Goal: Task Accomplishment & Management: Manage account settings

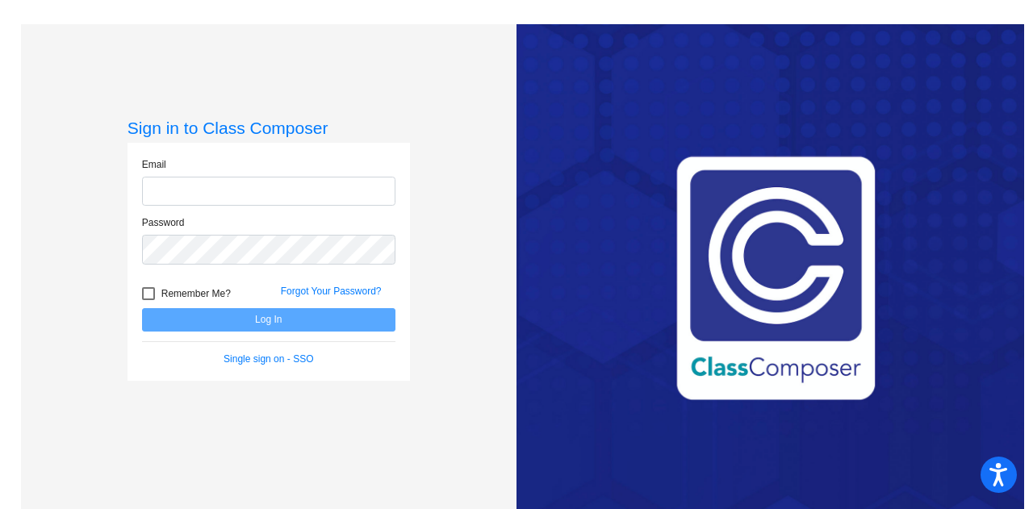
type input "[PERSON_NAME][EMAIL_ADDRESS][DOMAIN_NAME]"
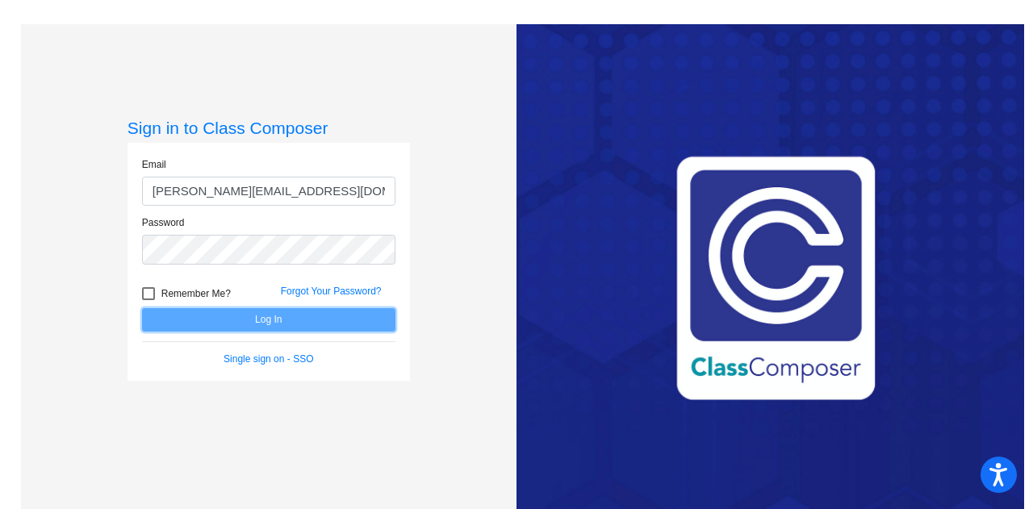
click at [228, 322] on button "Log In" at bounding box center [268, 319] width 253 height 23
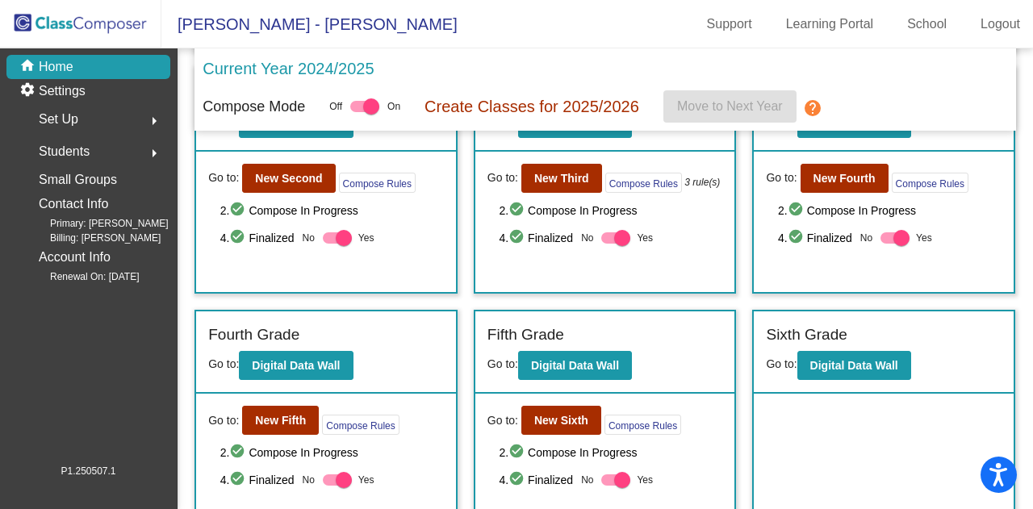
scroll to position [364, 0]
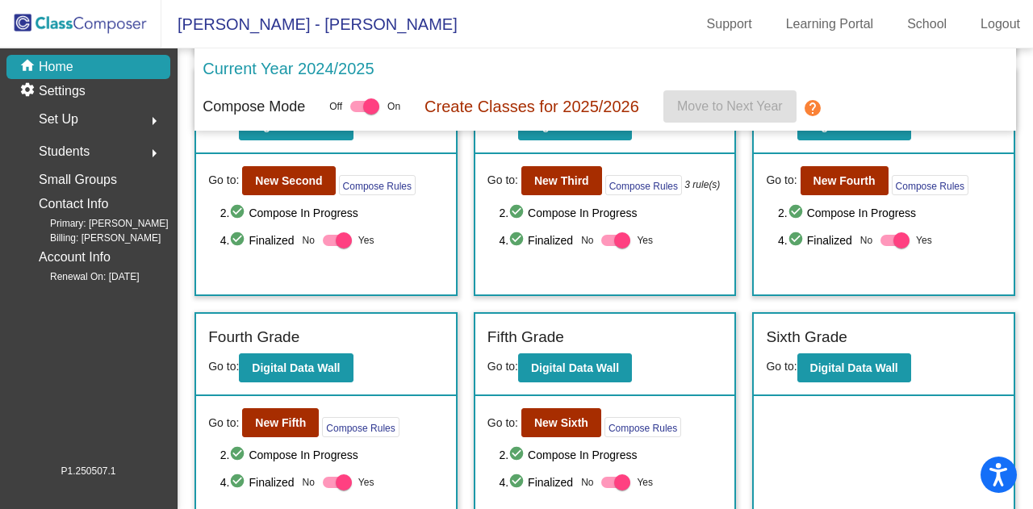
click at [513, 478] on mat-icon "check_circle" at bounding box center [517, 482] width 19 height 19
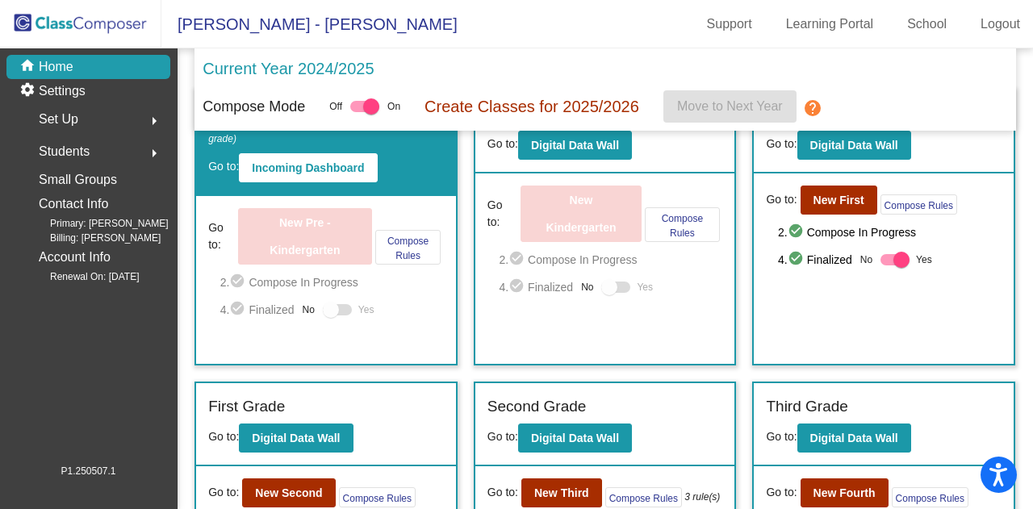
scroll to position [0, 0]
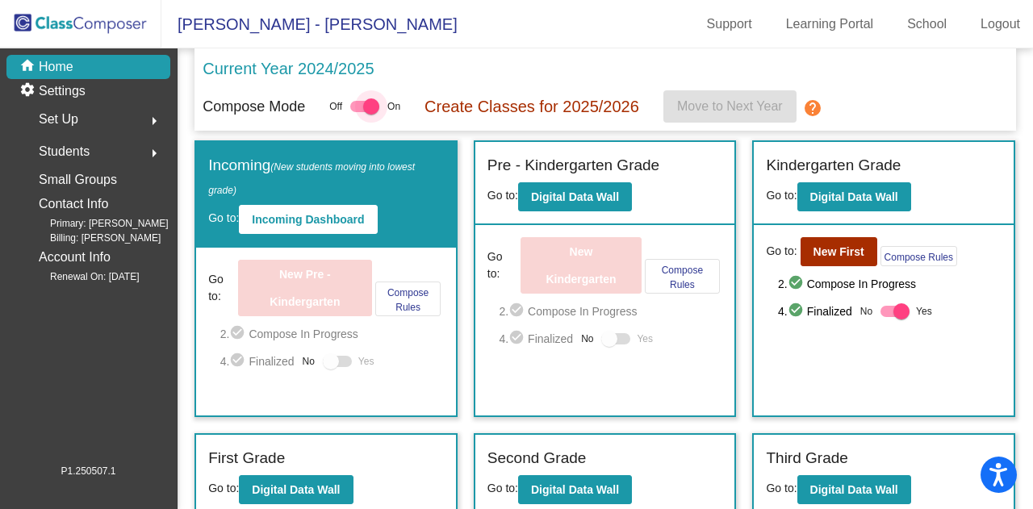
click at [350, 101] on label at bounding box center [364, 106] width 29 height 19
click at [357, 112] on input "checkbox" at bounding box center [357, 112] width 1 height 1
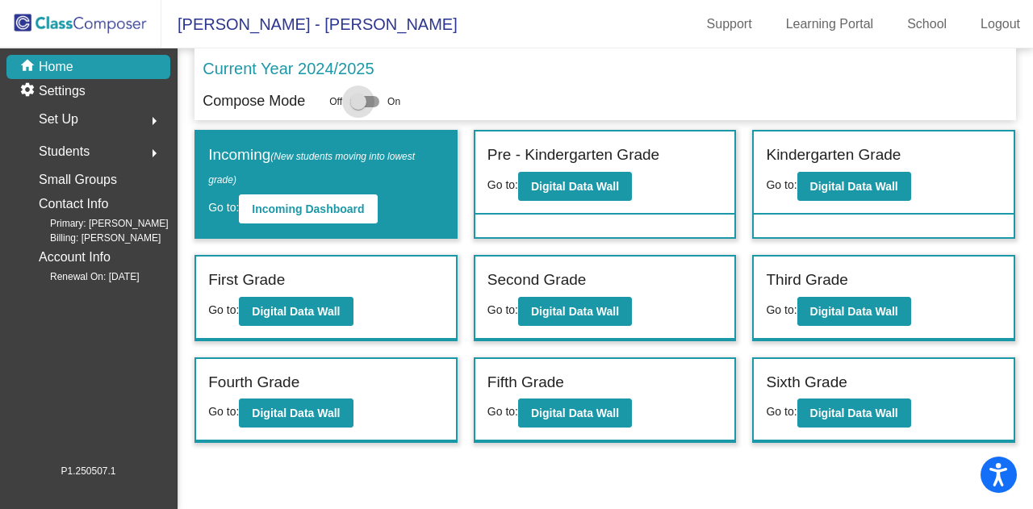
click at [366, 102] on div at bounding box center [358, 102] width 16 height 16
click at [358, 107] on input "checkbox" at bounding box center [357, 107] width 1 height 1
checkbox input "true"
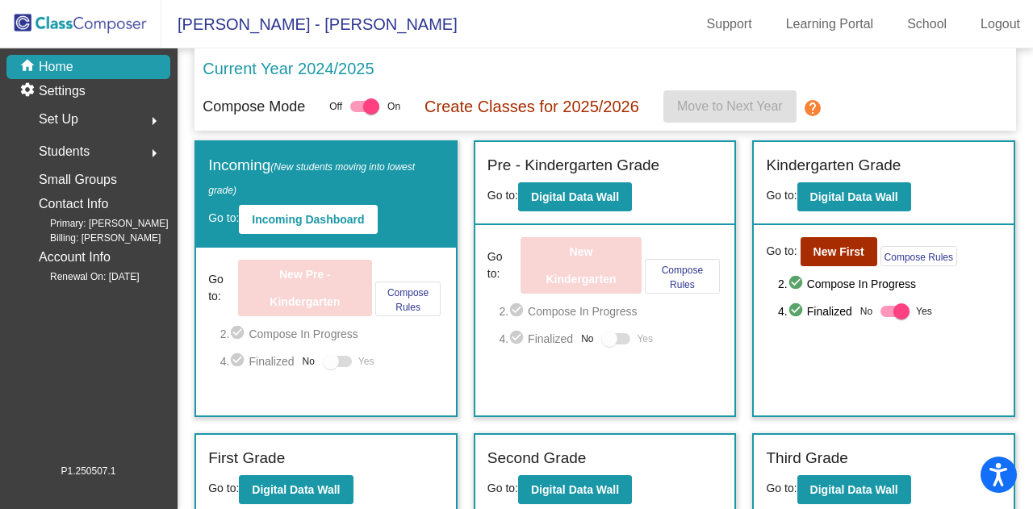
click at [816, 109] on mat-icon "help" at bounding box center [812, 107] width 19 height 19
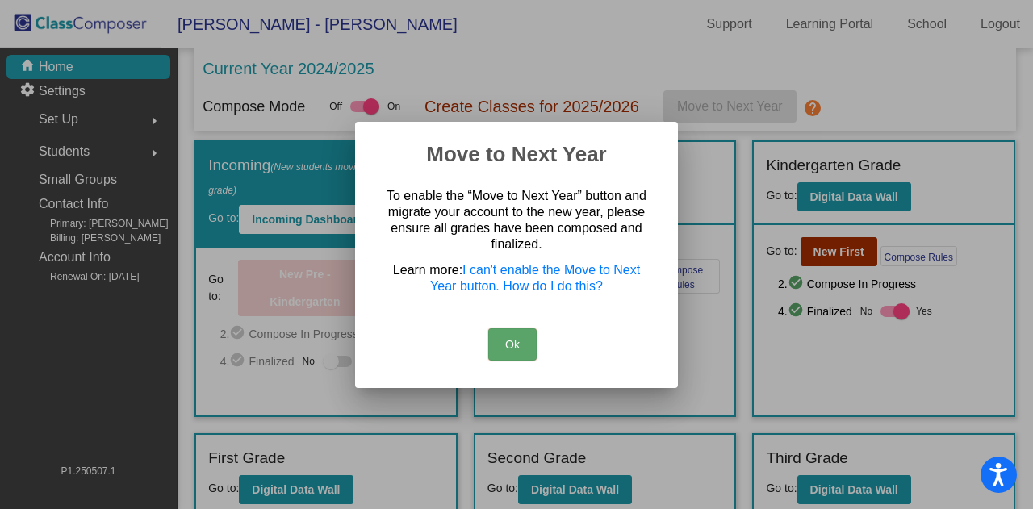
click at [511, 346] on button "Ok" at bounding box center [512, 344] width 48 height 32
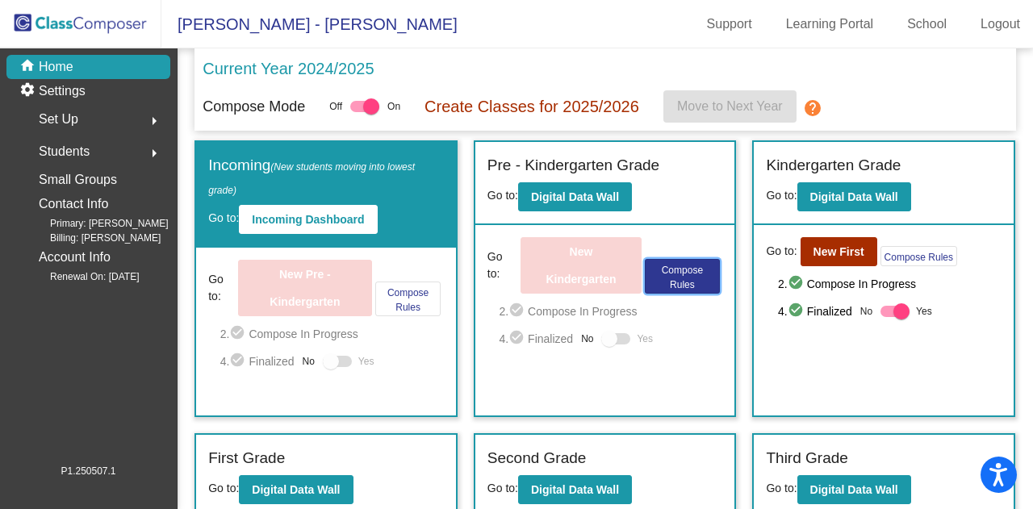
click at [673, 286] on button "Compose Rules" at bounding box center [682, 276] width 75 height 35
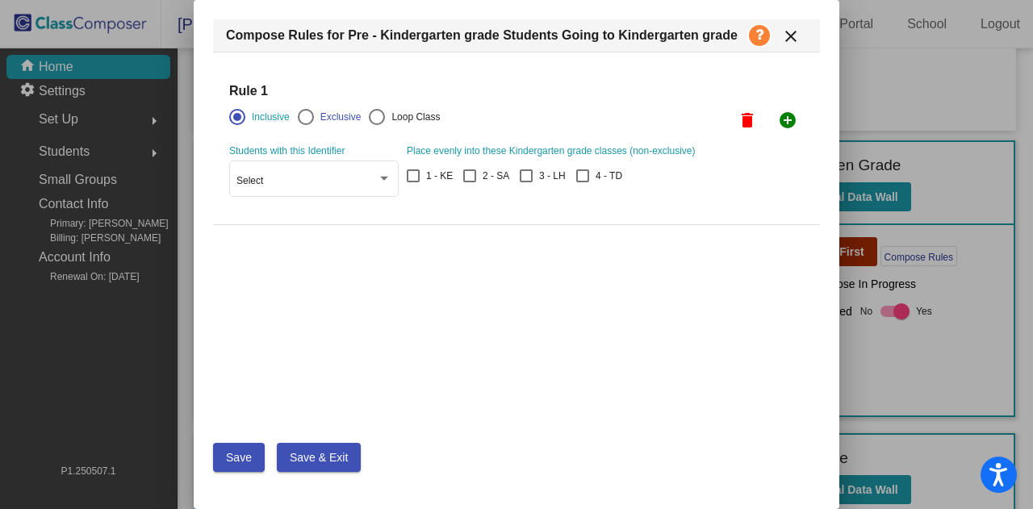
click at [792, 36] on mat-icon "close" at bounding box center [790, 36] width 19 height 19
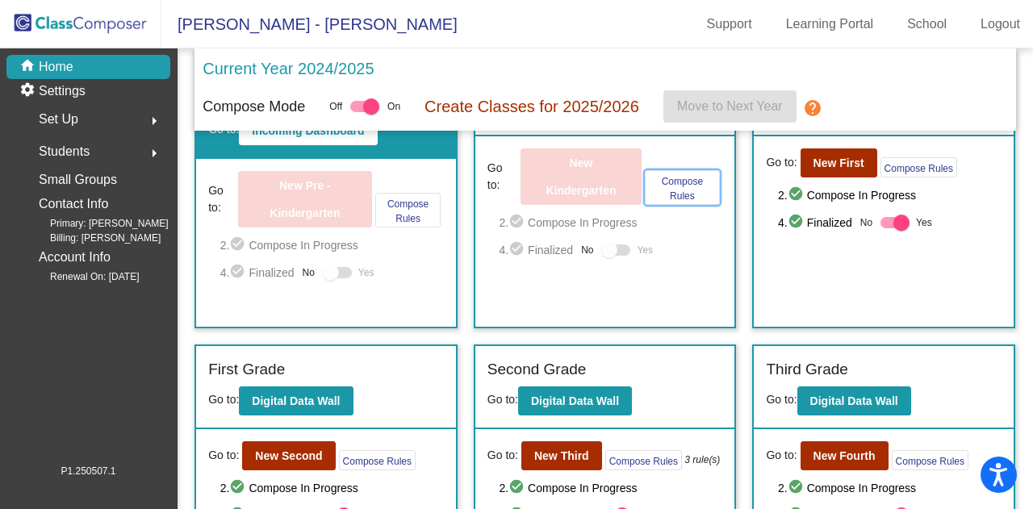
scroll to position [113, 0]
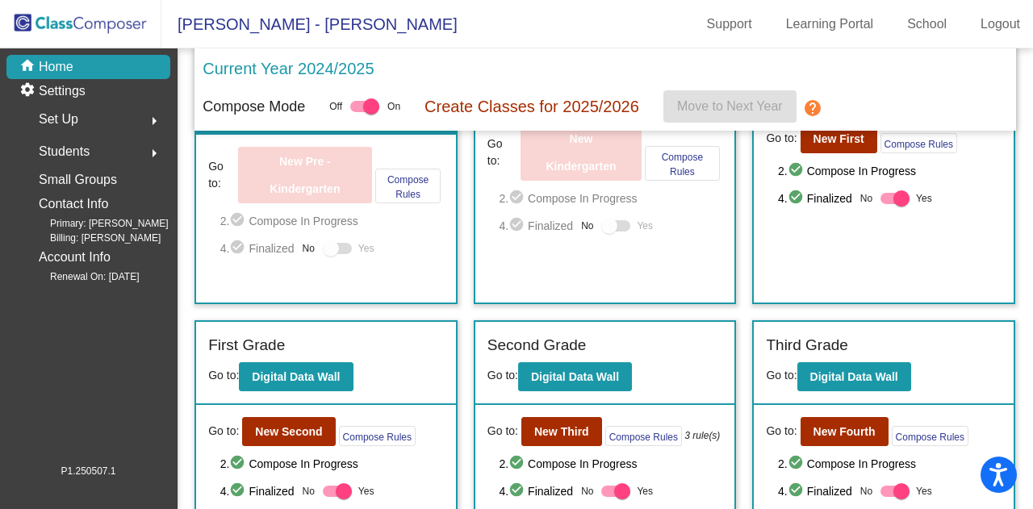
click at [605, 225] on div at bounding box center [609, 226] width 16 height 16
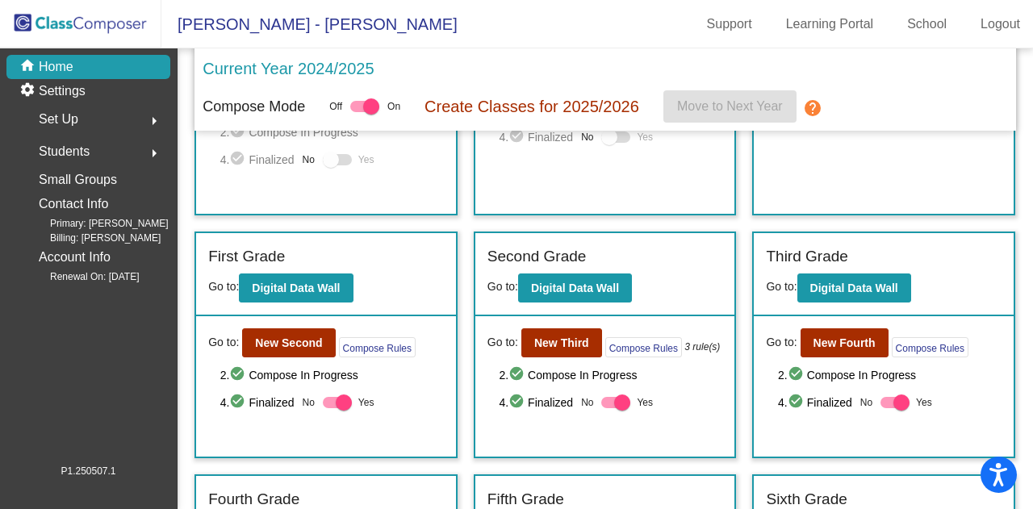
scroll to position [0, 0]
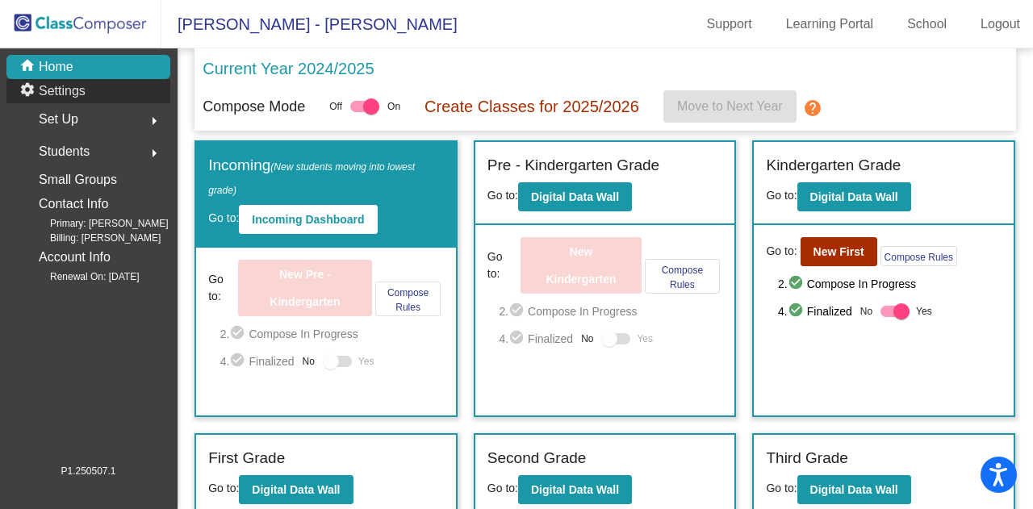
click at [69, 91] on p "Settings" at bounding box center [62, 90] width 47 height 19
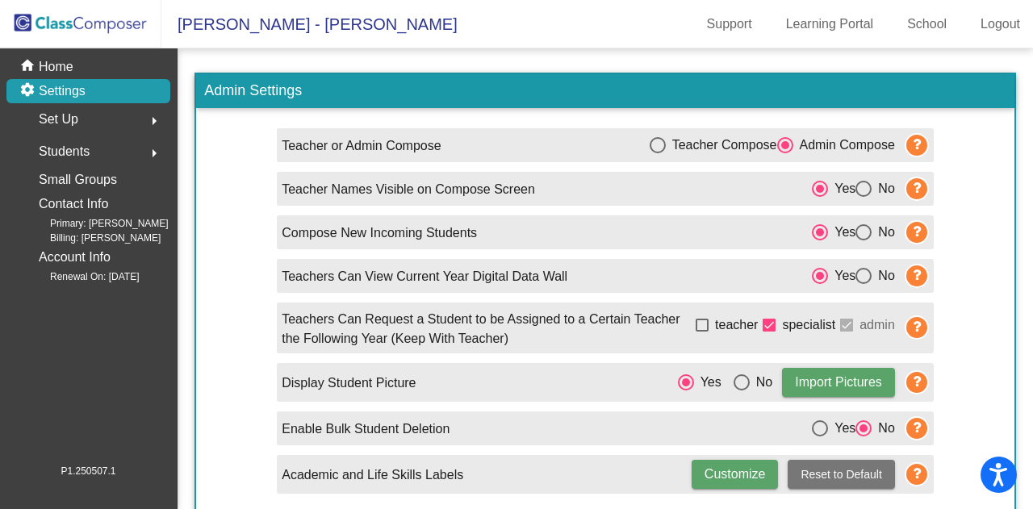
scroll to position [6, 0]
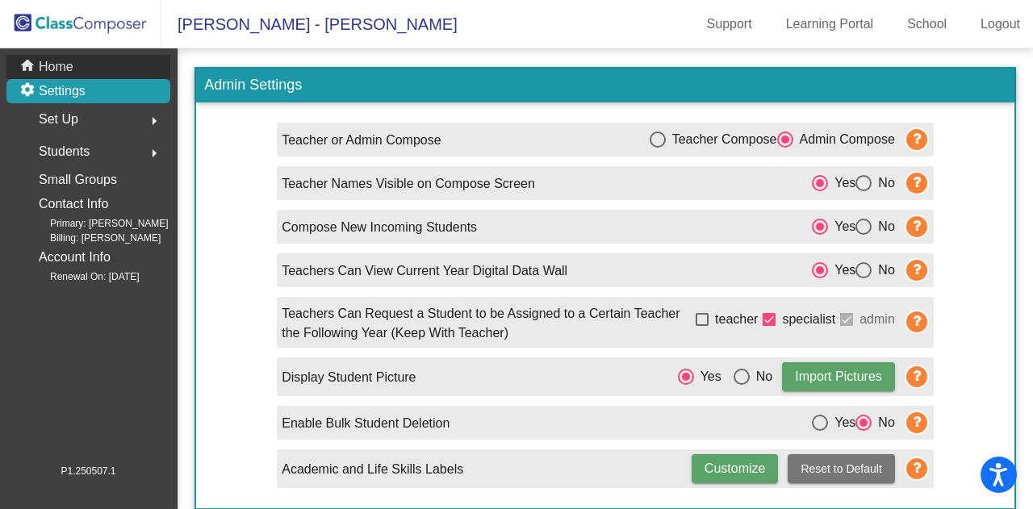
click at [52, 65] on p "Home" at bounding box center [56, 66] width 35 height 19
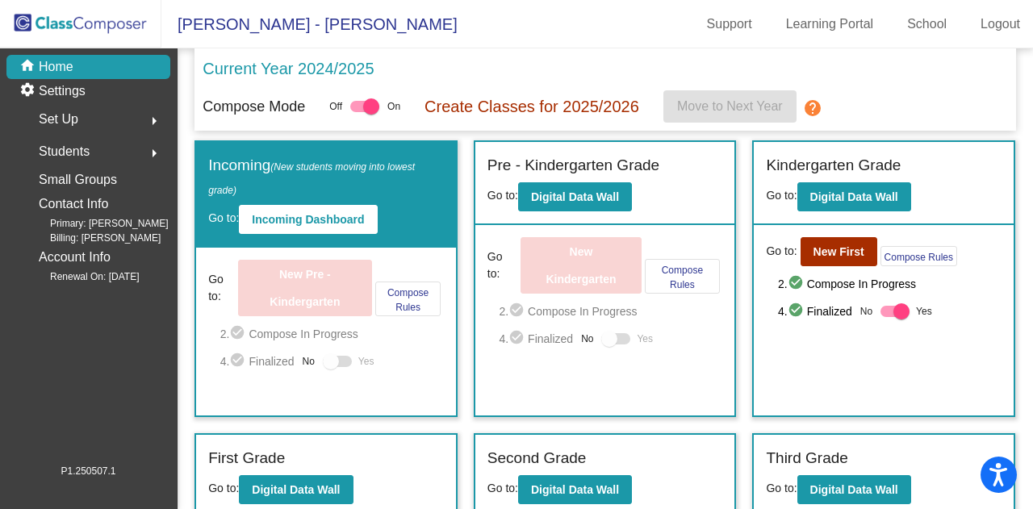
click at [722, 107] on div "Current Year 2024/2025 Compose Mode Off On Create Classes for 2025/2026 Move to…" at bounding box center [604, 89] width 821 height 82
click at [127, 148] on div "Students arrow_right" at bounding box center [93, 152] width 154 height 32
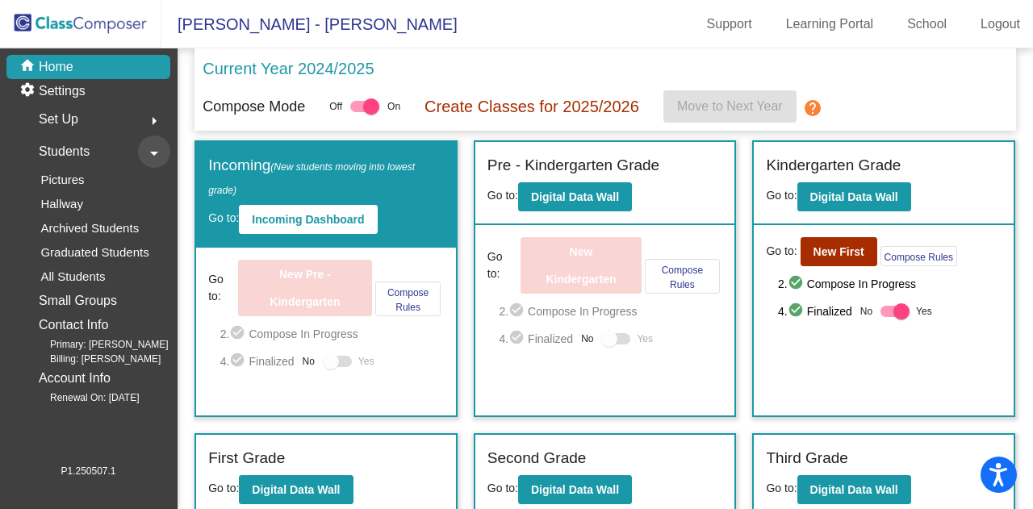
click at [148, 152] on mat-icon "arrow_drop_down" at bounding box center [153, 153] width 19 height 19
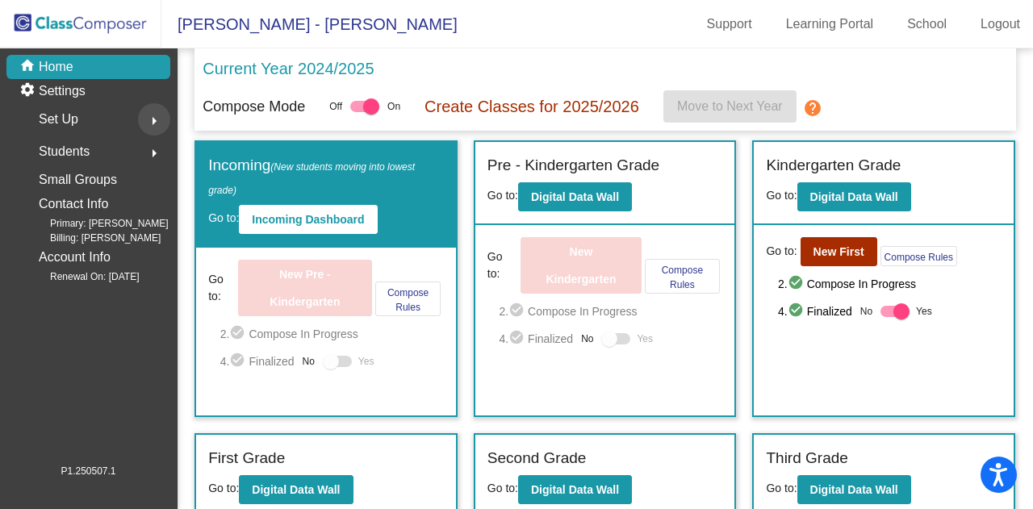
click at [145, 122] on mat-icon "arrow_right" at bounding box center [153, 120] width 19 height 19
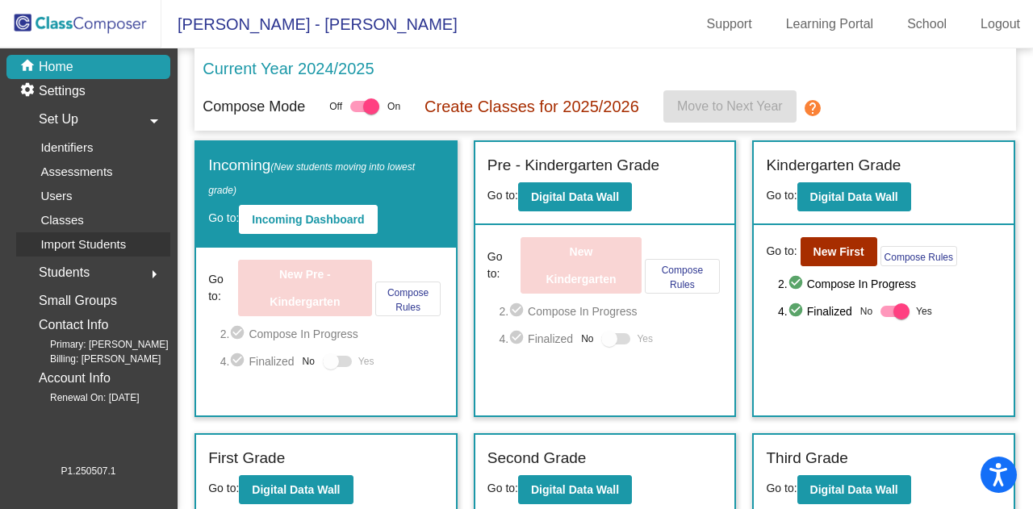
click at [83, 244] on p "Import Students" at bounding box center [83, 244] width 86 height 19
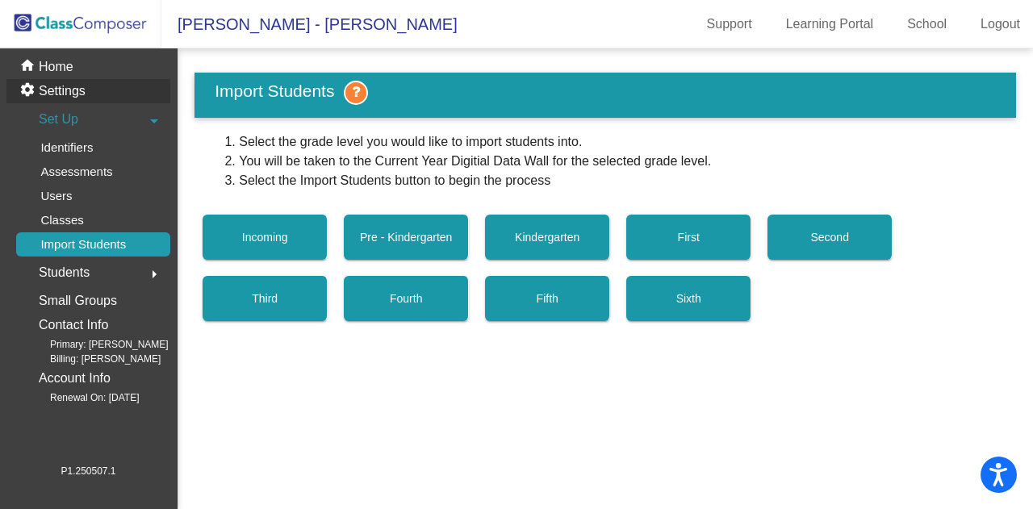
click at [73, 90] on p "Settings" at bounding box center [62, 90] width 47 height 19
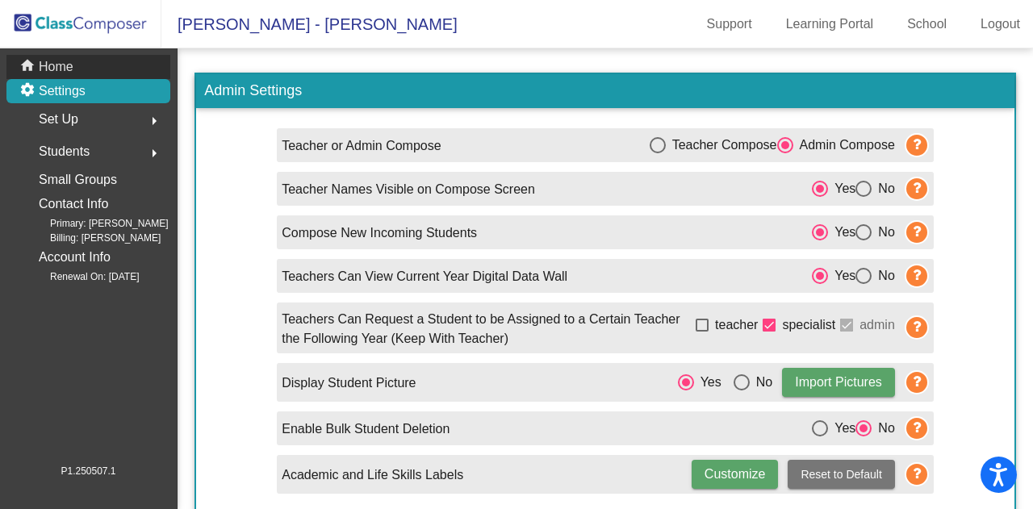
click at [62, 69] on p "Home" at bounding box center [56, 66] width 35 height 19
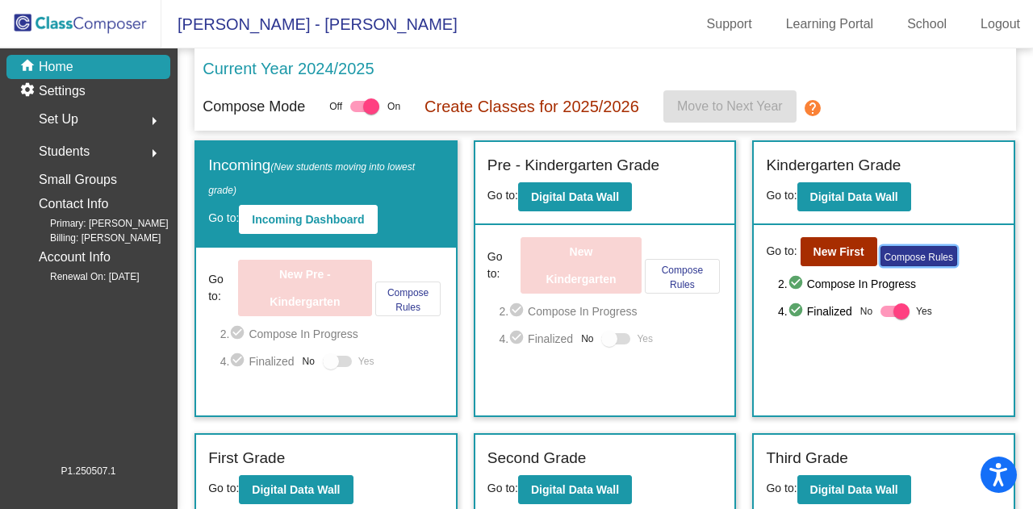
click at [929, 259] on button "Compose Rules" at bounding box center [918, 256] width 77 height 20
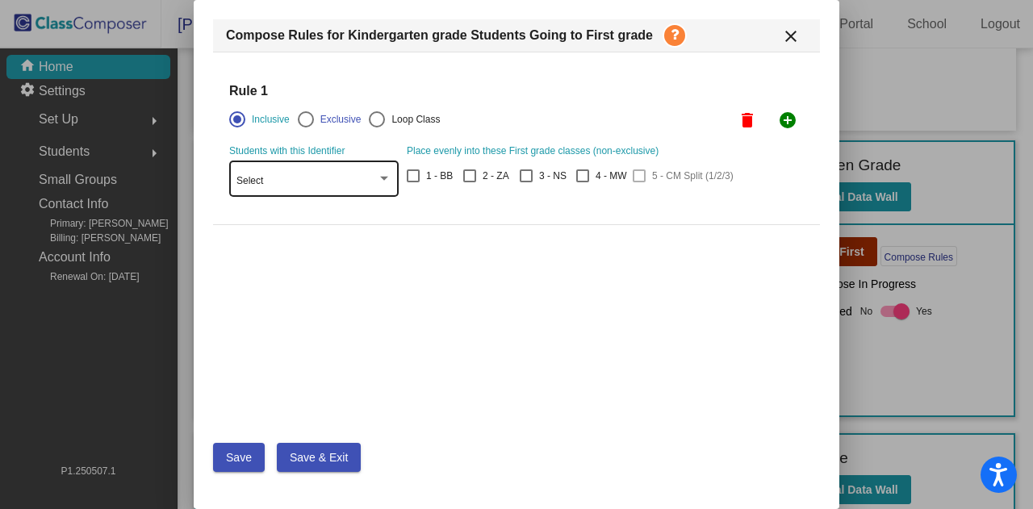
click at [366, 169] on div "Select" at bounding box center [313, 177] width 155 height 39
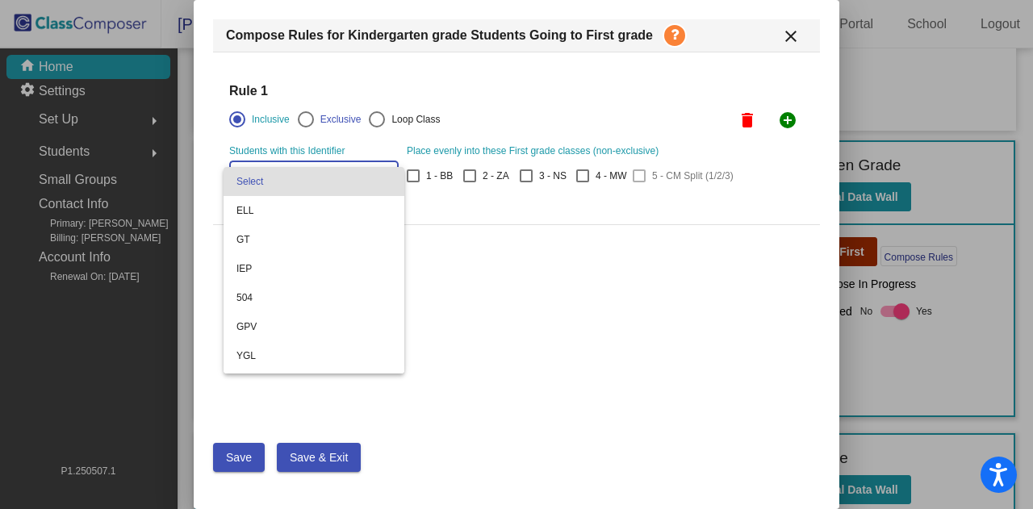
click at [366, 169] on span "Select" at bounding box center [313, 181] width 155 height 29
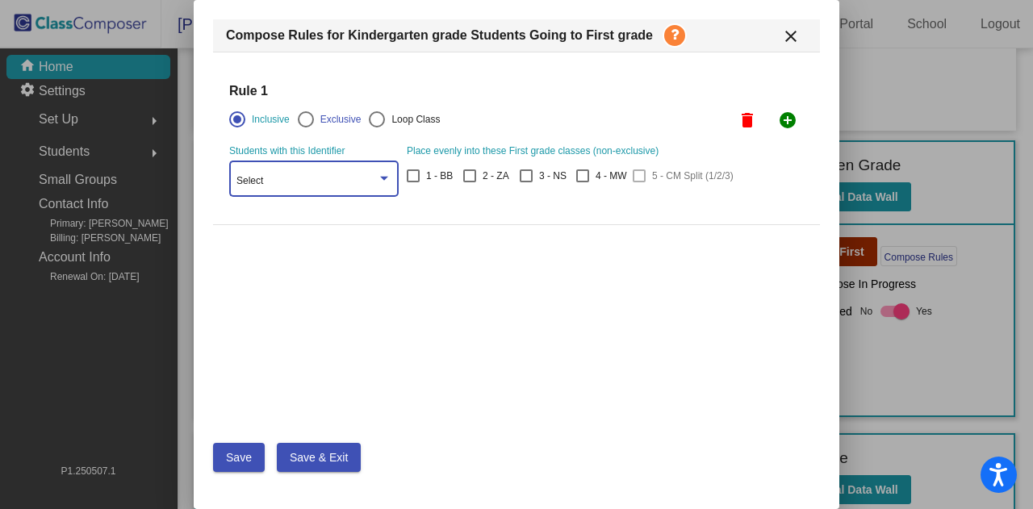
click at [786, 31] on mat-icon "close" at bounding box center [790, 36] width 19 height 19
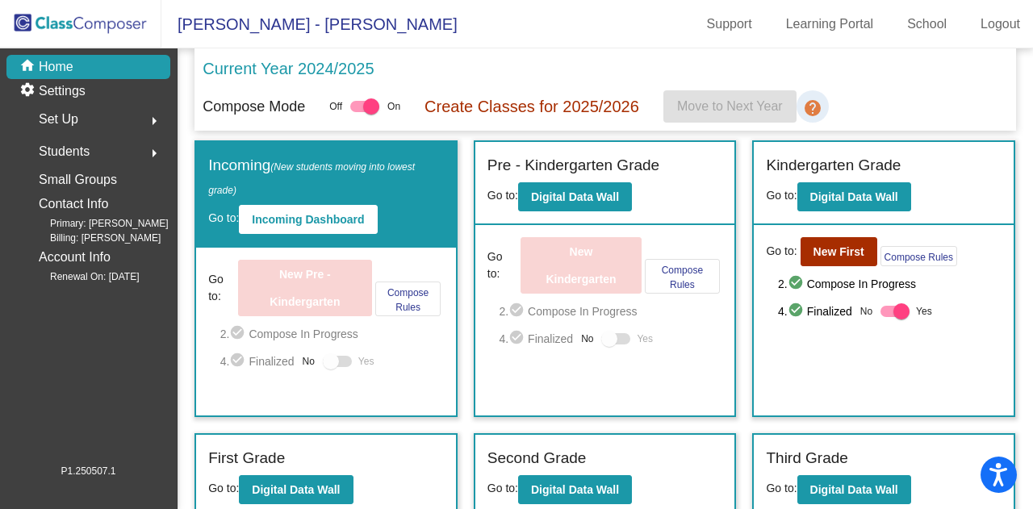
click at [810, 105] on mat-icon "help" at bounding box center [812, 107] width 19 height 19
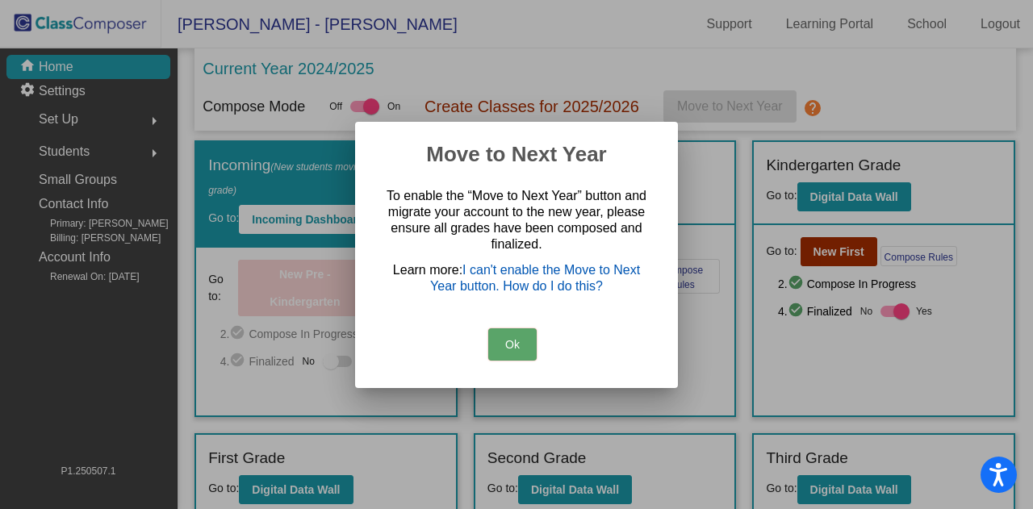
click at [514, 277] on p "Learn more: I can't enable the Move to Next Year button. How do I do this?" at bounding box center [516, 278] width 268 height 32
click at [477, 269] on link "I can't enable the Move to Next Year button. How do I do this?" at bounding box center [535, 278] width 210 height 30
click at [523, 339] on button "Ok" at bounding box center [512, 344] width 48 height 32
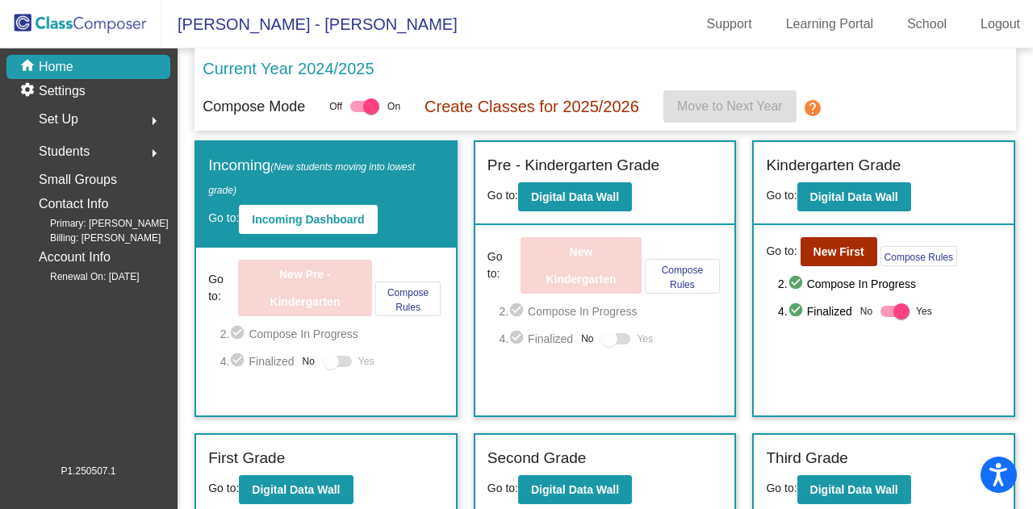
click at [610, 340] on div at bounding box center [609, 339] width 16 height 16
click at [571, 336] on div "4. check_circle Finalized No Yes" at bounding box center [610, 338] width 223 height 19
click at [678, 279] on button "Compose Rules" at bounding box center [682, 276] width 75 height 35
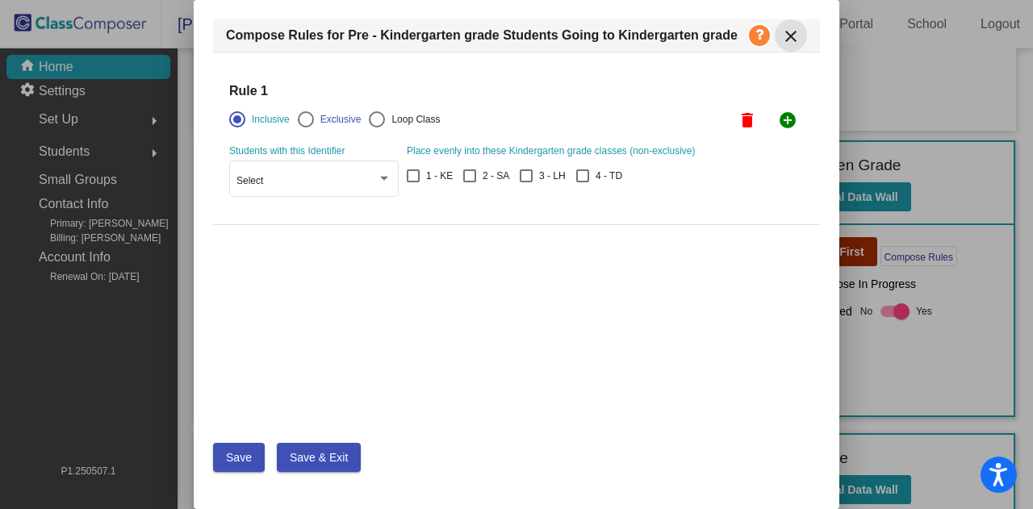
click at [790, 41] on mat-icon "close" at bounding box center [790, 36] width 19 height 19
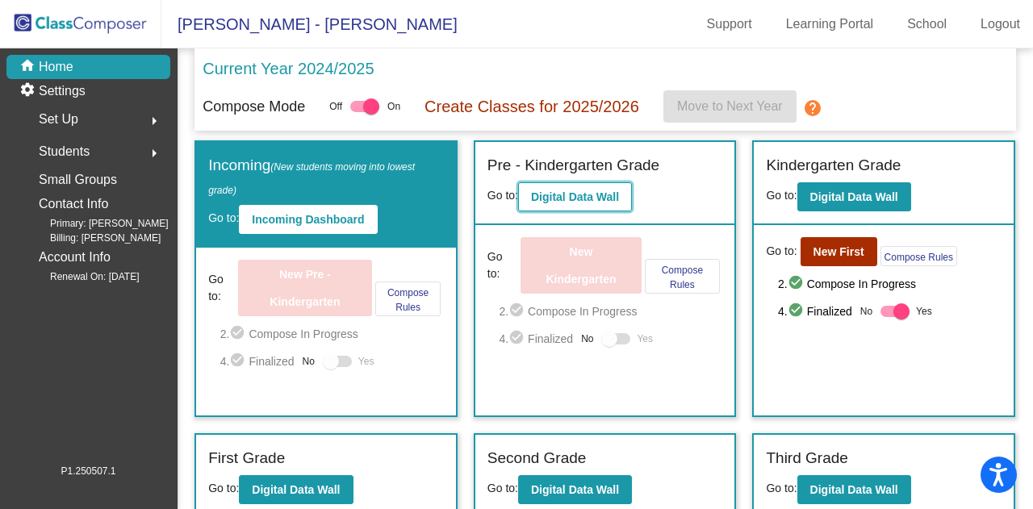
click at [578, 187] on button "Digital Data Wall" at bounding box center [575, 196] width 114 height 29
click at [594, 198] on b "Digital Data Wall" at bounding box center [575, 196] width 88 height 13
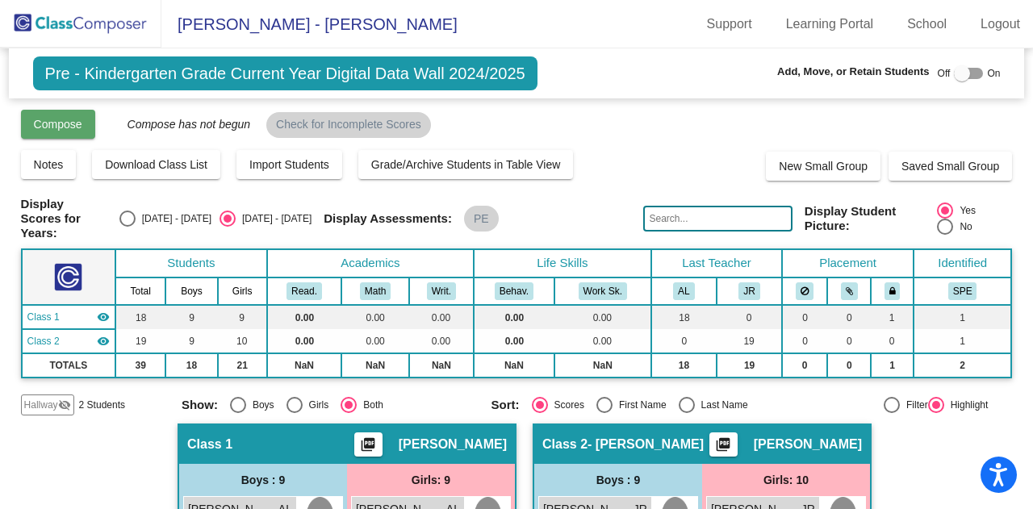
click at [55, 126] on span "Compose" at bounding box center [58, 124] width 48 height 13
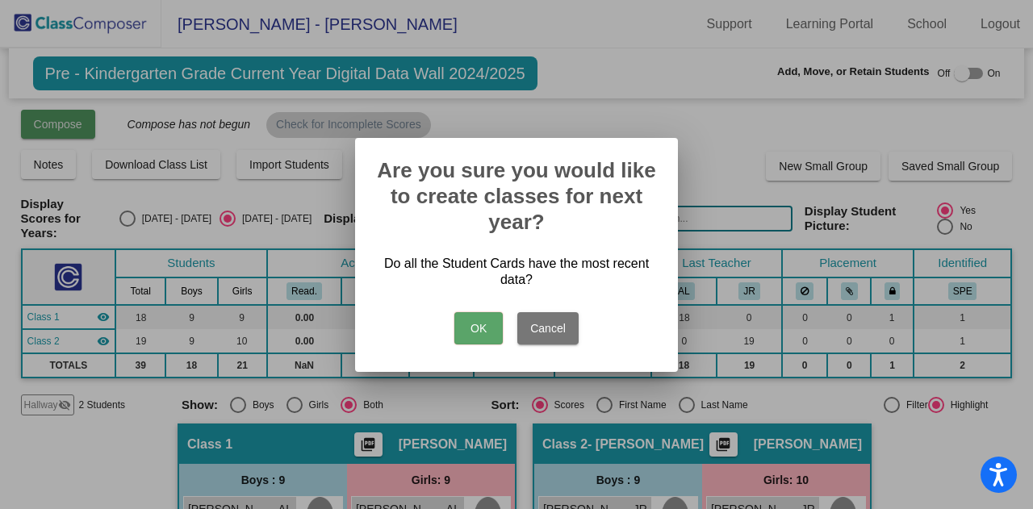
click at [55, 126] on div at bounding box center [516, 254] width 1033 height 509
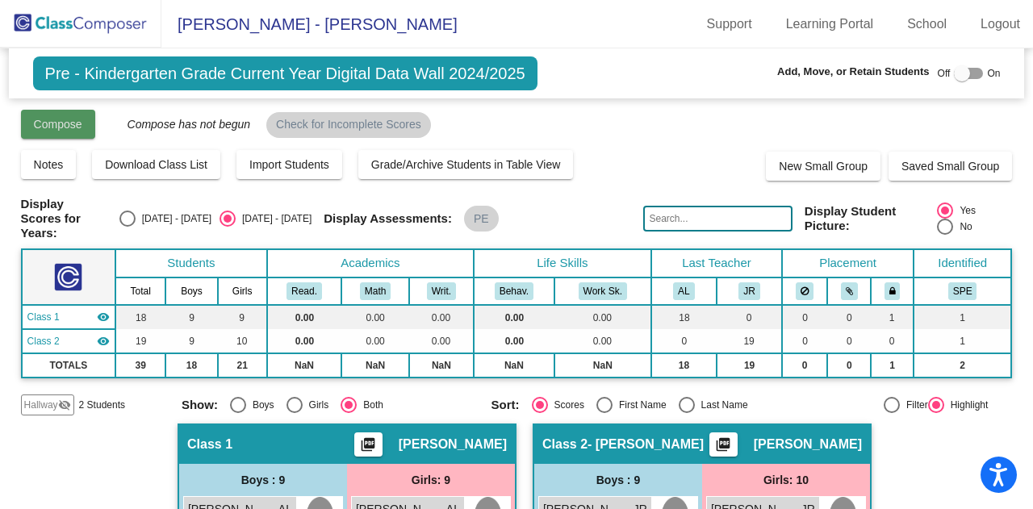
click at [55, 126] on span "Compose" at bounding box center [58, 124] width 48 height 13
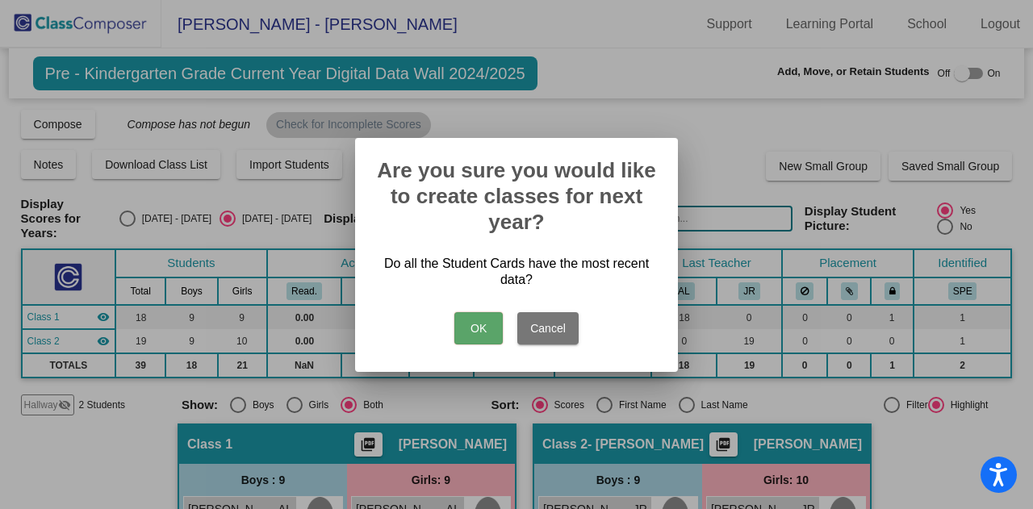
click at [476, 334] on button "OK" at bounding box center [478, 328] width 48 height 32
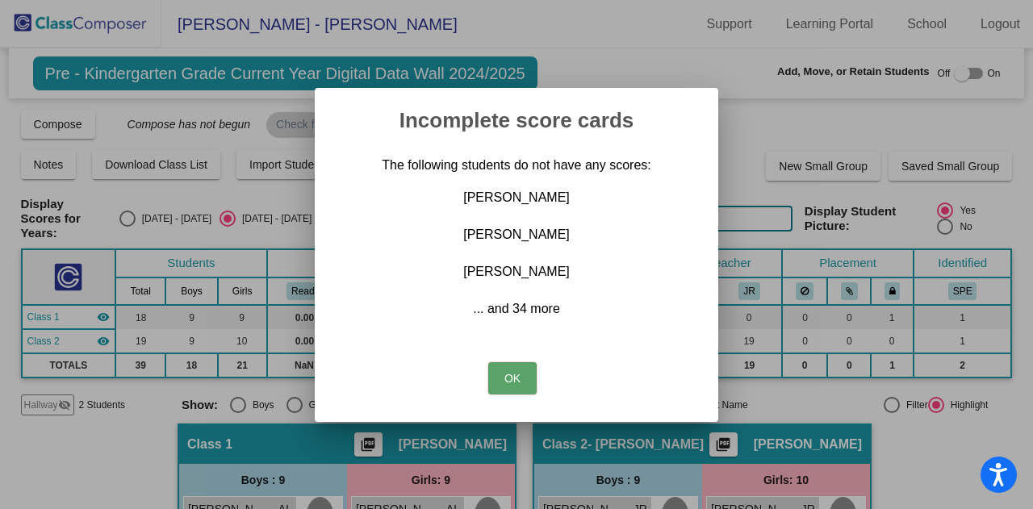
click at [508, 379] on button "OK" at bounding box center [512, 378] width 48 height 32
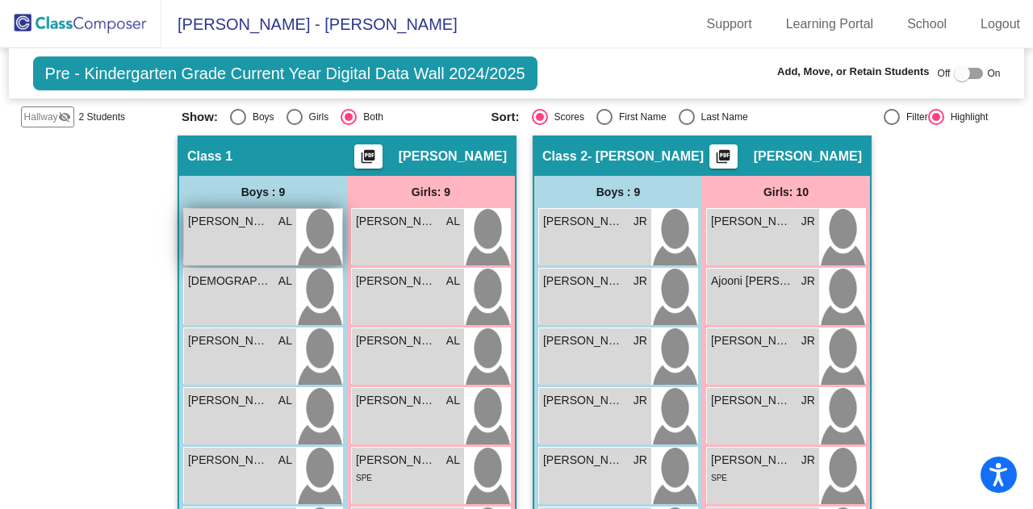
scroll to position [286, 0]
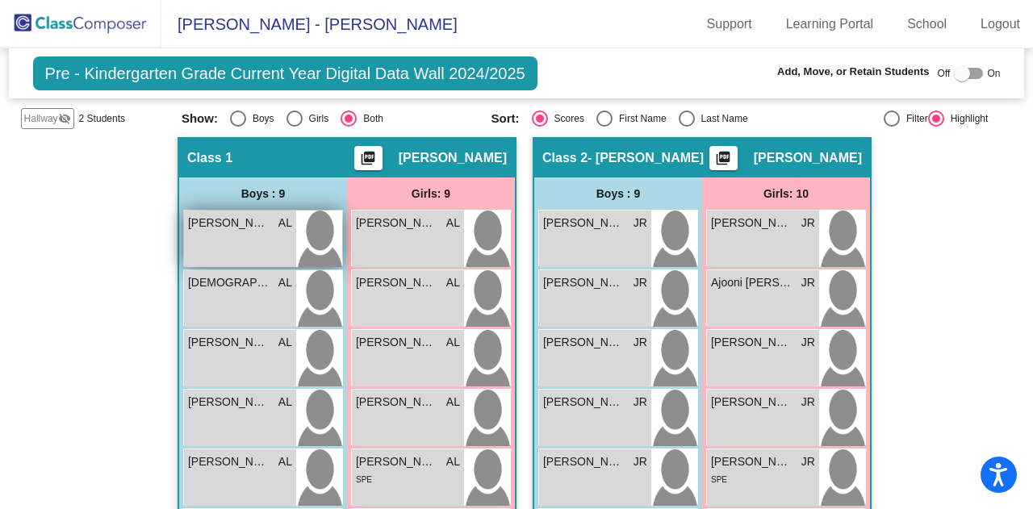
click at [215, 236] on div "[PERSON_NAME] AL lock do_not_disturb_alt" at bounding box center [240, 239] width 112 height 56
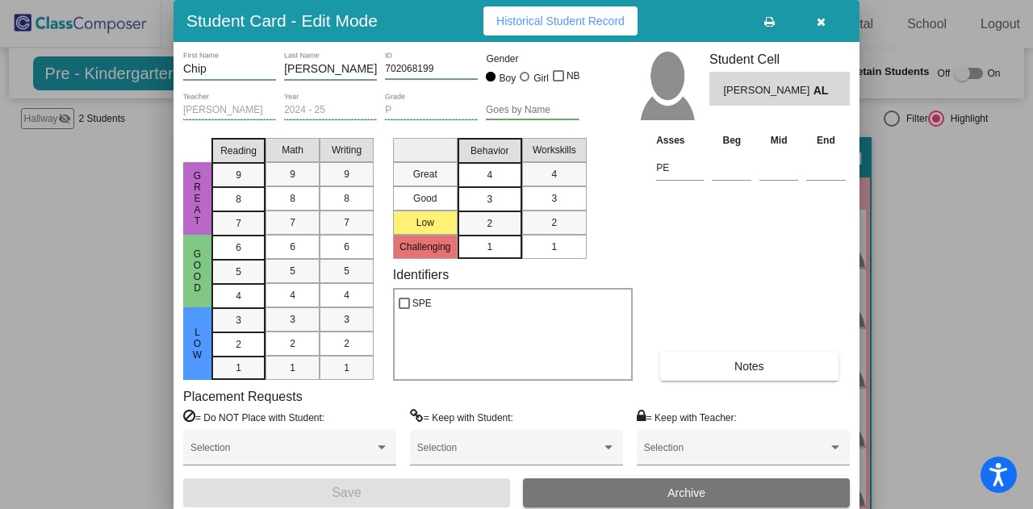
click at [507, 173] on mat-list-option "4" at bounding box center [489, 174] width 65 height 24
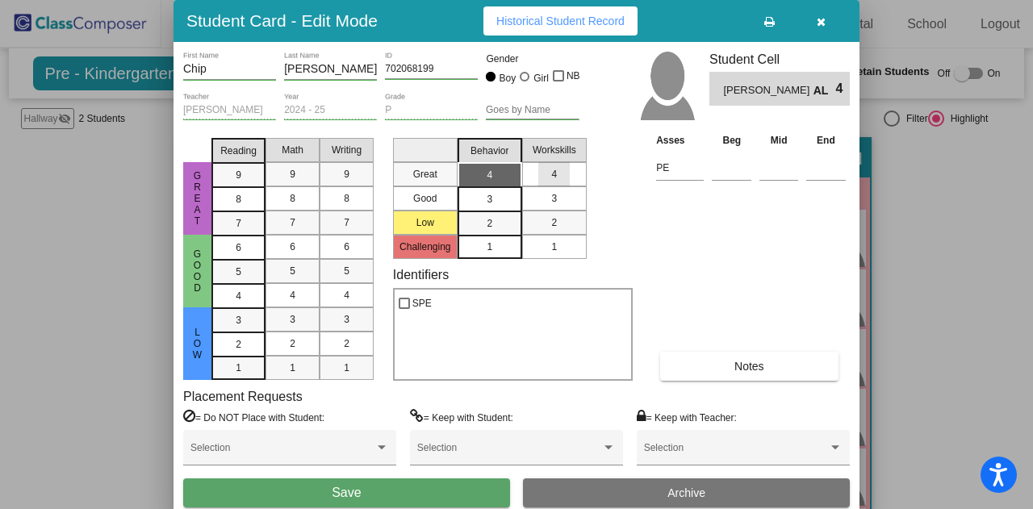
click at [539, 173] on div "4" at bounding box center [553, 174] width 31 height 24
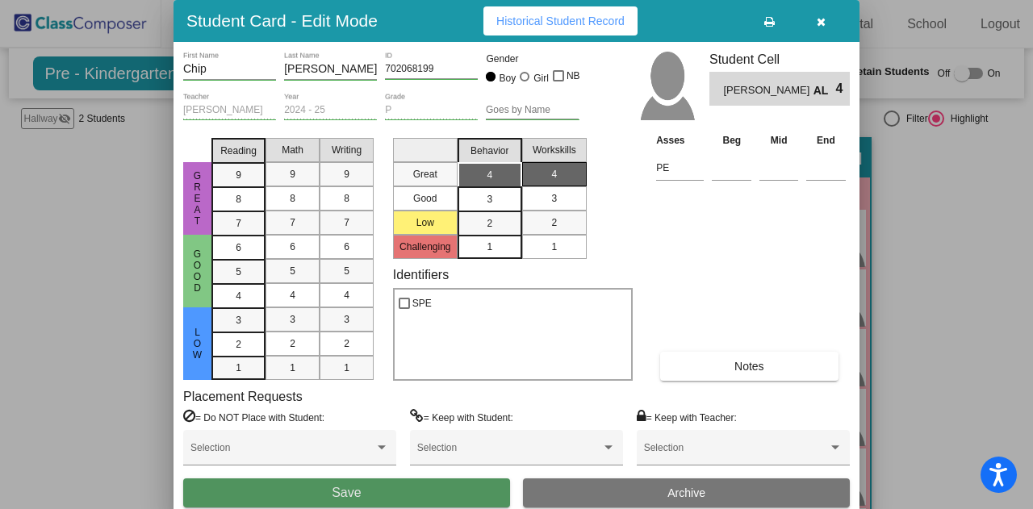
click at [375, 490] on button "Save" at bounding box center [346, 492] width 327 height 29
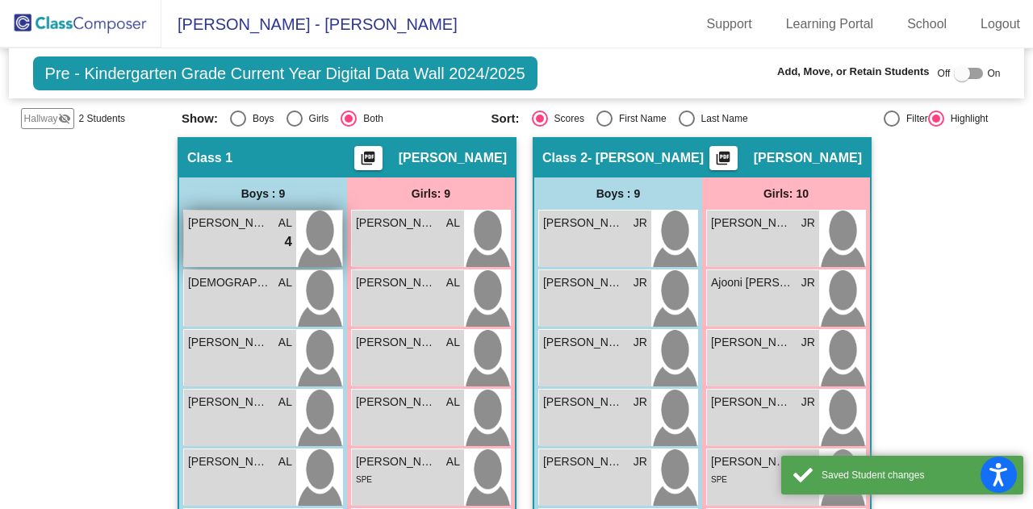
click at [252, 217] on span "[PERSON_NAME]" at bounding box center [228, 223] width 81 height 17
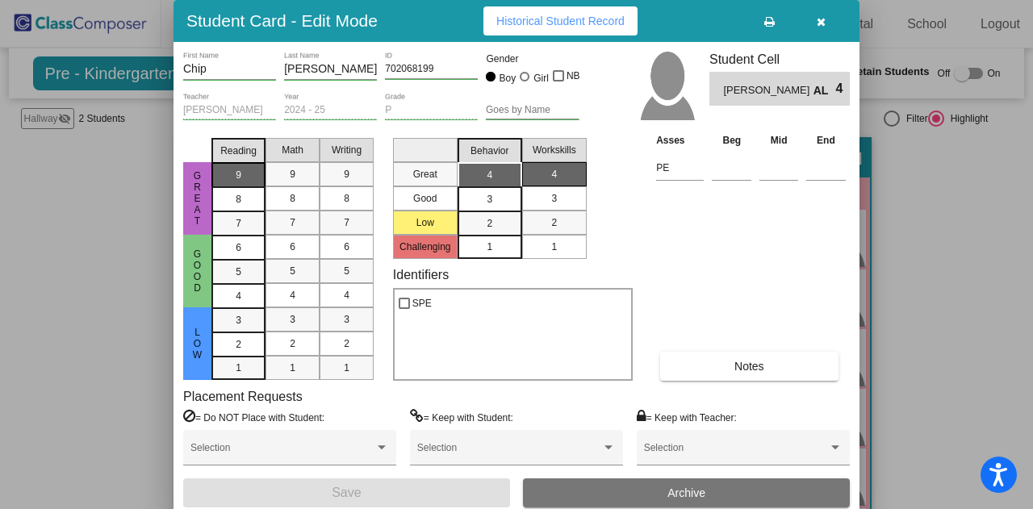
click at [252, 177] on div "9" at bounding box center [238, 175] width 31 height 24
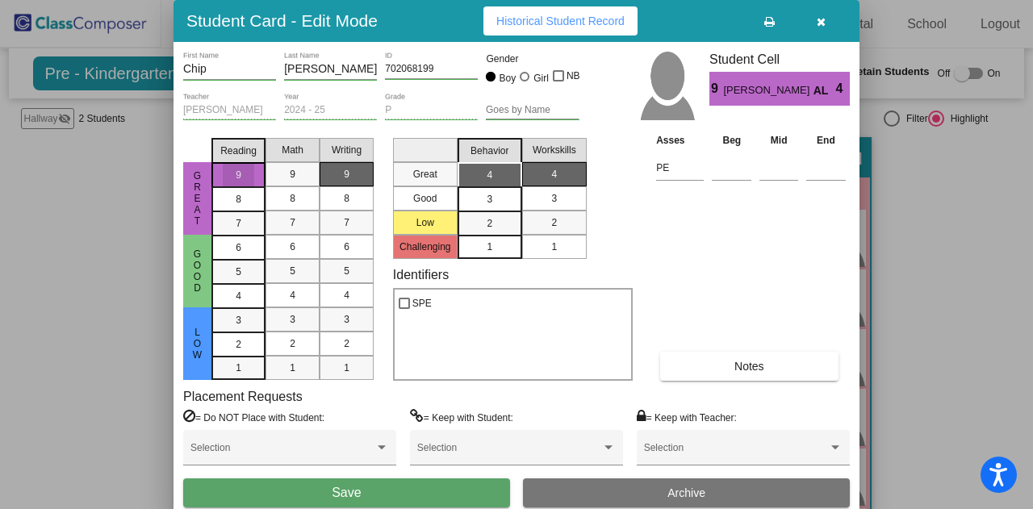
drag, startPoint x: 291, startPoint y: 175, endPoint x: 337, endPoint y: 178, distance: 46.1
click at [292, 175] on span "9" at bounding box center [293, 174] width 6 height 15
click at [345, 178] on span "9" at bounding box center [347, 174] width 6 height 15
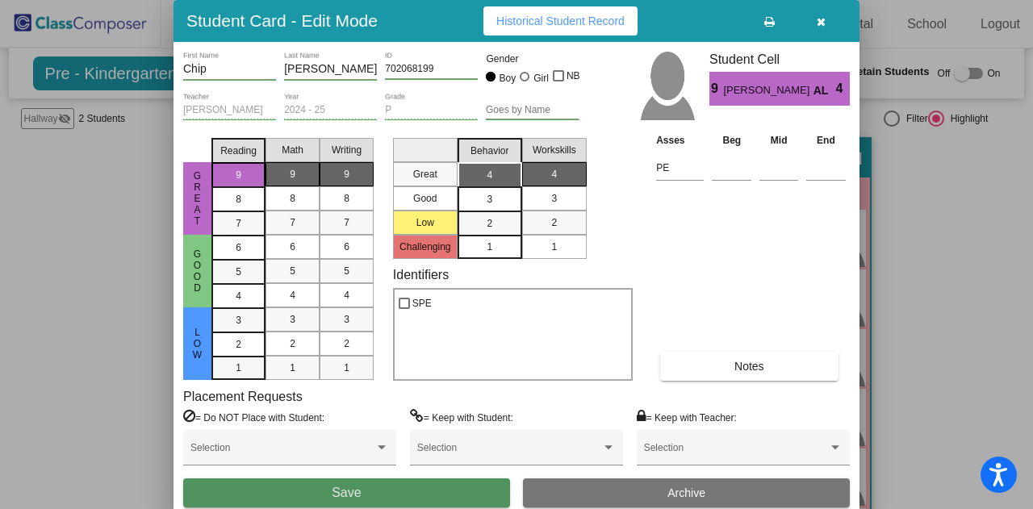
click at [301, 498] on button "Save" at bounding box center [346, 492] width 327 height 29
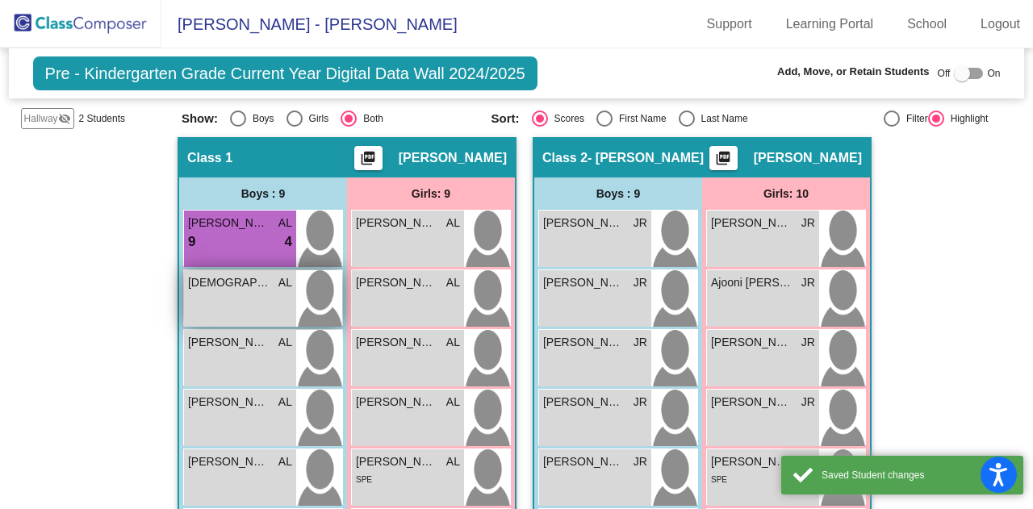
click at [213, 294] on div "[DEMOGRAPHIC_DATA][PERSON_NAME] AL lock do_not_disturb_alt" at bounding box center [240, 298] width 112 height 56
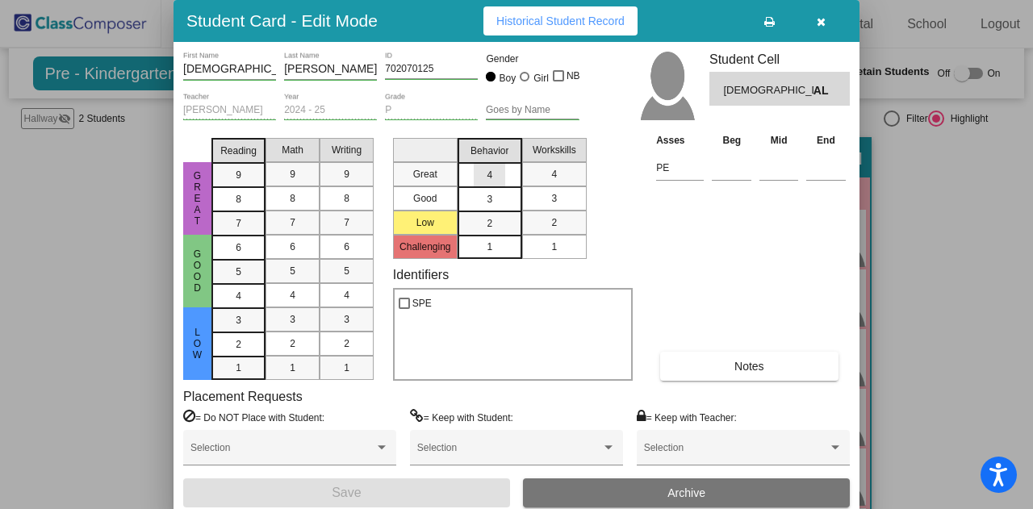
drag, startPoint x: 481, startPoint y: 174, endPoint x: 489, endPoint y: 173, distance: 8.1
click at [489, 173] on div "4" at bounding box center [489, 175] width 31 height 24
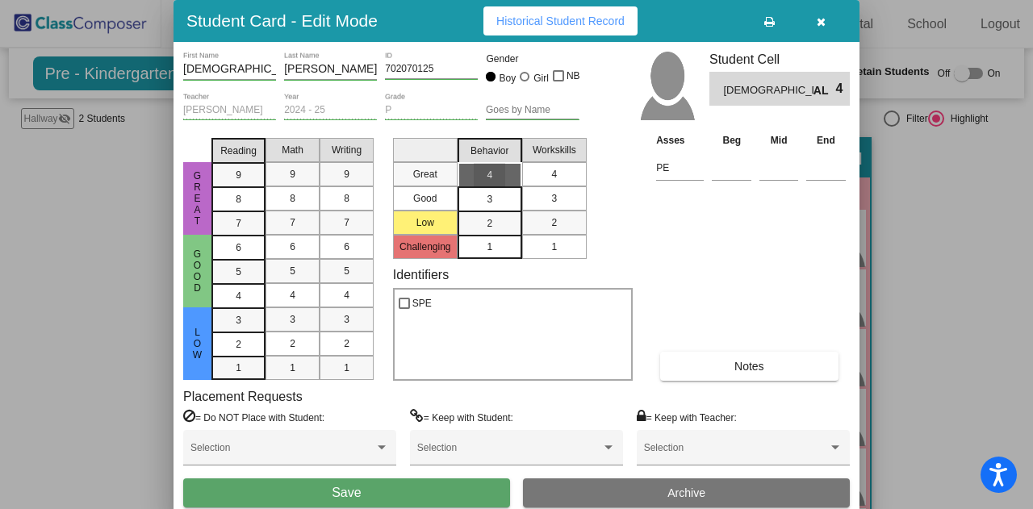
click at [545, 172] on div "4" at bounding box center [553, 174] width 31 height 24
click at [353, 172] on div "9" at bounding box center [346, 174] width 31 height 24
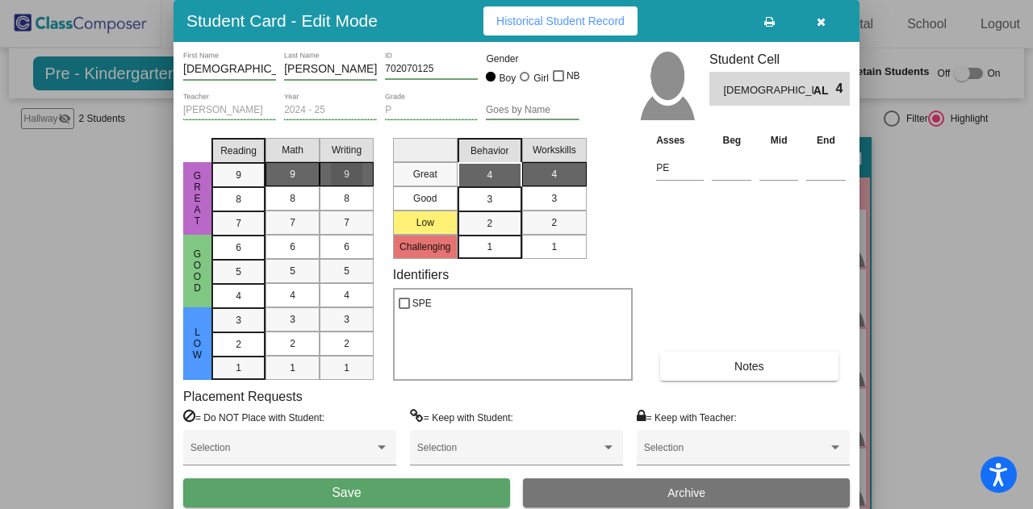
click at [287, 173] on div "9" at bounding box center [292, 174] width 31 height 24
click at [238, 177] on span "9" at bounding box center [239, 175] width 6 height 15
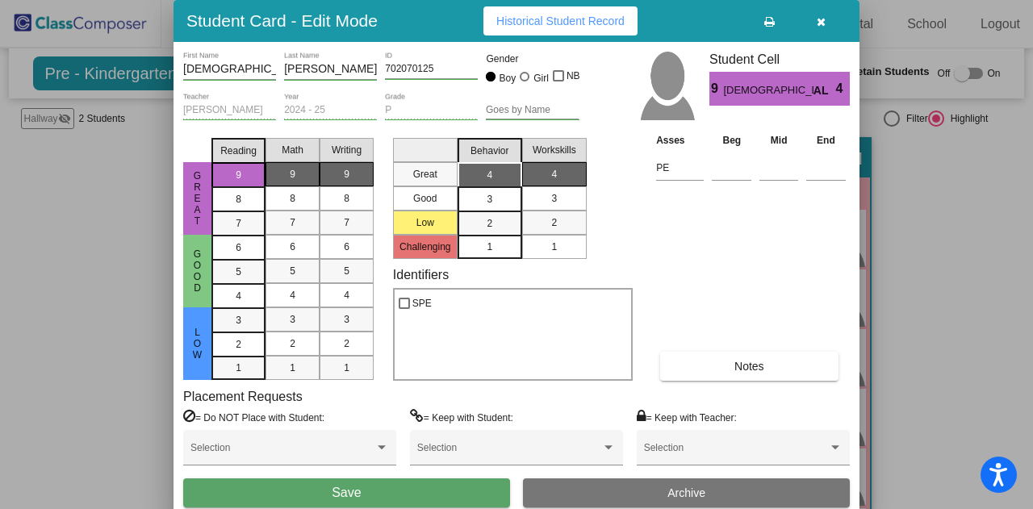
click at [423, 495] on button "Save" at bounding box center [346, 492] width 327 height 29
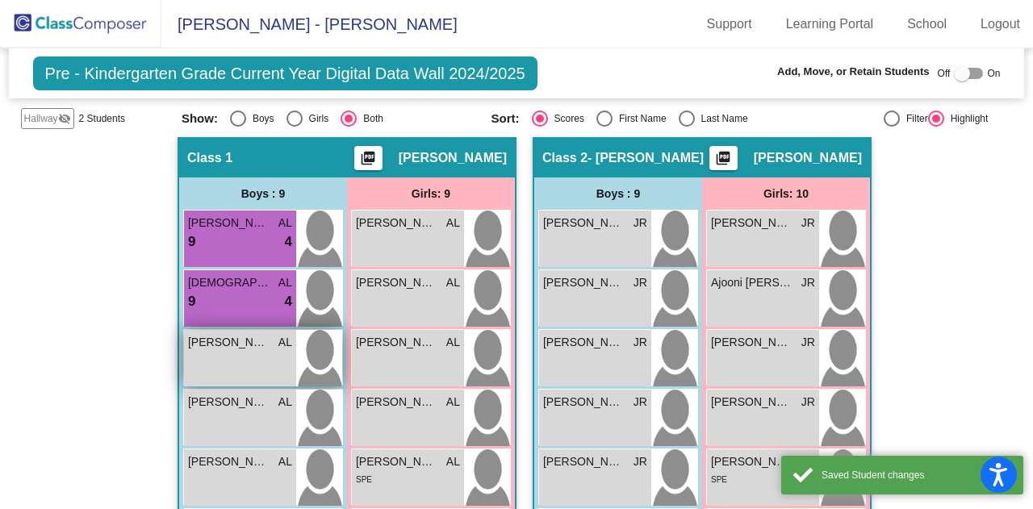
click at [265, 335] on div "[PERSON_NAME] AL" at bounding box center [240, 342] width 104 height 17
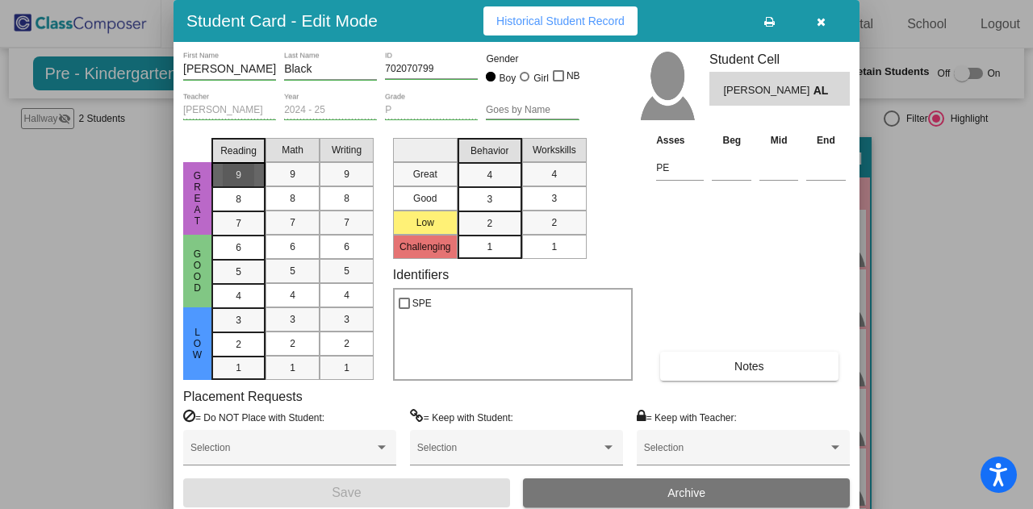
click at [232, 172] on div "9" at bounding box center [238, 175] width 31 height 24
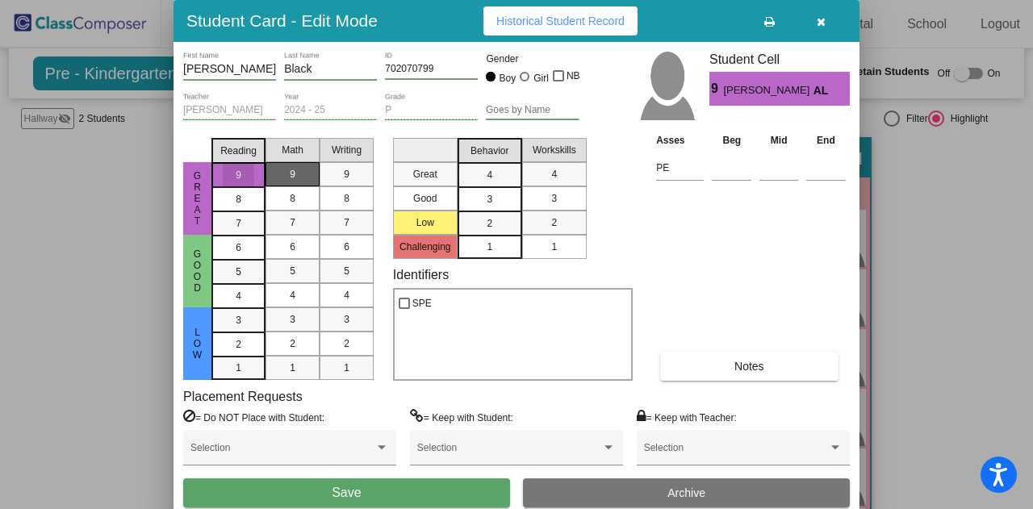
drag, startPoint x: 290, startPoint y: 176, endPoint x: 299, endPoint y: 175, distance: 9.7
click at [290, 176] on div "9" at bounding box center [292, 174] width 31 height 24
click at [350, 169] on div "9" at bounding box center [346, 174] width 31 height 24
click at [473, 177] on mat-list-option "4" at bounding box center [489, 174] width 65 height 24
click at [542, 182] on div "4" at bounding box center [553, 174] width 31 height 24
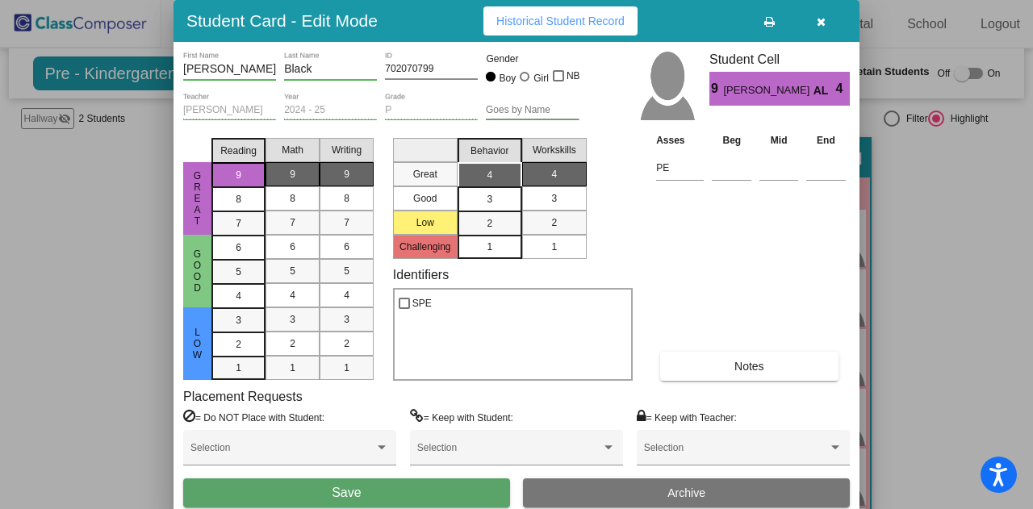
click at [337, 494] on span "Save" at bounding box center [346, 493] width 29 height 14
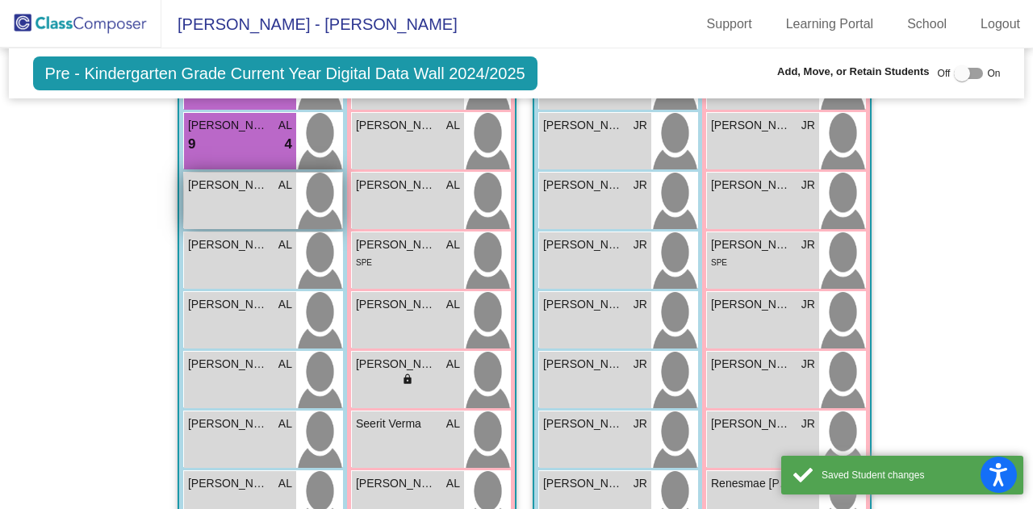
scroll to position [523, 0]
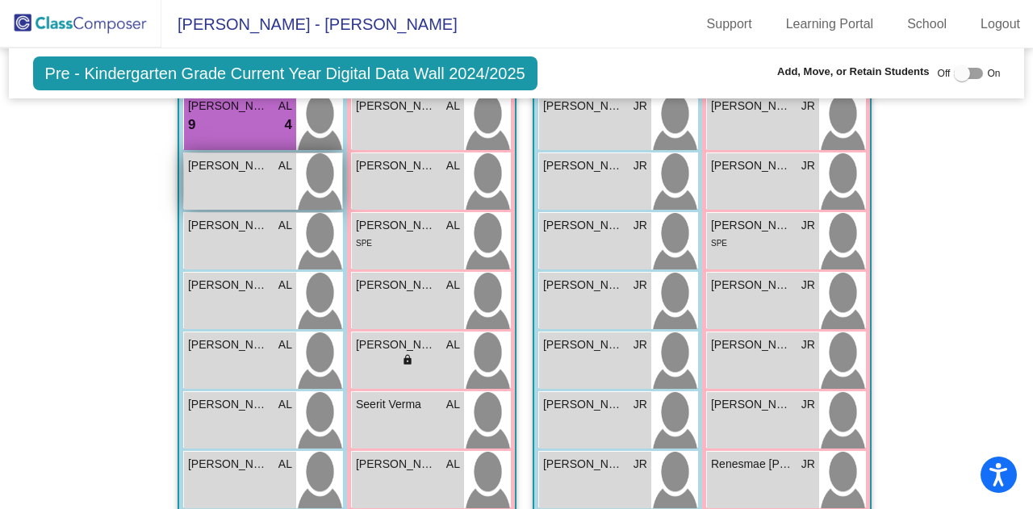
click at [228, 168] on div "[PERSON_NAME] AL lock do_not_disturb_alt" at bounding box center [240, 181] width 112 height 56
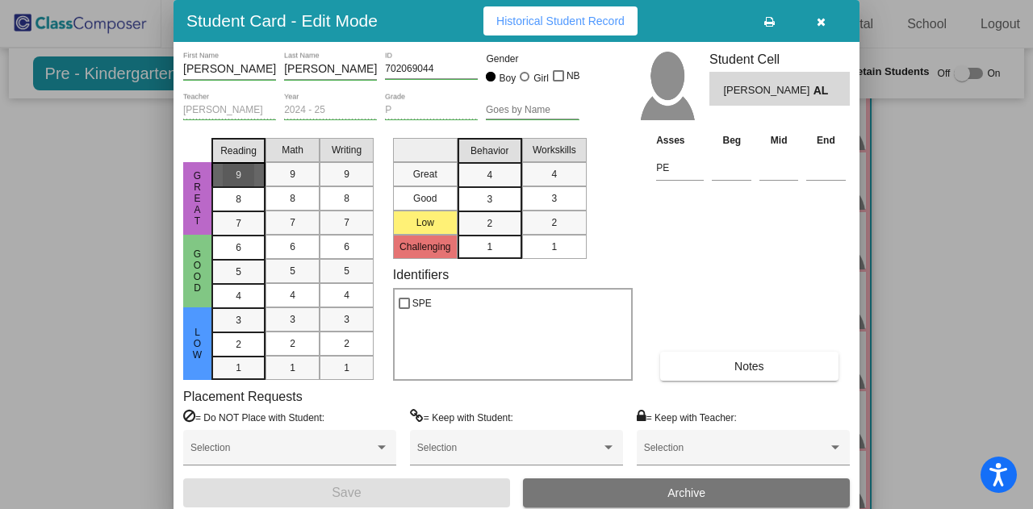
click at [240, 178] on span "9" at bounding box center [239, 175] width 6 height 15
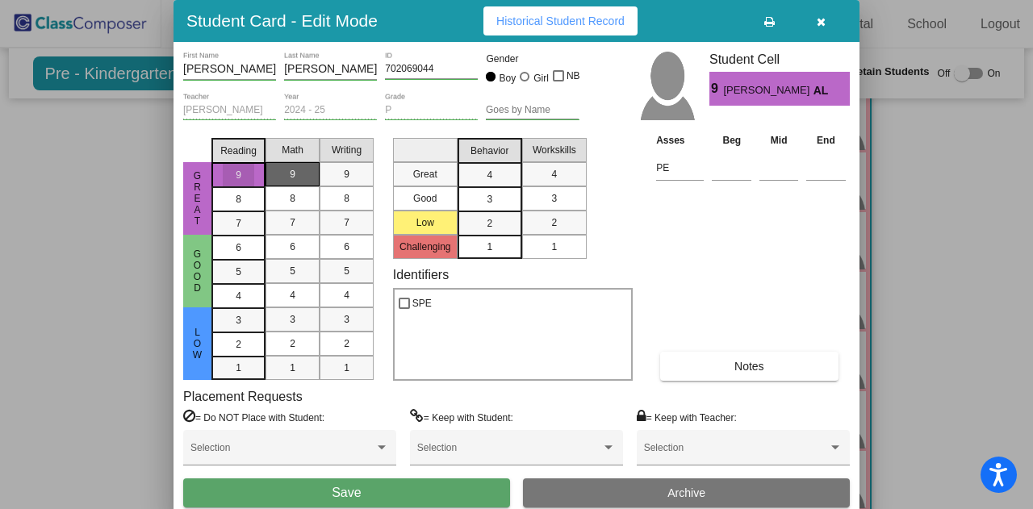
click at [286, 179] on div "9" at bounding box center [292, 174] width 31 height 24
click at [336, 173] on div "9" at bounding box center [346, 174] width 31 height 24
click at [422, 178] on mat-selection-list "Great Good Low Challenging" at bounding box center [425, 195] width 65 height 127
drag, startPoint x: 488, startPoint y: 182, endPoint x: 500, endPoint y: 182, distance: 12.1
click at [489, 182] on span "4" at bounding box center [490, 175] width 6 height 15
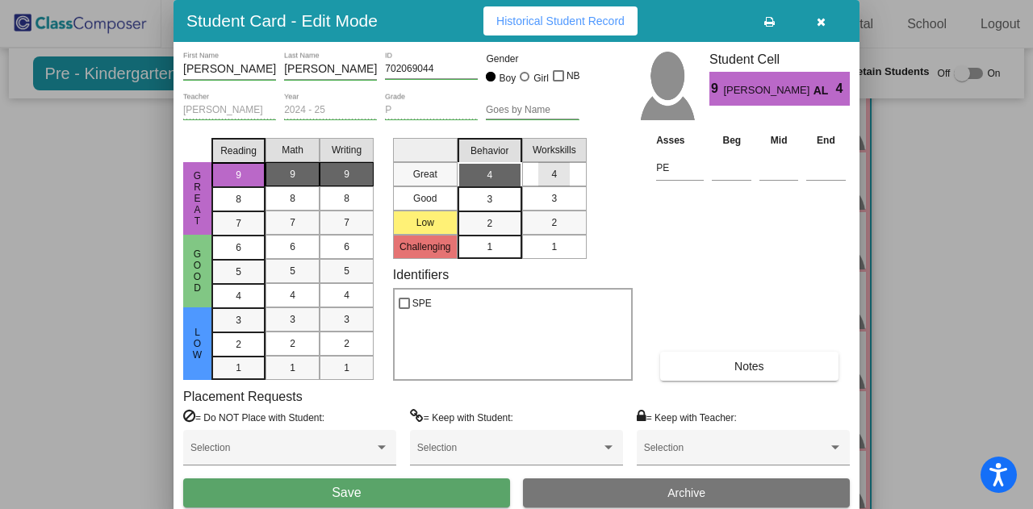
click at [542, 184] on div "4" at bounding box center [553, 174] width 31 height 24
click at [379, 482] on button "Save" at bounding box center [346, 492] width 327 height 29
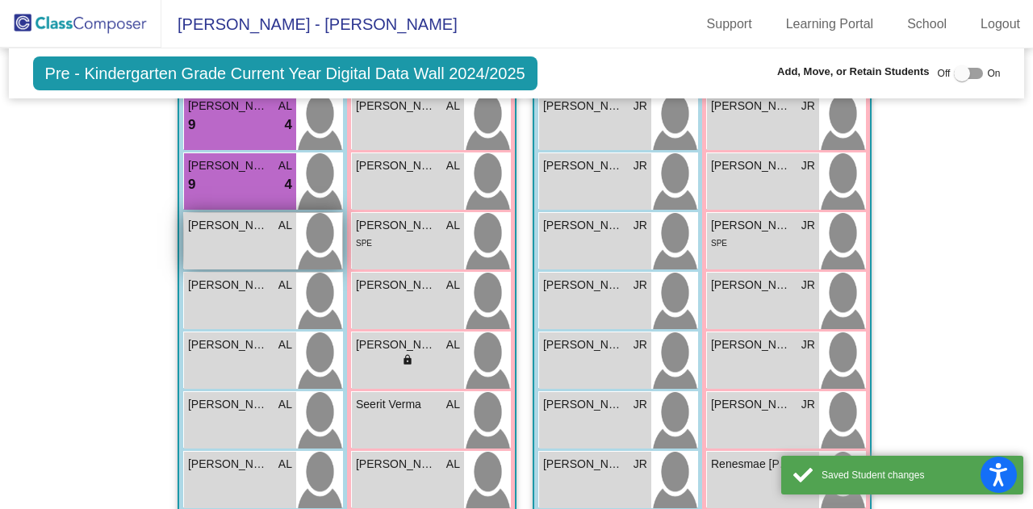
click at [228, 232] on div "[PERSON_NAME] AL lock do_not_disturb_alt" at bounding box center [240, 241] width 112 height 56
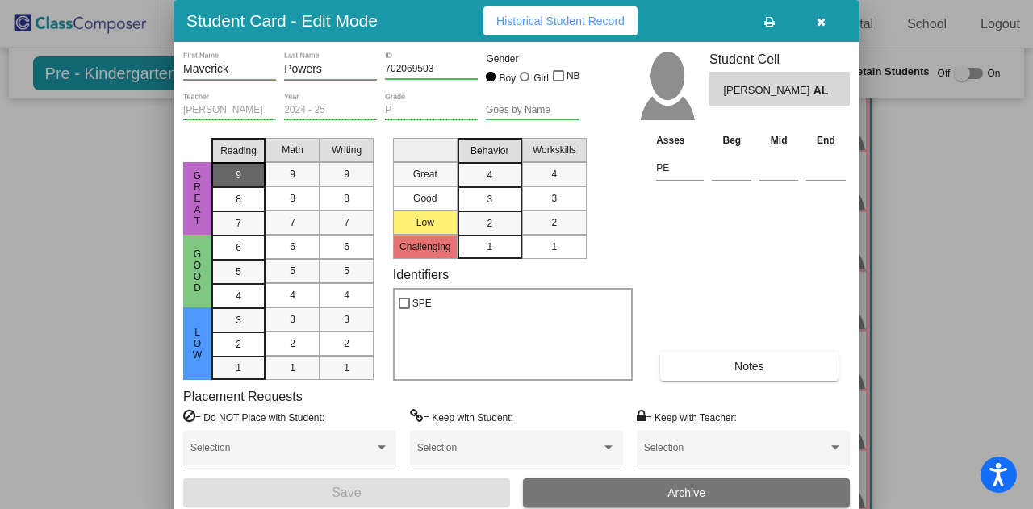
click at [237, 179] on span "9" at bounding box center [239, 175] width 6 height 15
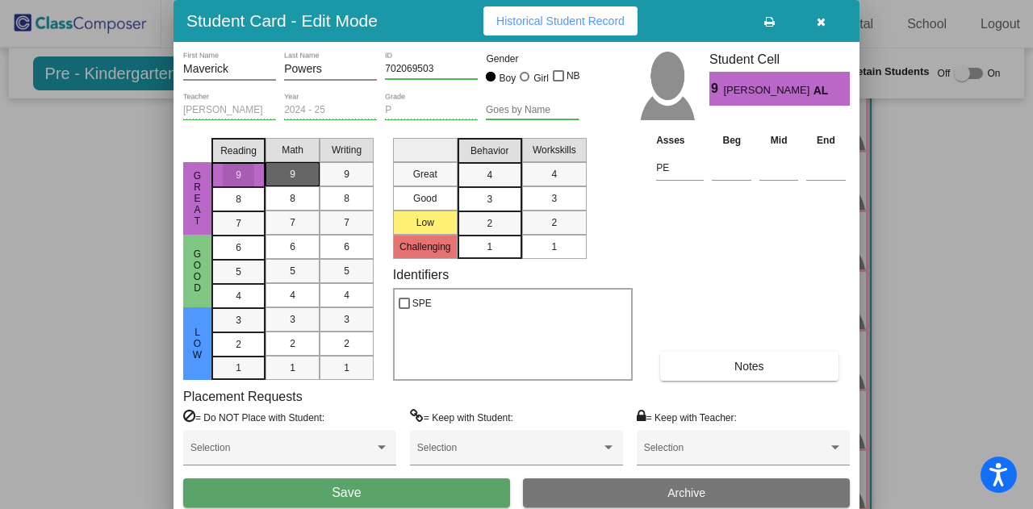
click at [310, 165] on mat-list-option "9" at bounding box center [292, 174] width 54 height 24
click at [353, 172] on div "9" at bounding box center [346, 174] width 31 height 24
drag, startPoint x: 486, startPoint y: 177, endPoint x: 512, endPoint y: 177, distance: 26.6
click at [486, 177] on div "4" at bounding box center [489, 175] width 31 height 24
click at [561, 179] on div "4" at bounding box center [553, 174] width 31 height 24
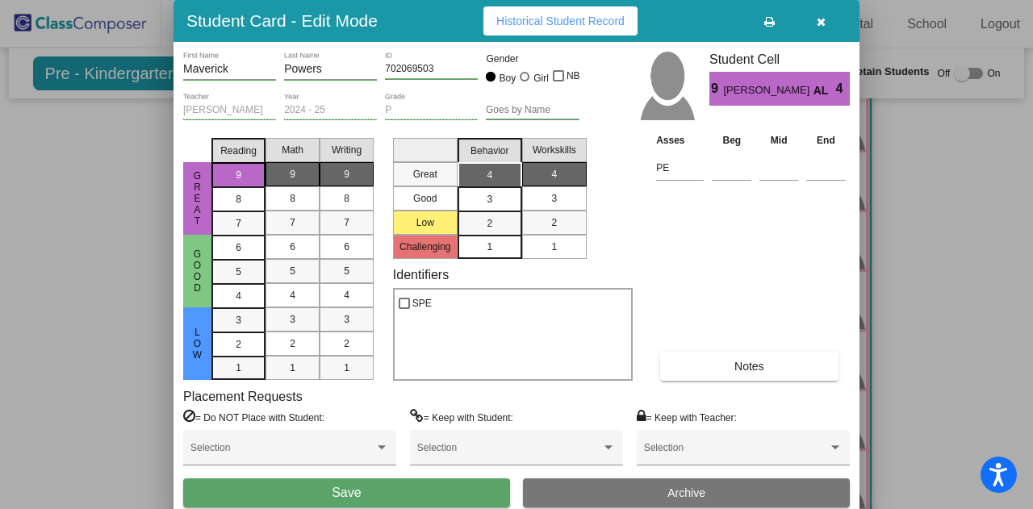
click at [261, 498] on button "Save" at bounding box center [346, 492] width 327 height 29
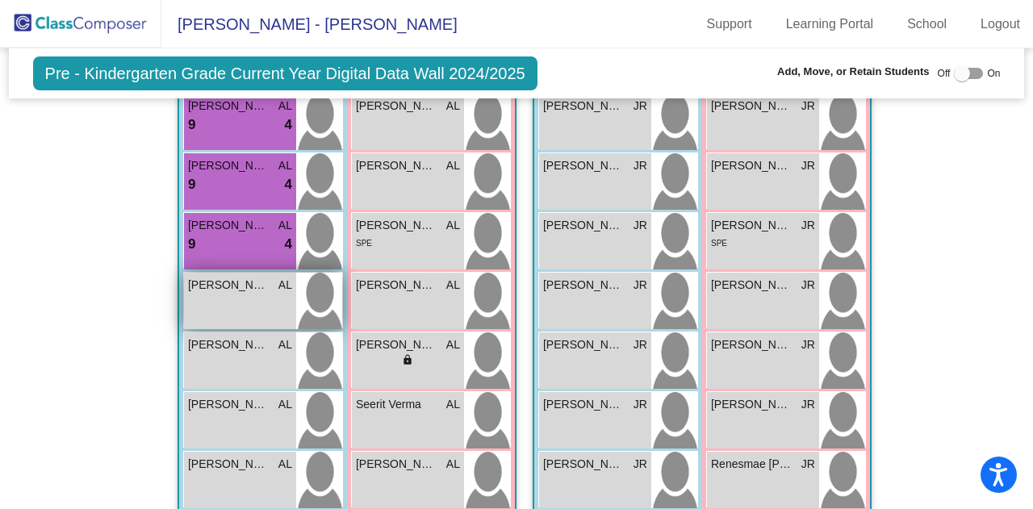
click at [219, 282] on div "[PERSON_NAME] AL lock do_not_disturb_alt" at bounding box center [240, 301] width 112 height 56
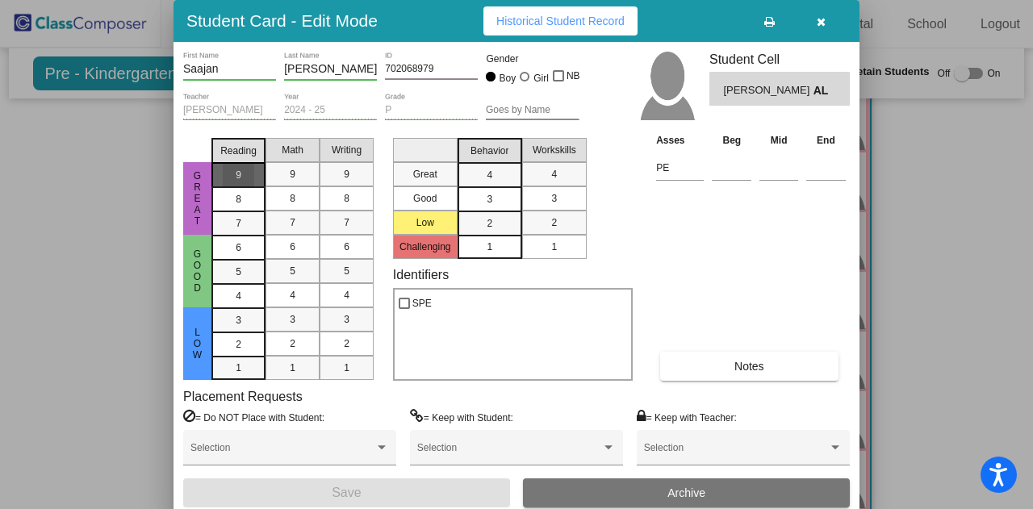
click at [250, 172] on div "9" at bounding box center [238, 175] width 31 height 24
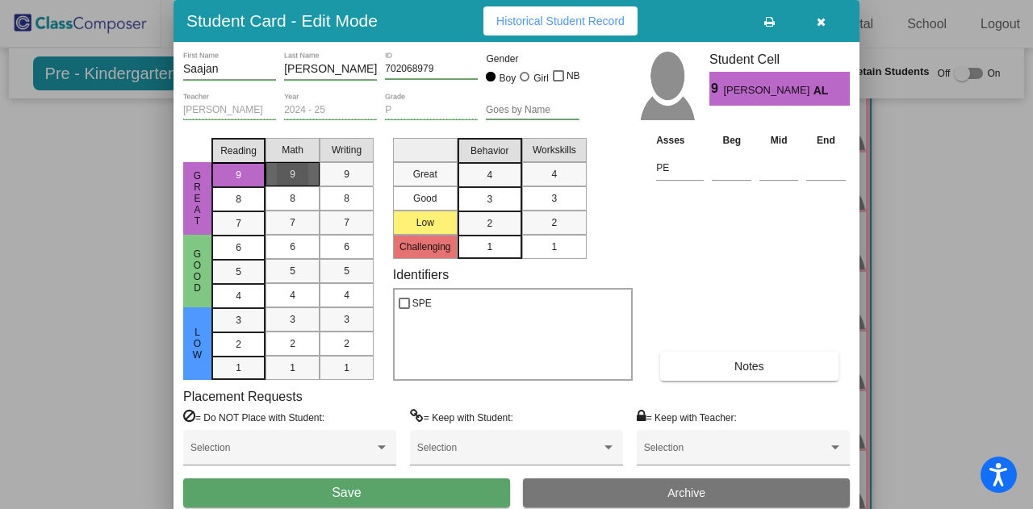
click at [291, 179] on span "9" at bounding box center [293, 174] width 6 height 15
click at [347, 174] on span "9" at bounding box center [347, 174] width 6 height 15
click at [498, 185] on div "4" at bounding box center [489, 175] width 31 height 24
click at [560, 182] on div "4" at bounding box center [553, 174] width 31 height 24
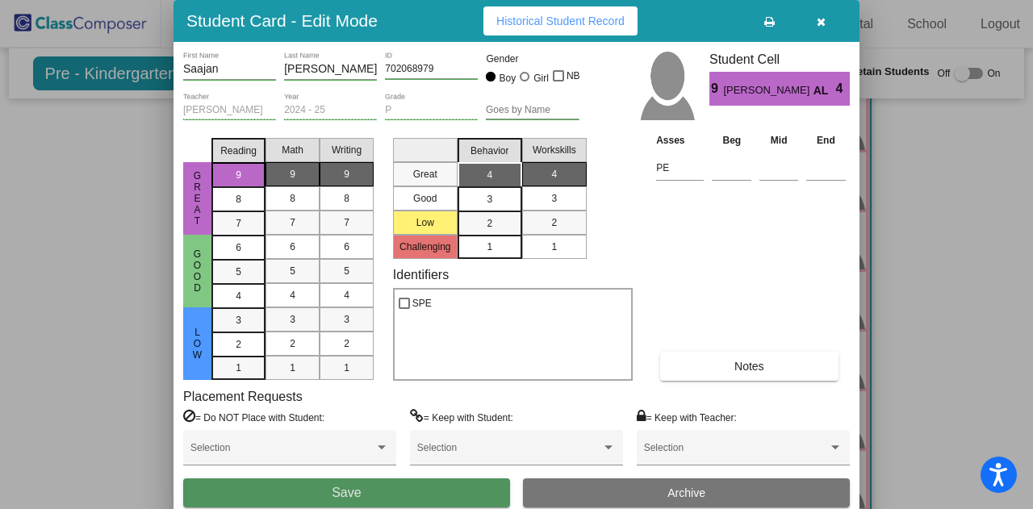
click at [361, 488] on button "Save" at bounding box center [346, 492] width 327 height 29
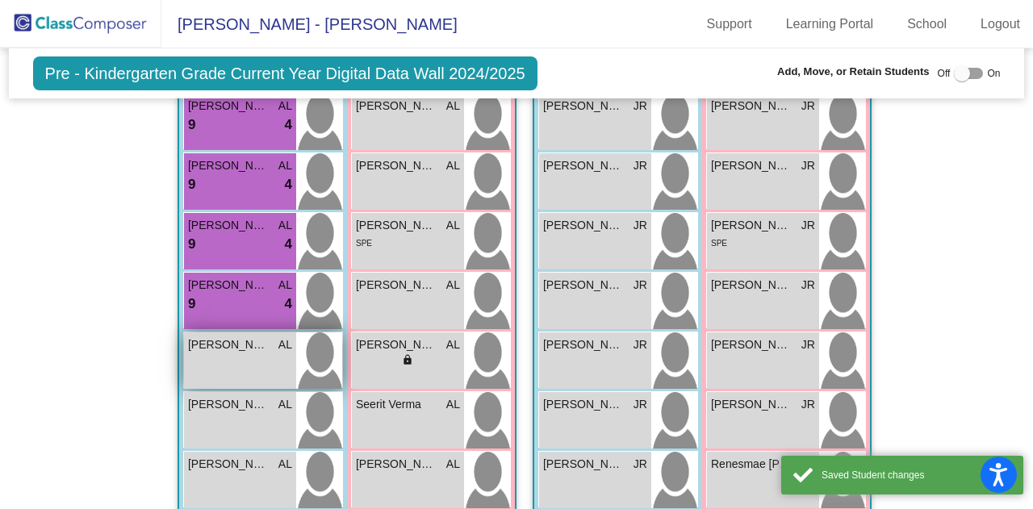
click at [223, 350] on div "[PERSON_NAME] AL lock do_not_disturb_alt" at bounding box center [240, 360] width 112 height 56
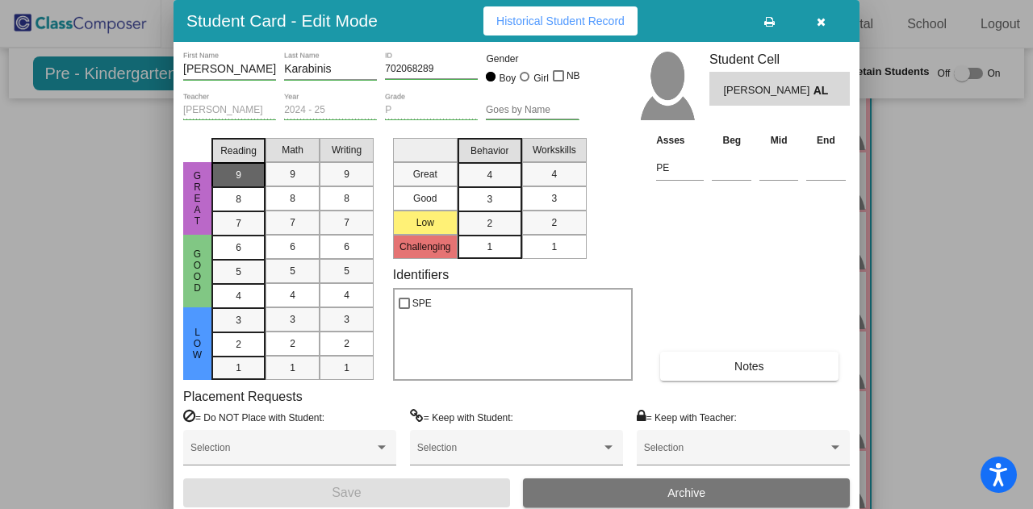
click at [240, 181] on span "9" at bounding box center [239, 175] width 6 height 15
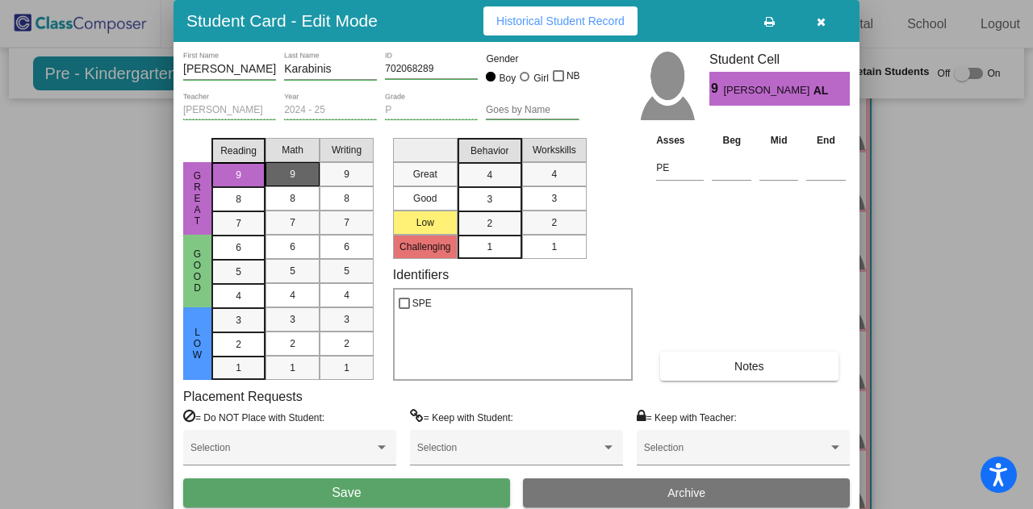
click at [286, 173] on div "9" at bounding box center [292, 174] width 31 height 24
click at [343, 179] on div "9" at bounding box center [346, 174] width 31 height 24
click at [487, 180] on span "4" at bounding box center [490, 175] width 6 height 15
click at [529, 180] on mat-list-option "4" at bounding box center [554, 174] width 65 height 24
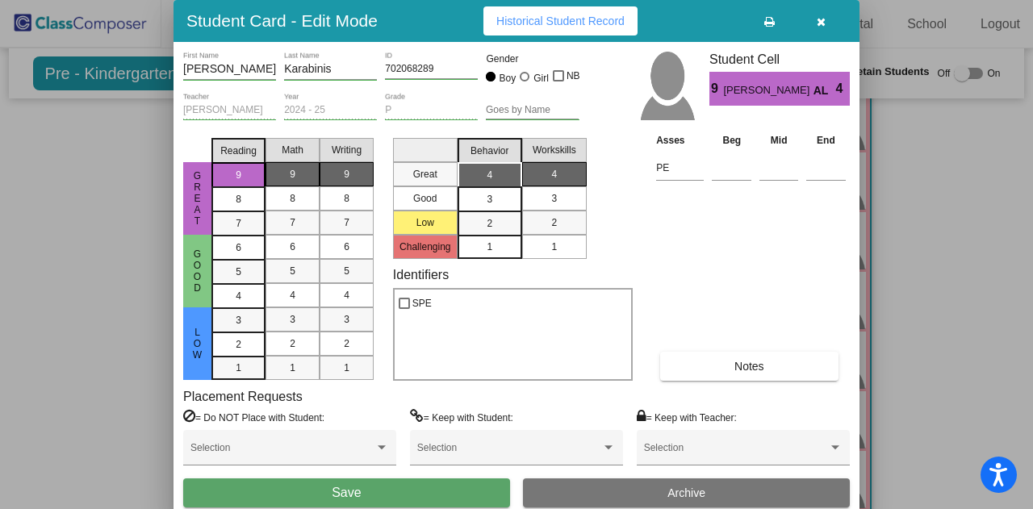
click at [337, 492] on span "Save" at bounding box center [346, 493] width 29 height 14
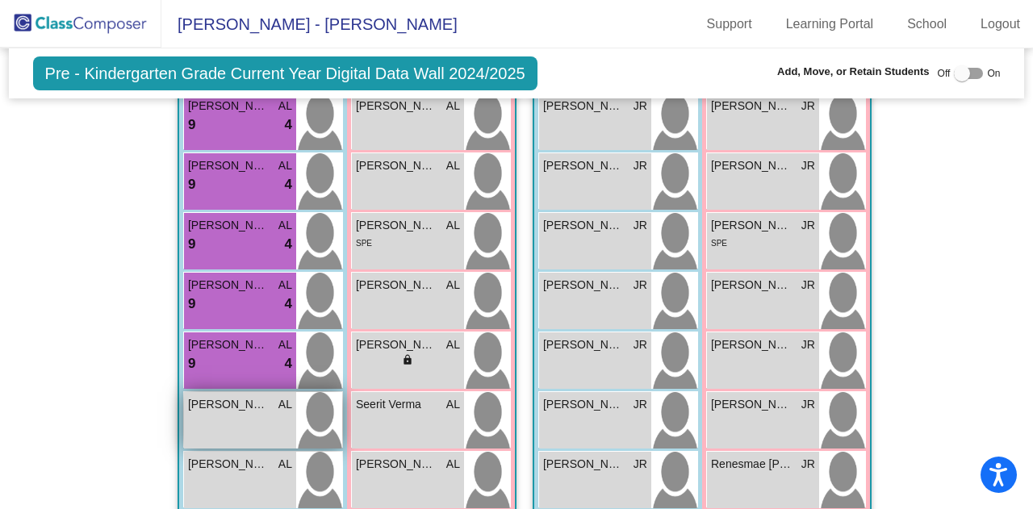
click at [215, 413] on div "[PERSON_NAME] AL lock do_not_disturb_alt" at bounding box center [240, 420] width 112 height 56
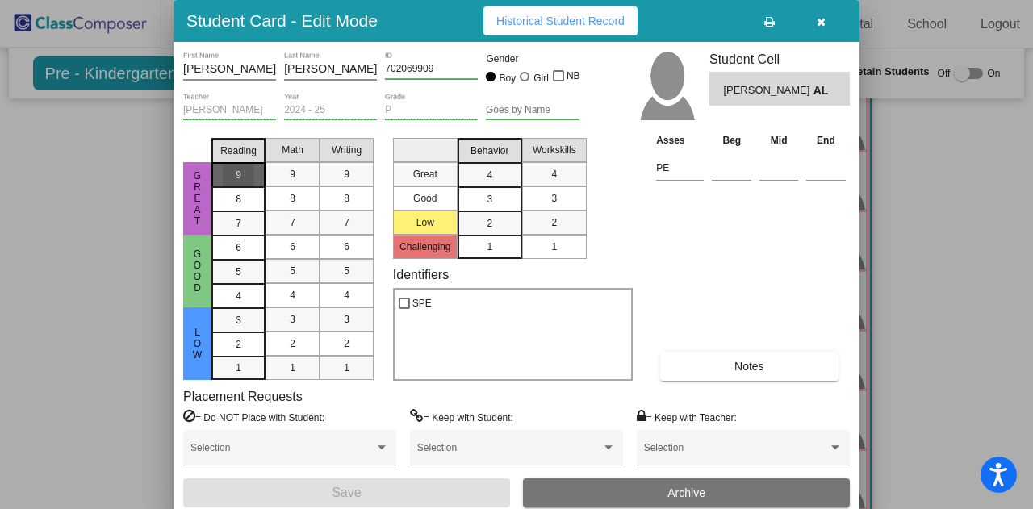
click at [244, 176] on div "9" at bounding box center [238, 175] width 31 height 24
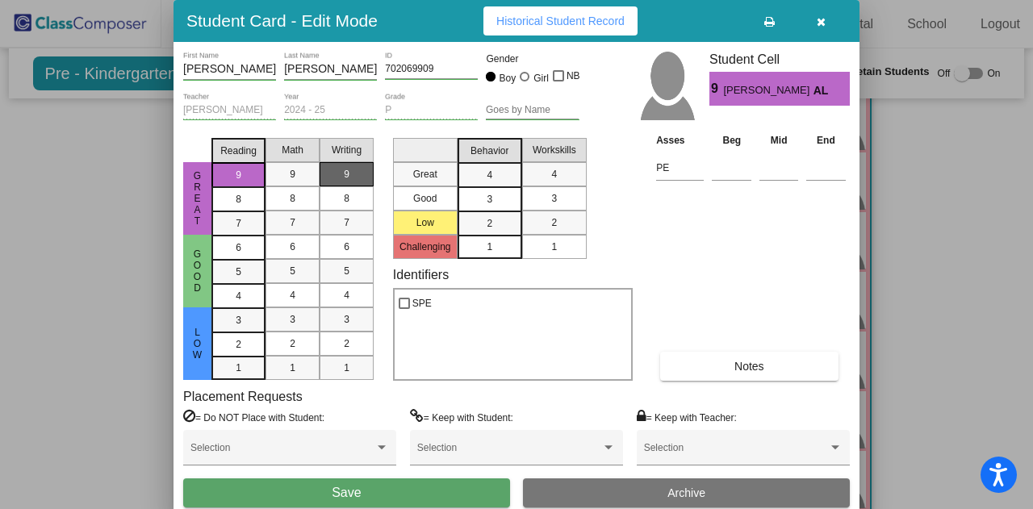
drag, startPoint x: 302, startPoint y: 181, endPoint x: 320, endPoint y: 178, distance: 17.9
click at [303, 181] on div "9" at bounding box center [292, 174] width 31 height 24
click at [352, 177] on div "9" at bounding box center [346, 174] width 31 height 24
click at [484, 180] on div "4" at bounding box center [489, 175] width 31 height 24
click at [554, 178] on span "4" at bounding box center [554, 174] width 6 height 15
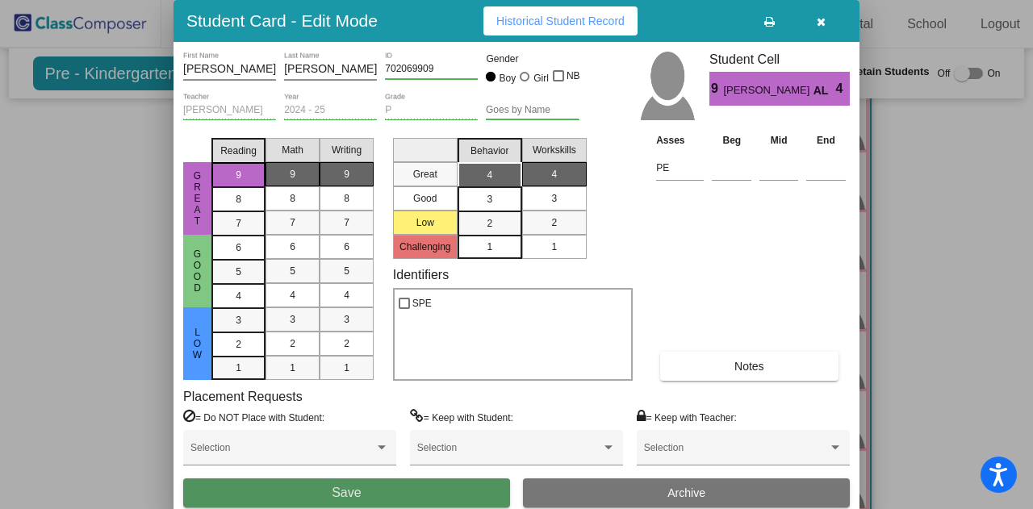
click at [329, 495] on button "Save" at bounding box center [346, 492] width 327 height 29
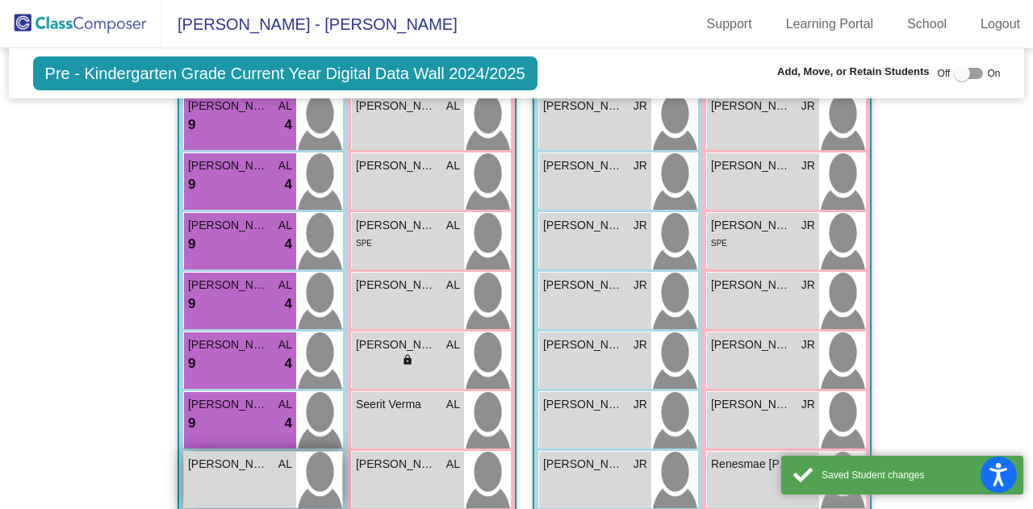
click at [226, 456] on span "[PERSON_NAME]" at bounding box center [228, 464] width 81 height 17
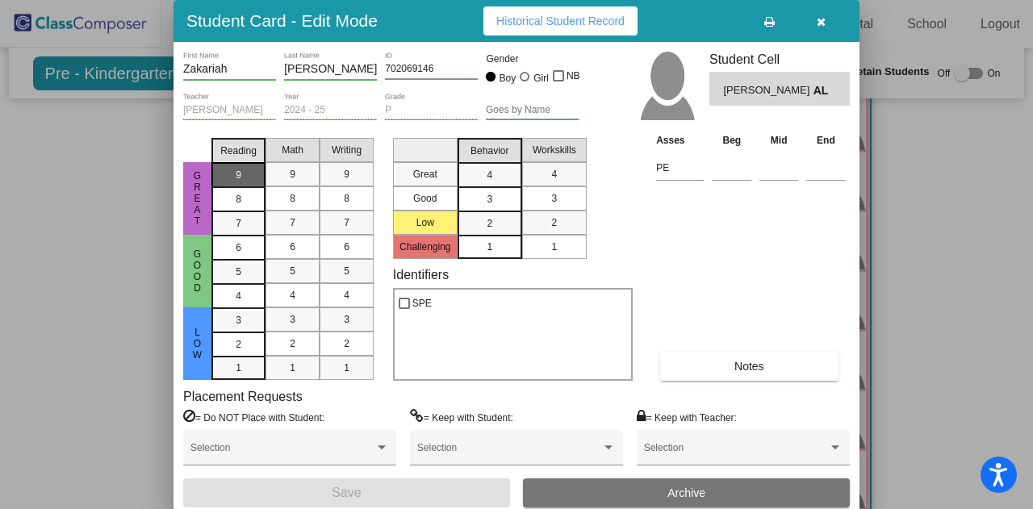
drag, startPoint x: 242, startPoint y: 177, endPoint x: 253, endPoint y: 175, distance: 10.6
click at [242, 176] on div "9" at bounding box center [238, 175] width 31 height 24
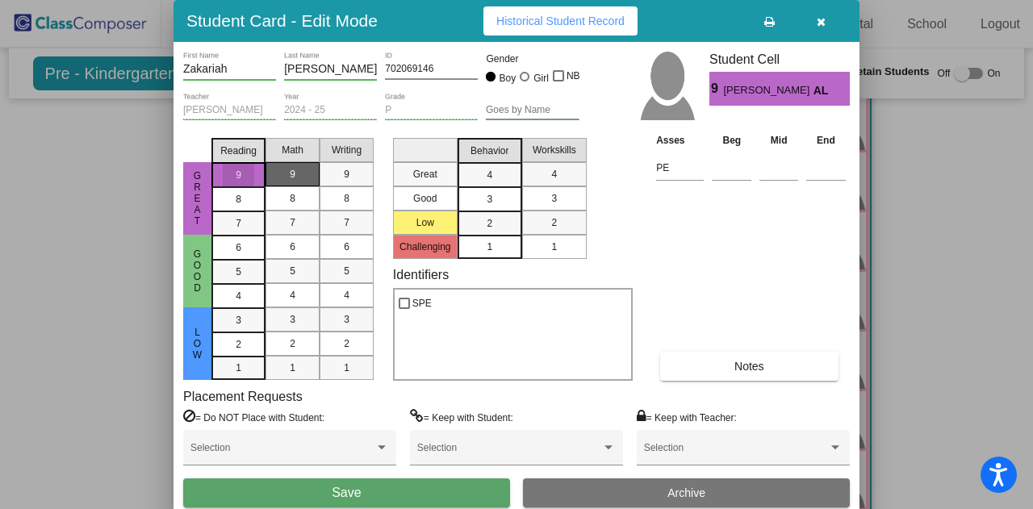
click at [308, 169] on mat-list-option "9" at bounding box center [292, 174] width 54 height 24
click at [345, 168] on span "9" at bounding box center [347, 174] width 6 height 15
click at [510, 178] on mat-list-option "4" at bounding box center [489, 174] width 65 height 24
click at [549, 175] on div "4" at bounding box center [553, 174] width 31 height 24
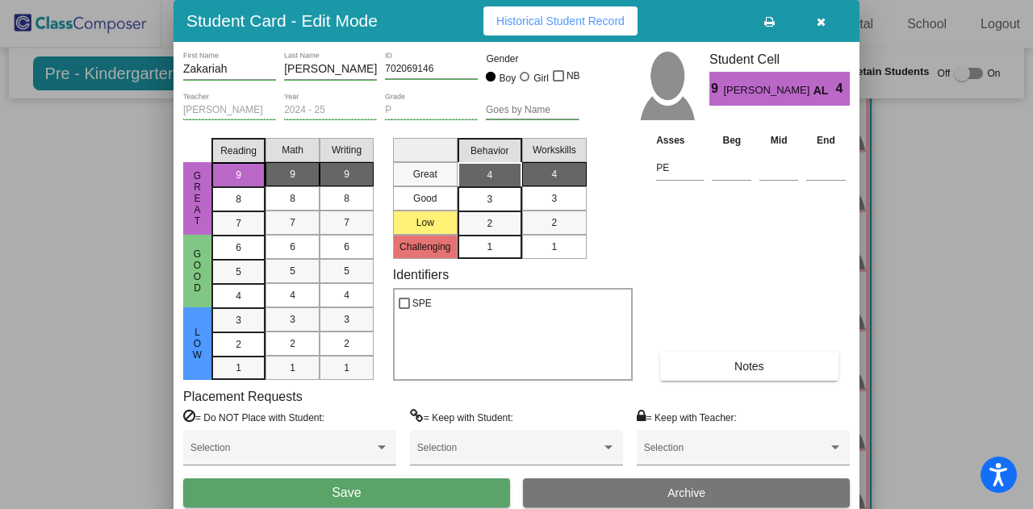
click at [382, 482] on button "Save" at bounding box center [346, 492] width 327 height 29
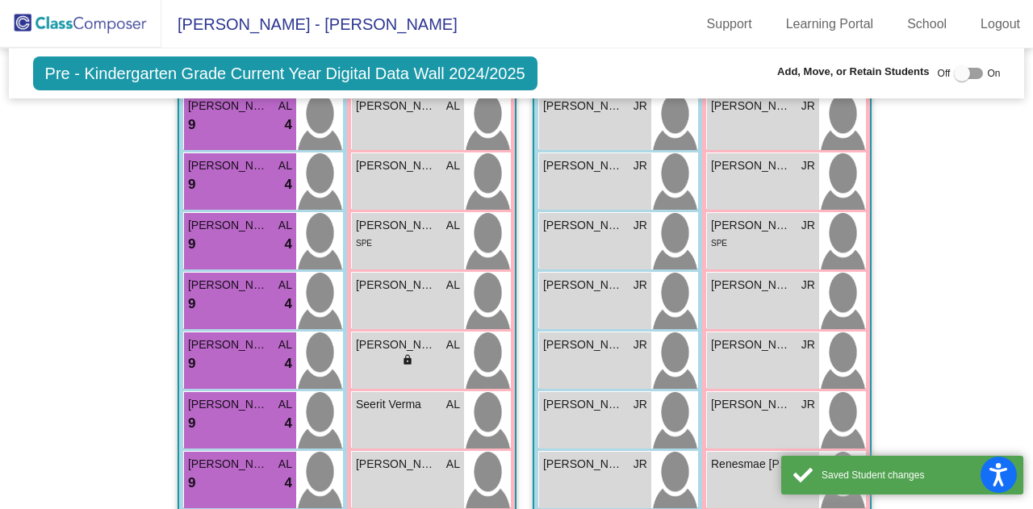
click at [382, 482] on div "[PERSON_NAME] AL lock do_not_disturb_alt" at bounding box center [408, 480] width 112 height 56
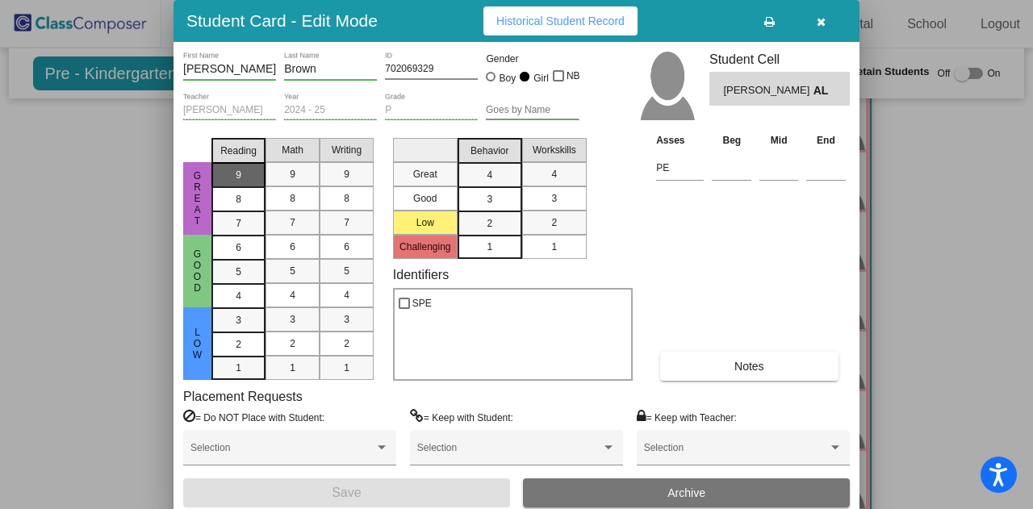
click at [242, 181] on div "9" at bounding box center [238, 175] width 31 height 24
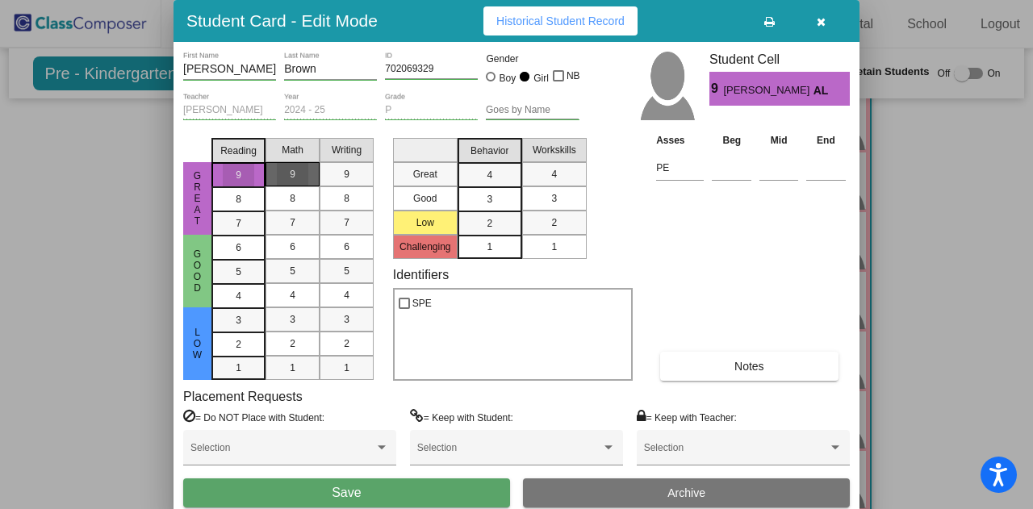
click at [277, 175] on mat-list-option "9" at bounding box center [292, 174] width 54 height 24
click at [351, 169] on div "9" at bounding box center [346, 174] width 31 height 24
click at [444, 183] on mat-selection-list "Great Good Low Challenging" at bounding box center [425, 195] width 65 height 127
drag, startPoint x: 478, startPoint y: 177, endPoint x: 520, endPoint y: 177, distance: 41.1
click at [500, 177] on div "4" at bounding box center [489, 175] width 31 height 24
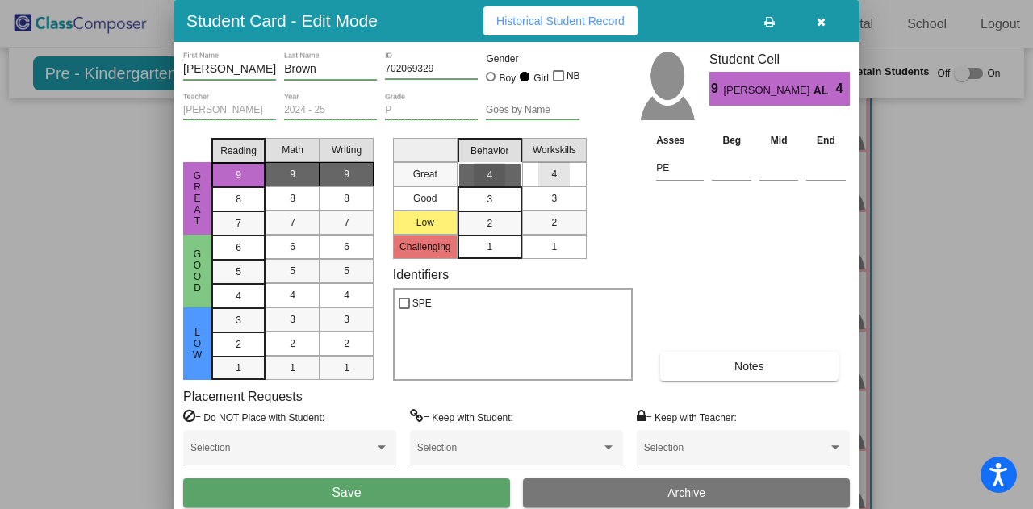
click at [545, 179] on div "4" at bounding box center [553, 174] width 31 height 24
click at [395, 487] on button "Save" at bounding box center [346, 492] width 327 height 29
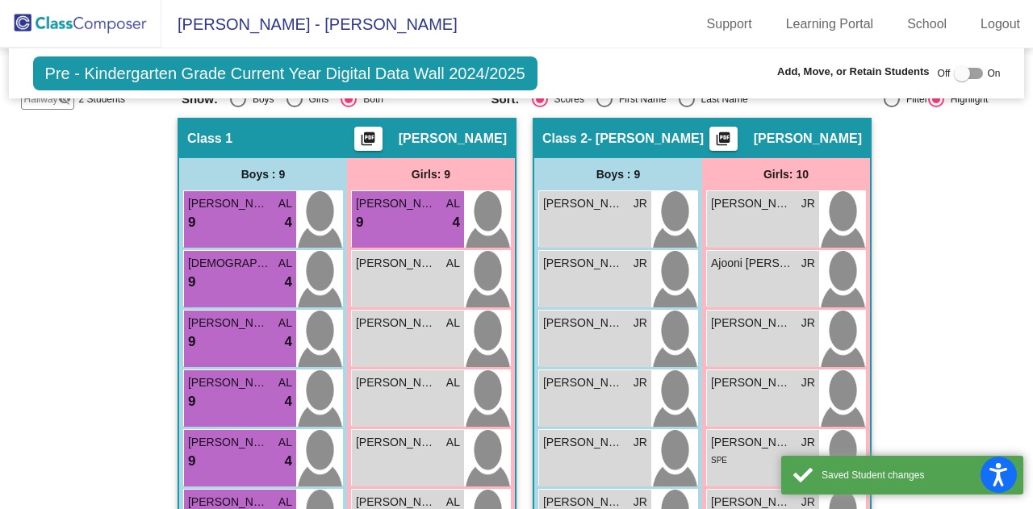
scroll to position [302, 0]
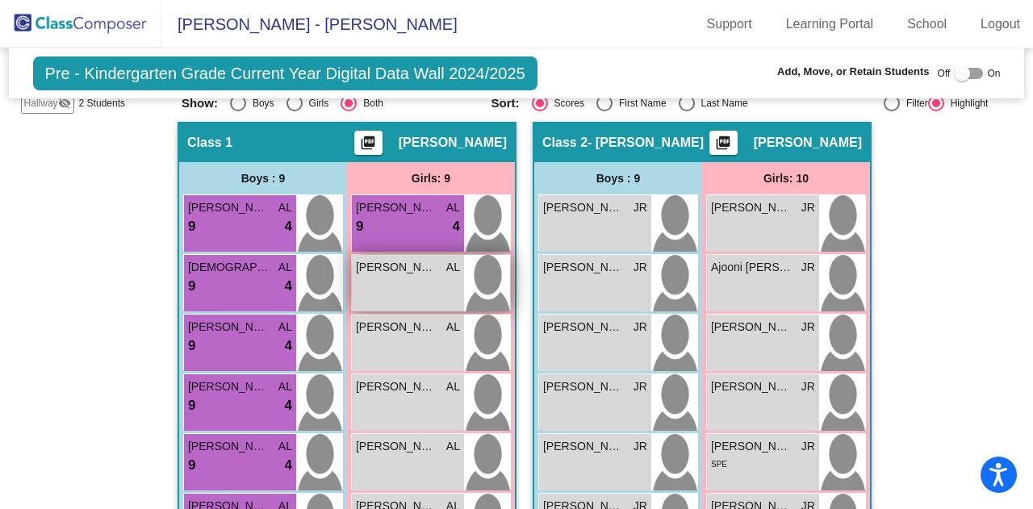
click at [390, 286] on div "[PERSON_NAME] AL lock do_not_disturb_alt" at bounding box center [408, 283] width 112 height 56
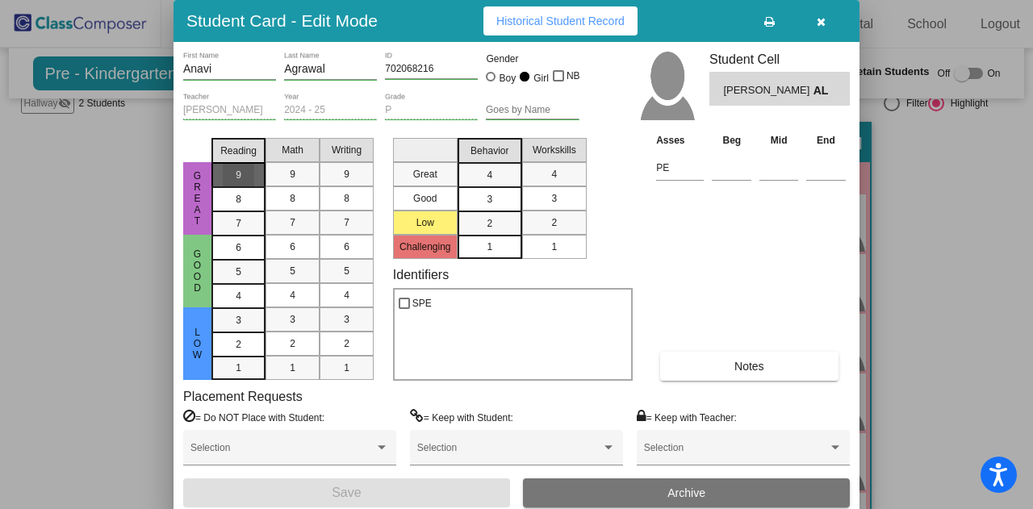
click at [249, 182] on div "9" at bounding box center [238, 175] width 31 height 24
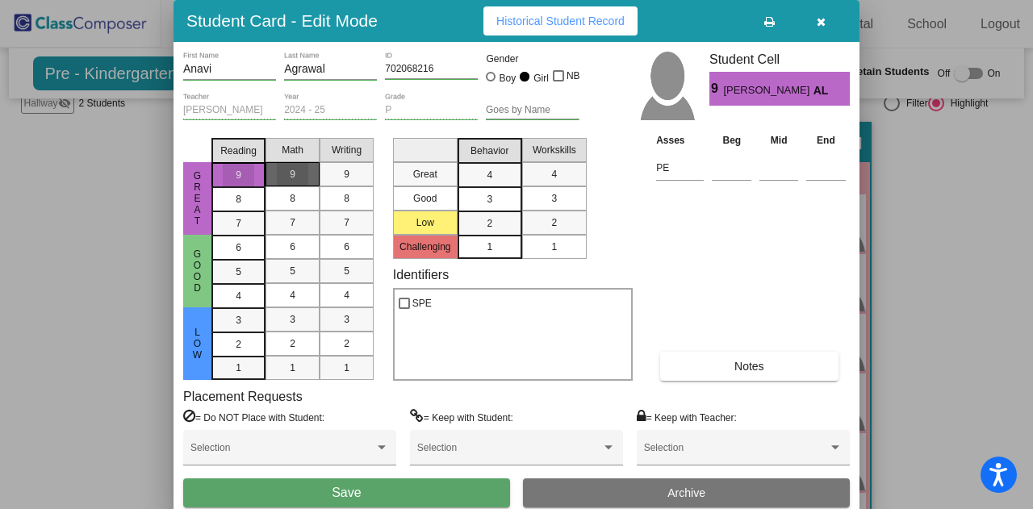
click at [300, 185] on div "9" at bounding box center [292, 174] width 31 height 24
click at [348, 177] on span "9" at bounding box center [347, 174] width 6 height 15
click at [492, 165] on div "4" at bounding box center [489, 175] width 31 height 24
click at [563, 178] on div "4" at bounding box center [553, 174] width 31 height 24
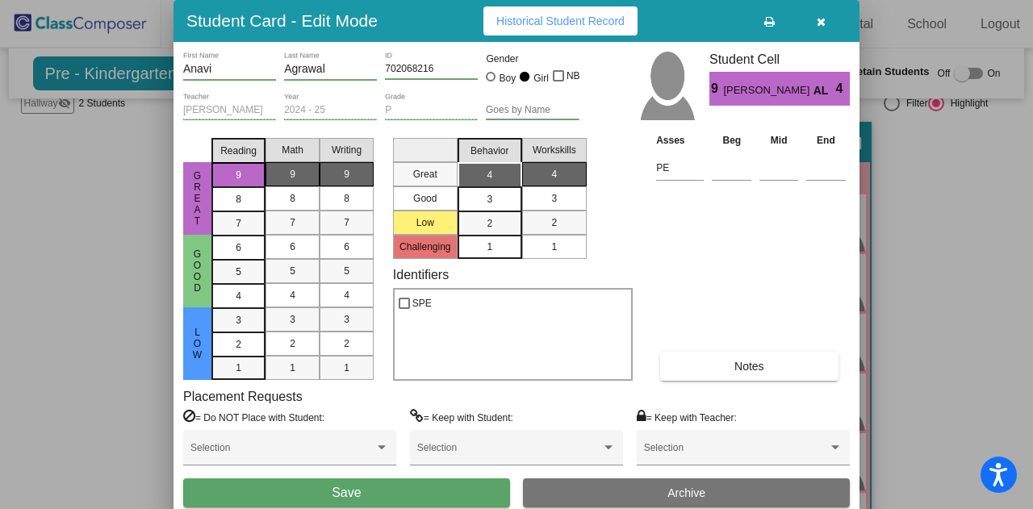
click at [397, 500] on button "Save" at bounding box center [346, 492] width 327 height 29
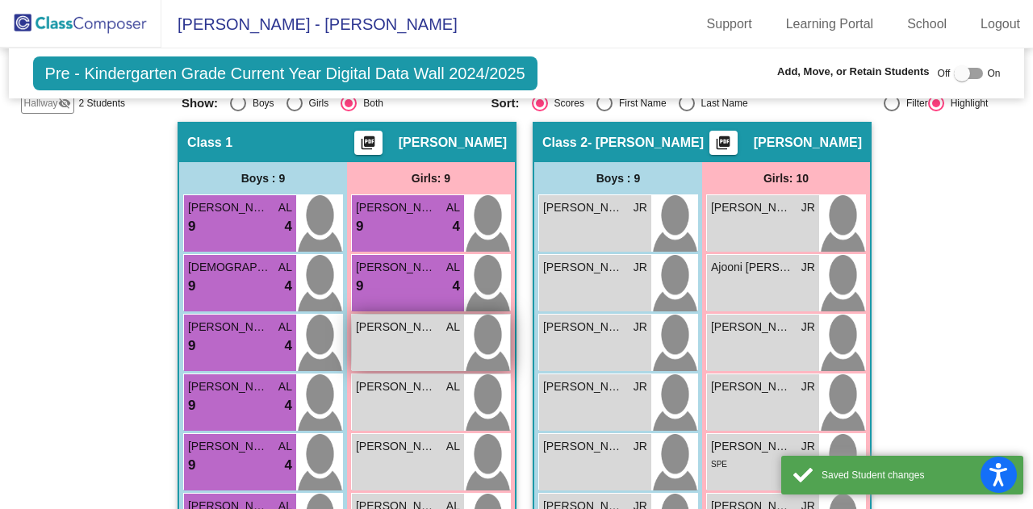
click at [374, 319] on span "[PERSON_NAME]" at bounding box center [396, 327] width 81 height 17
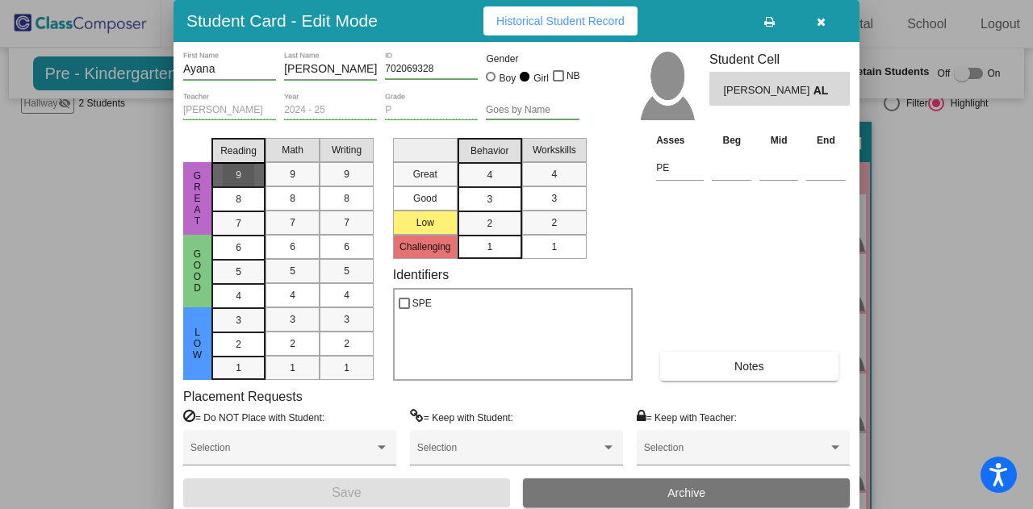
click at [244, 166] on div "9" at bounding box center [238, 175] width 31 height 24
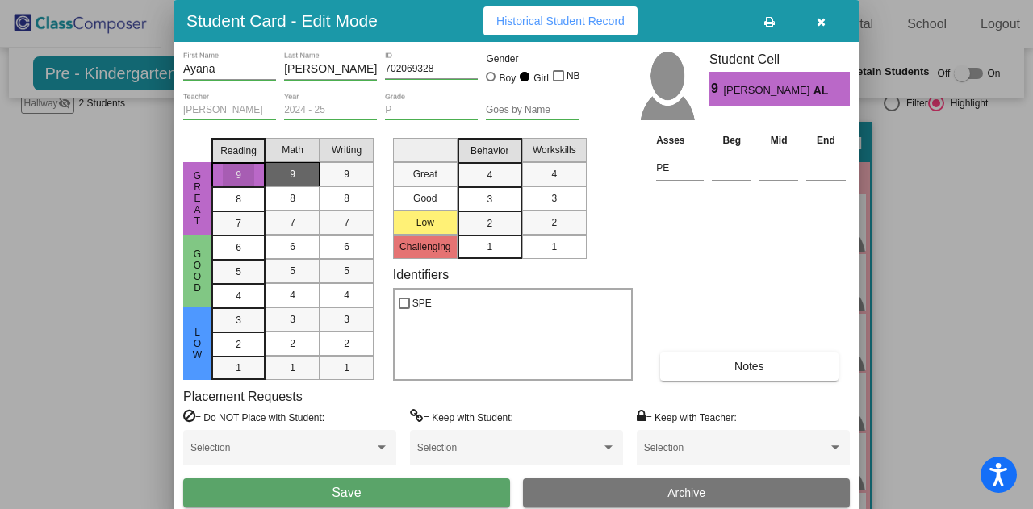
click at [305, 169] on div "9" at bounding box center [292, 174] width 31 height 24
click at [349, 163] on mat-selection-list "Writing 9 8 7 6 5 4 3 2 1" at bounding box center [347, 256] width 54 height 249
click at [341, 162] on div "9" at bounding box center [346, 174] width 31 height 24
click at [508, 174] on mat-list-option "4" at bounding box center [489, 174] width 65 height 24
click at [544, 176] on div "4" at bounding box center [553, 174] width 31 height 24
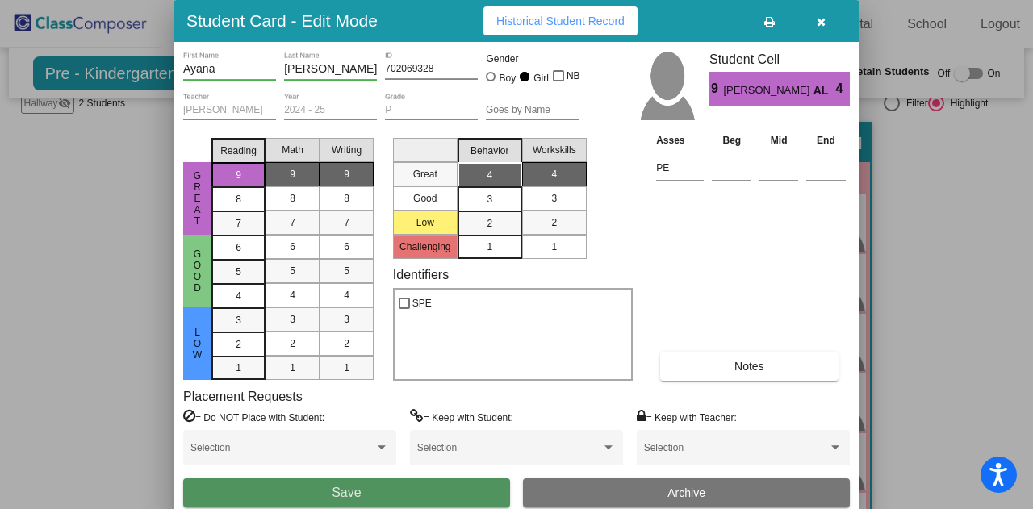
click at [380, 488] on button "Save" at bounding box center [346, 492] width 327 height 29
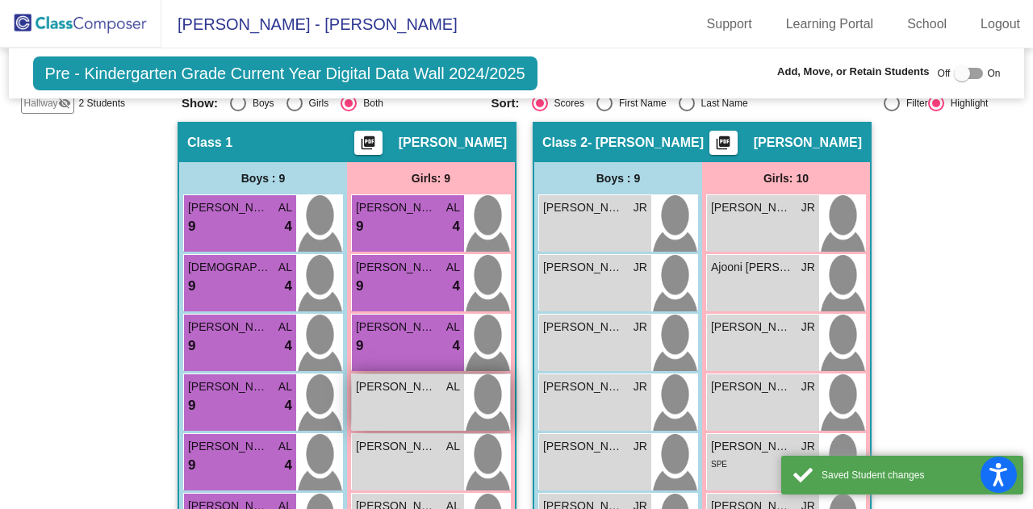
click at [400, 378] on span "[PERSON_NAME]" at bounding box center [396, 386] width 81 height 17
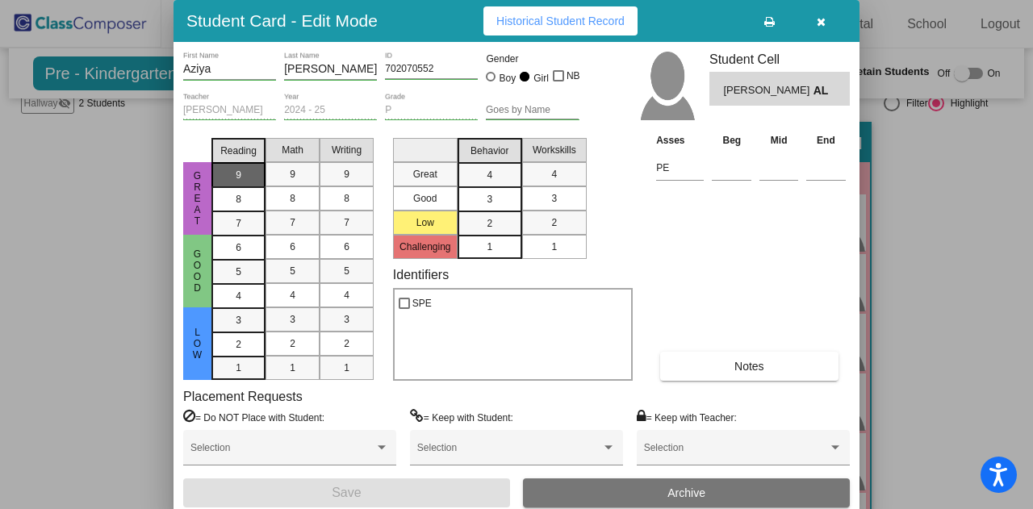
click at [235, 170] on div "9" at bounding box center [238, 175] width 31 height 24
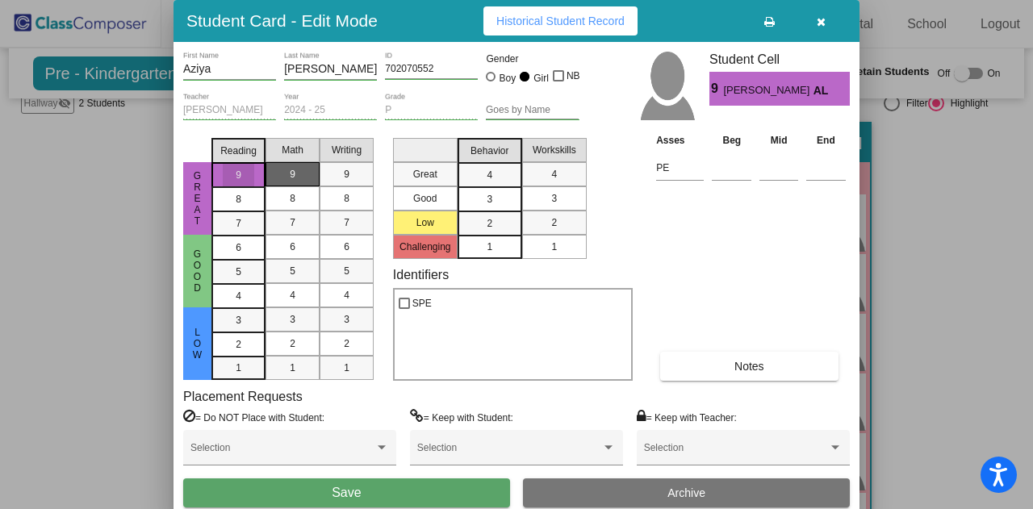
click at [278, 177] on div "9" at bounding box center [292, 174] width 31 height 24
click at [349, 178] on span "9" at bounding box center [347, 174] width 6 height 15
click at [482, 185] on div "4" at bounding box center [489, 175] width 31 height 24
click at [533, 182] on mat-list-option "4" at bounding box center [554, 174] width 65 height 24
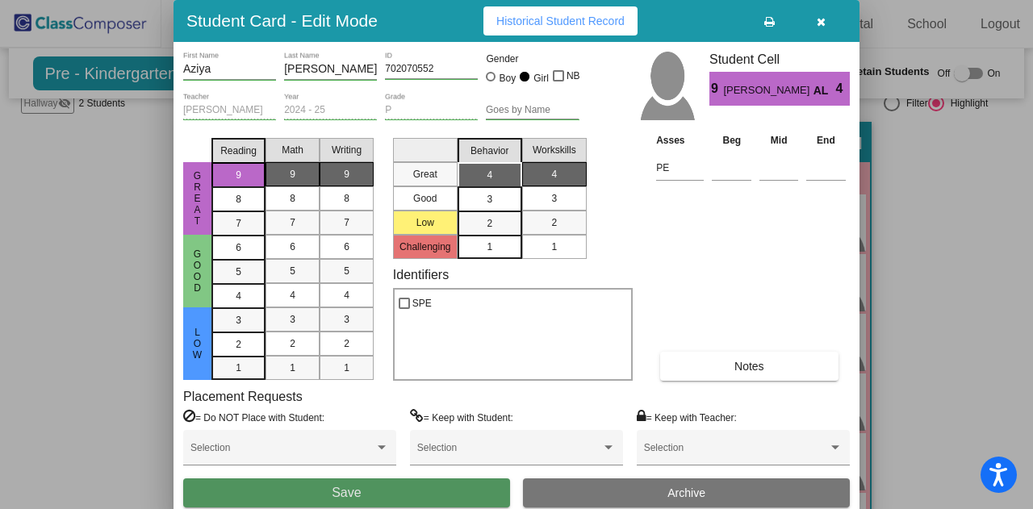
click at [341, 503] on button "Save" at bounding box center [346, 492] width 327 height 29
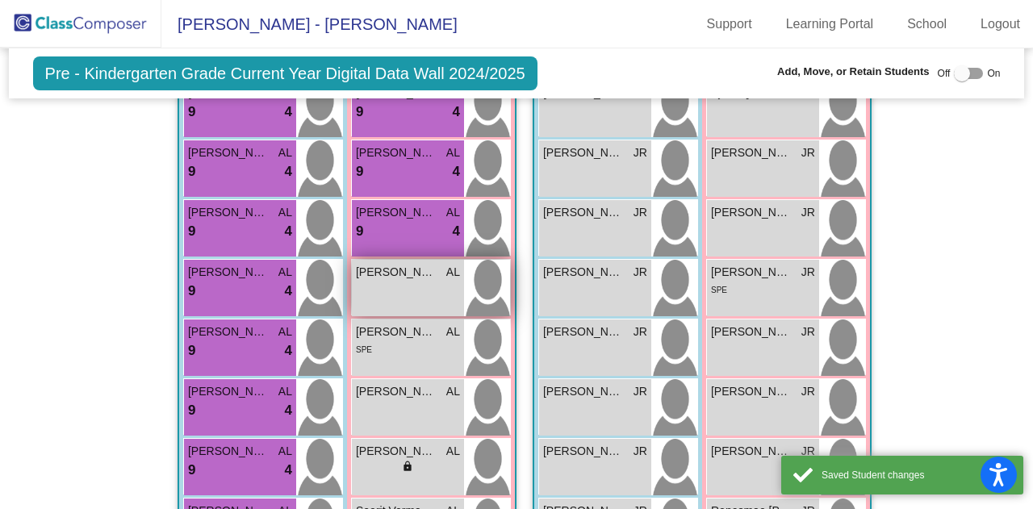
scroll to position [477, 0]
click at [428, 263] on span "[PERSON_NAME]" at bounding box center [396, 271] width 81 height 17
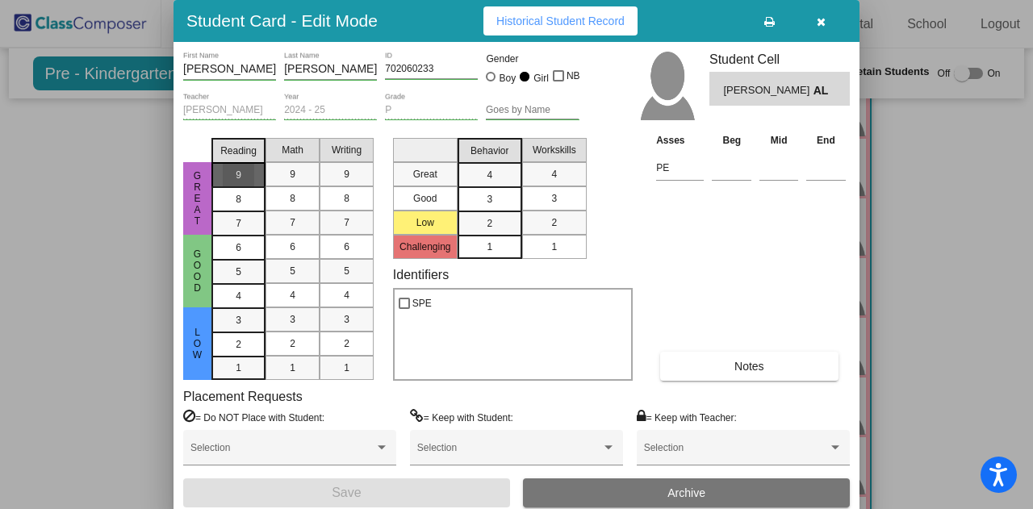
click at [252, 178] on div "9" at bounding box center [238, 175] width 31 height 24
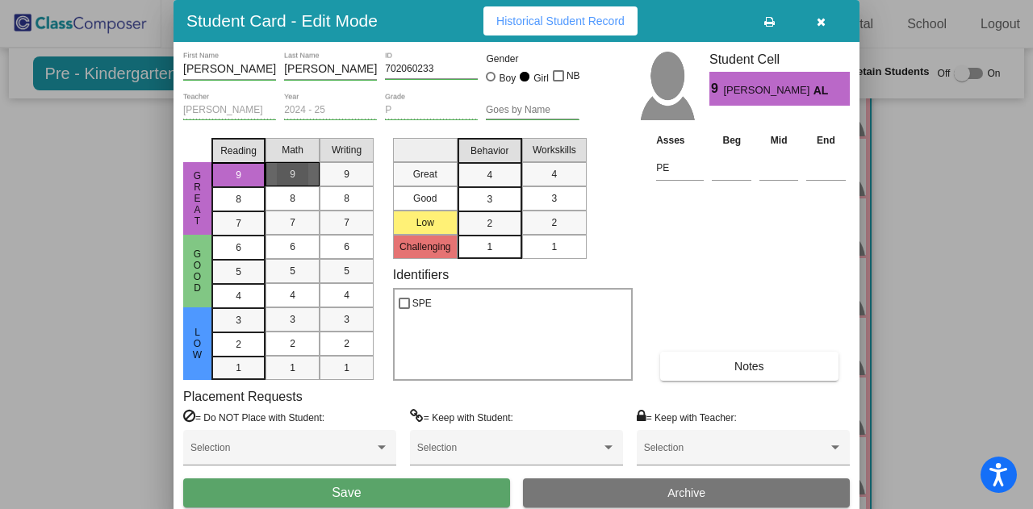
click at [305, 177] on div "9" at bounding box center [292, 174] width 31 height 24
click at [355, 173] on div "9" at bounding box center [346, 174] width 31 height 24
drag, startPoint x: 491, startPoint y: 173, endPoint x: 503, endPoint y: 175, distance: 12.2
click at [491, 173] on span "4" at bounding box center [490, 175] width 6 height 15
click at [540, 177] on div "4" at bounding box center [553, 174] width 31 height 24
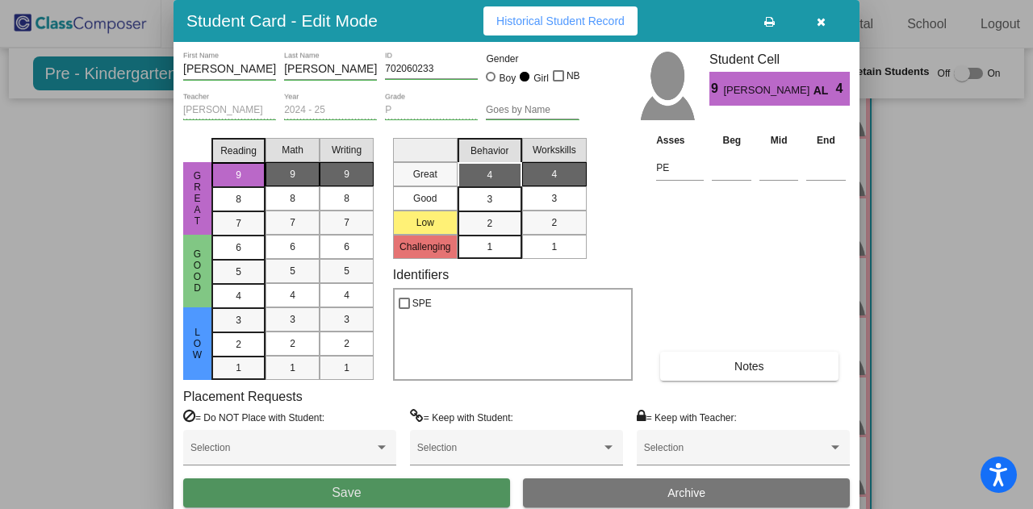
click at [370, 499] on button "Save" at bounding box center [346, 492] width 327 height 29
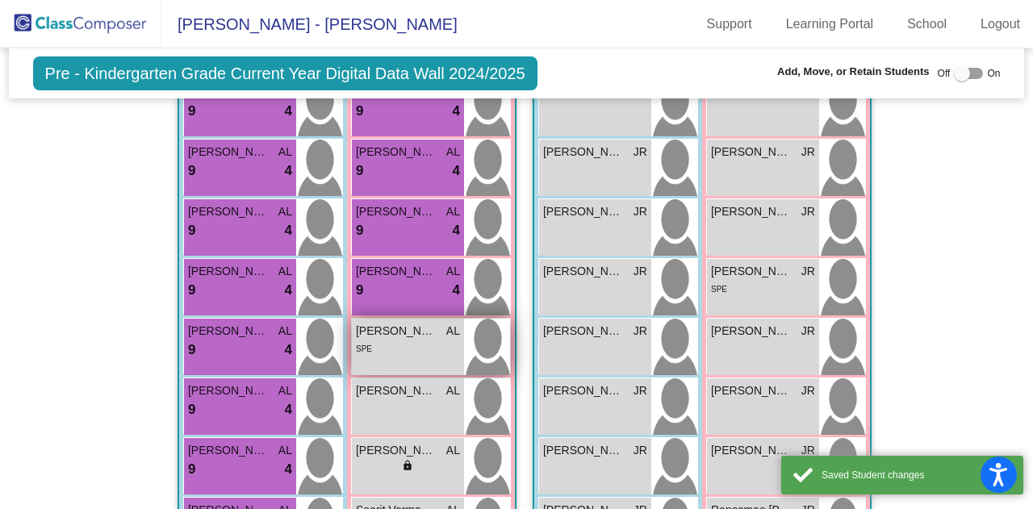
click at [382, 323] on span "[PERSON_NAME]" at bounding box center [396, 331] width 81 height 17
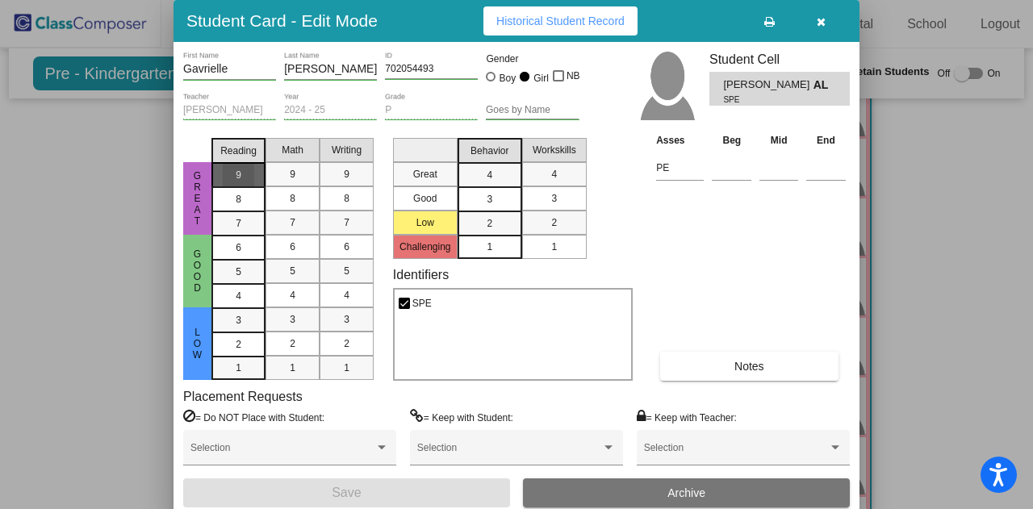
click at [244, 175] on div "9" at bounding box center [238, 175] width 31 height 24
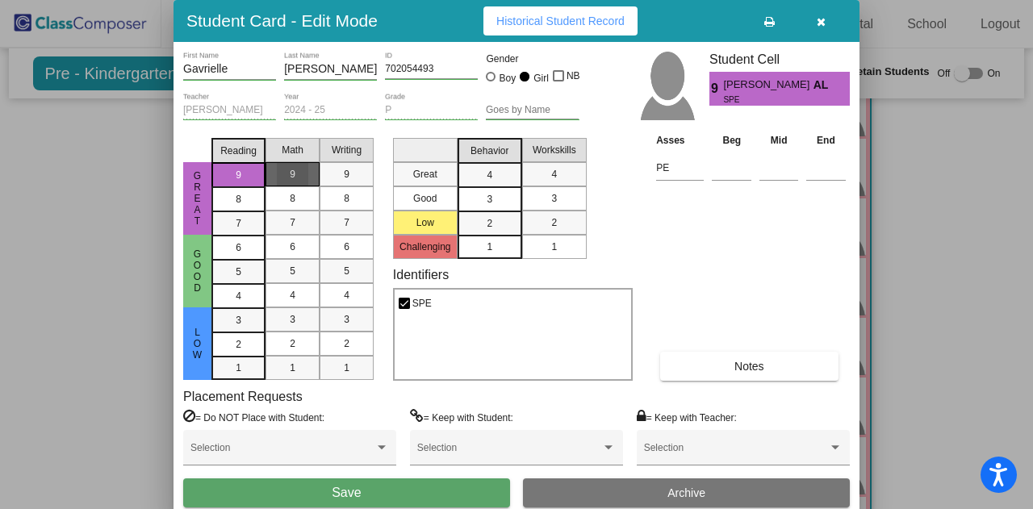
click at [297, 177] on div "9" at bounding box center [292, 174] width 31 height 24
click at [359, 175] on div "9" at bounding box center [346, 174] width 31 height 24
drag, startPoint x: 492, startPoint y: 179, endPoint x: 517, endPoint y: 180, distance: 25.0
click at [497, 180] on div "4" at bounding box center [489, 175] width 31 height 24
click at [545, 185] on div "4" at bounding box center [553, 174] width 31 height 24
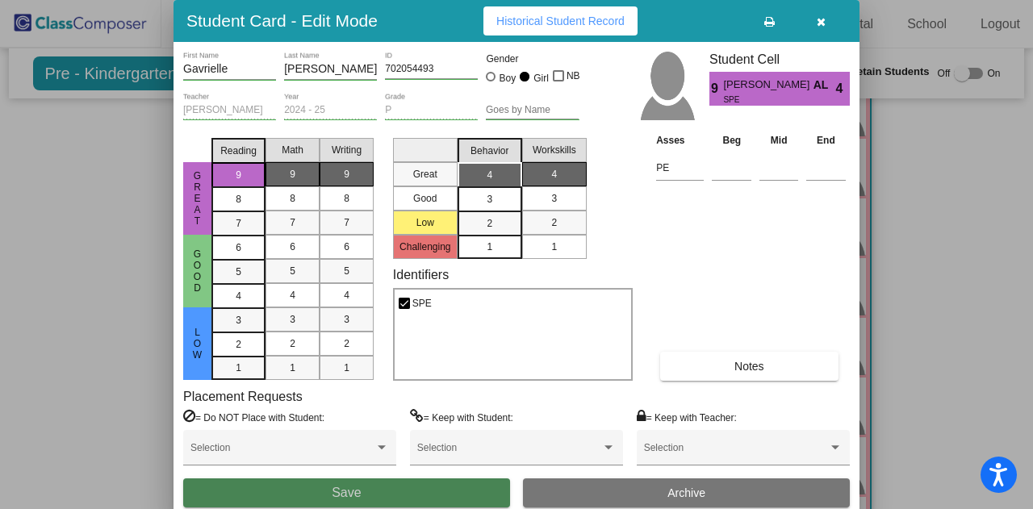
click at [362, 494] on button "Save" at bounding box center [346, 492] width 327 height 29
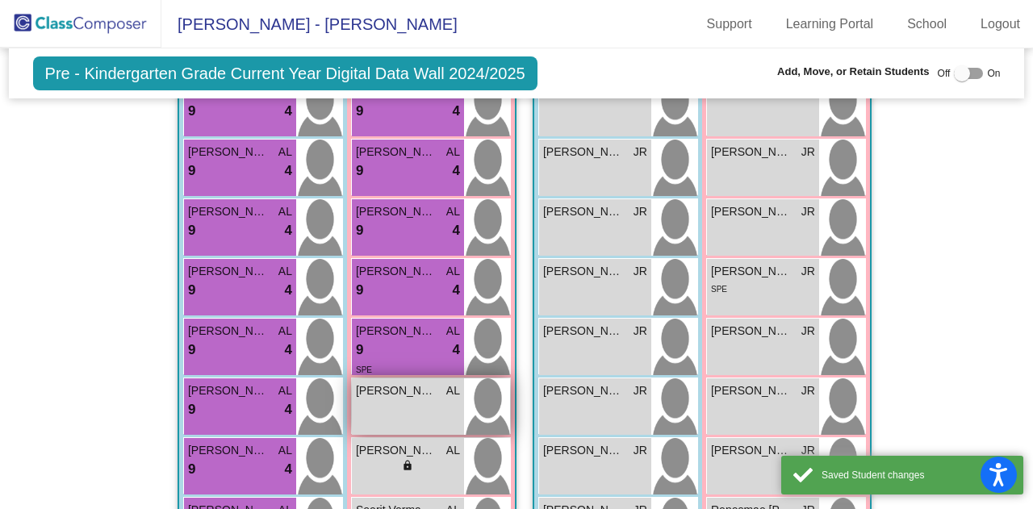
click at [405, 383] on span "[PERSON_NAME]" at bounding box center [396, 390] width 81 height 17
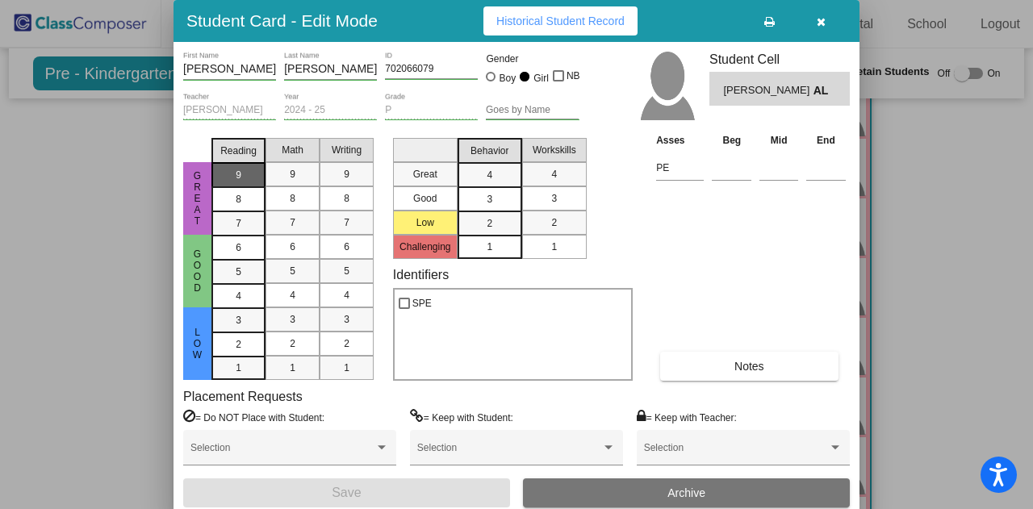
drag, startPoint x: 243, startPoint y: 172, endPoint x: 257, endPoint y: 172, distance: 13.7
click at [244, 172] on div "9" at bounding box center [238, 175] width 31 height 24
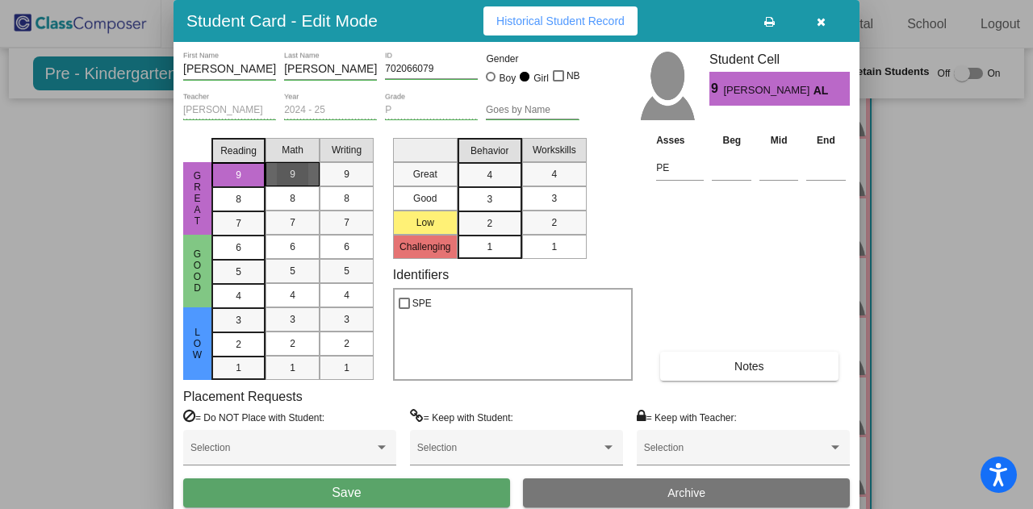
click at [294, 176] on span "9" at bounding box center [293, 174] width 6 height 15
click at [355, 170] on div "9" at bounding box center [346, 174] width 31 height 24
click at [476, 174] on div "4" at bounding box center [489, 175] width 31 height 24
click at [564, 178] on div "4" at bounding box center [553, 174] width 31 height 24
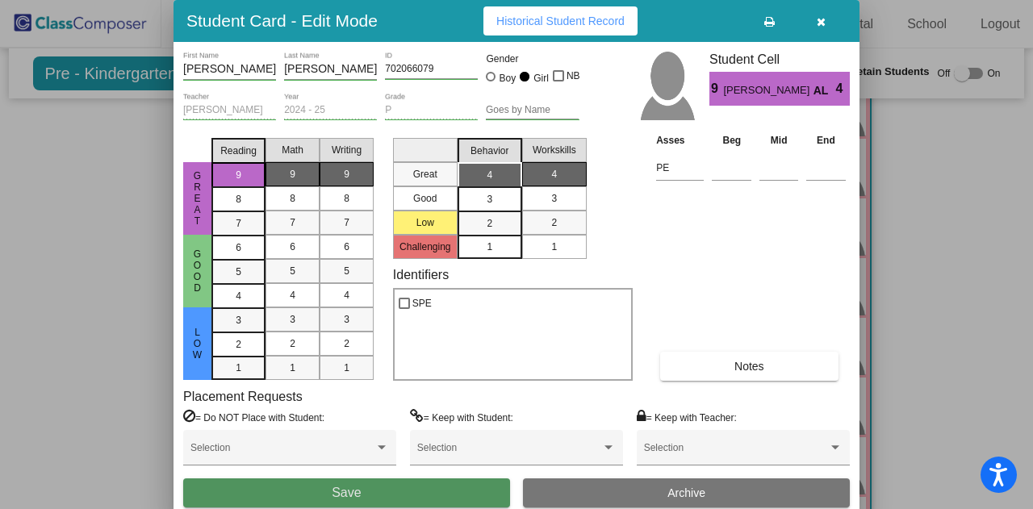
click at [378, 488] on button "Save" at bounding box center [346, 492] width 327 height 29
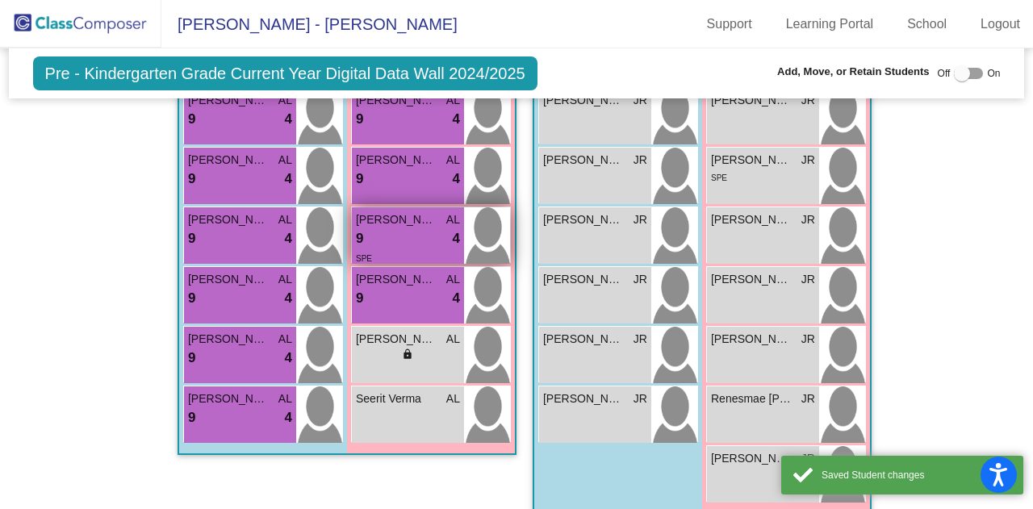
scroll to position [597, 0]
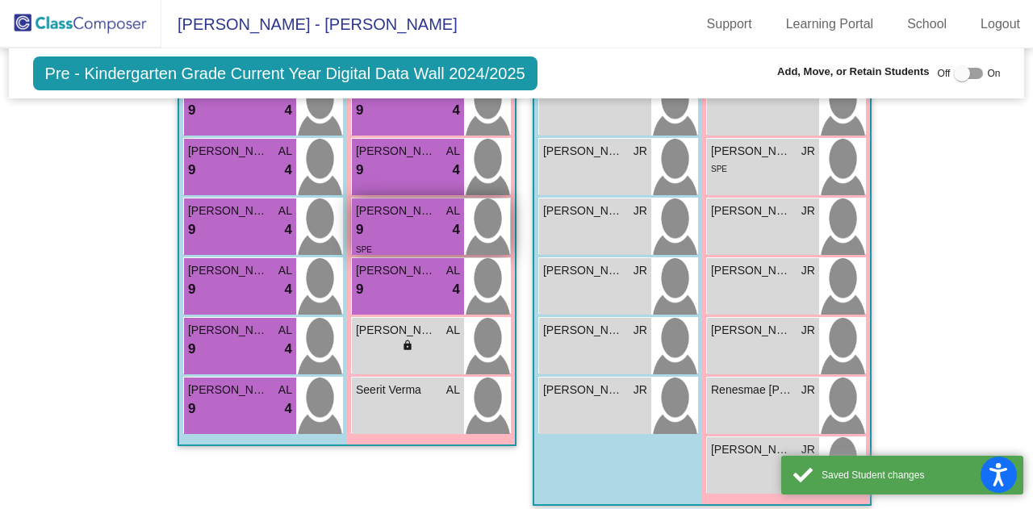
click at [421, 339] on div "lock do_not_disturb_alt" at bounding box center [408, 347] width 104 height 17
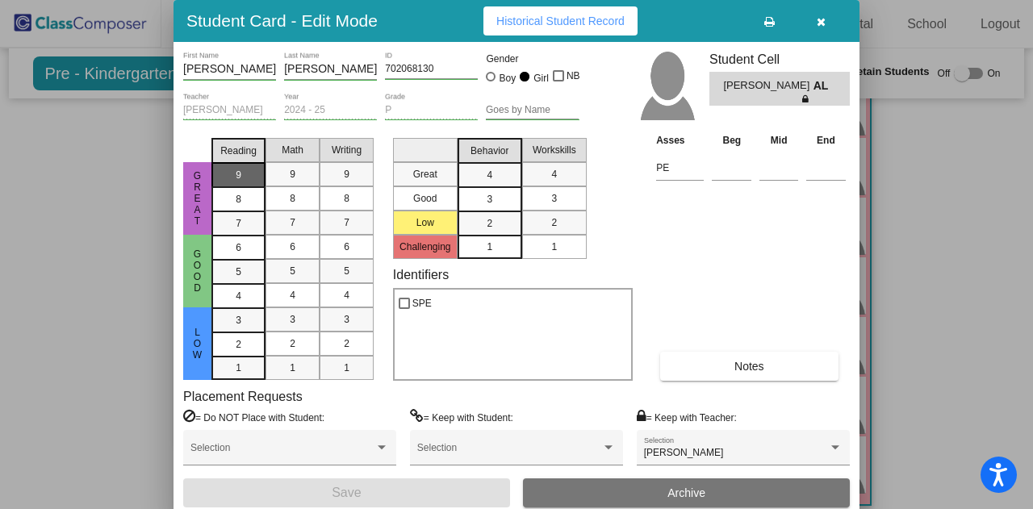
click at [245, 174] on div "9" at bounding box center [238, 175] width 31 height 24
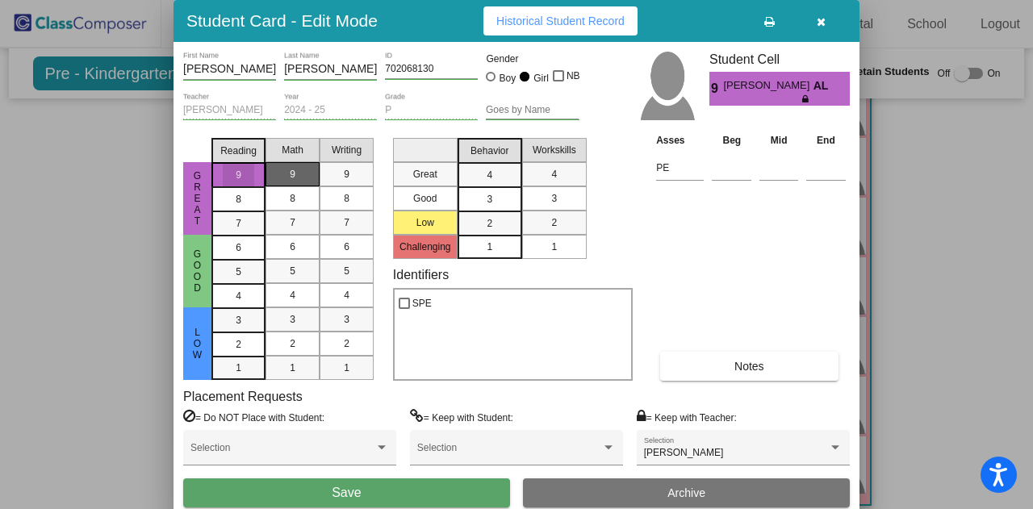
click at [279, 173] on mat-list-option "9" at bounding box center [292, 174] width 54 height 24
drag, startPoint x: 349, startPoint y: 172, endPoint x: 384, endPoint y: 175, distance: 35.6
click at [350, 172] on div "9" at bounding box center [346, 174] width 31 height 24
drag, startPoint x: 487, startPoint y: 178, endPoint x: 499, endPoint y: 177, distance: 12.1
click at [491, 178] on span "4" at bounding box center [490, 175] width 6 height 15
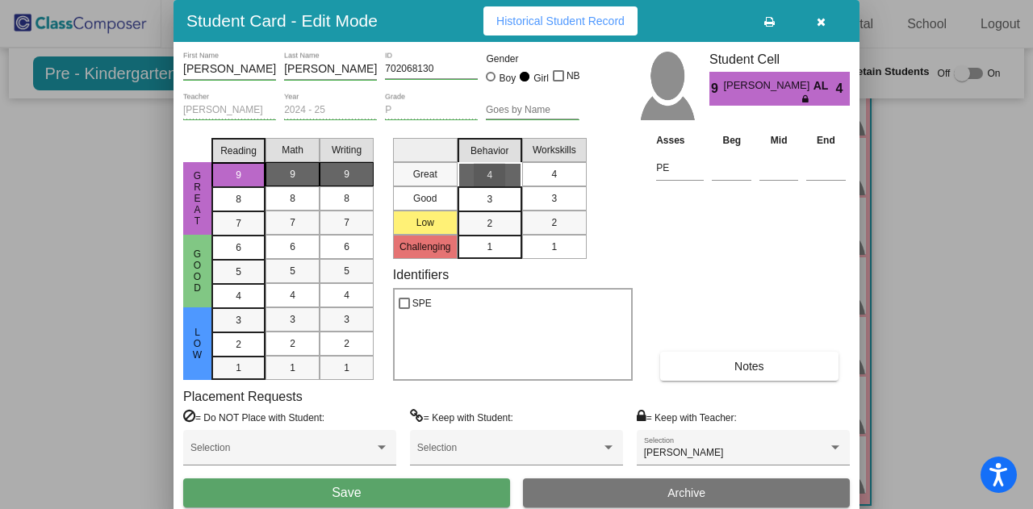
click at [536, 176] on mat-list-option "4" at bounding box center [554, 174] width 65 height 24
click at [384, 486] on button "Save" at bounding box center [346, 492] width 327 height 29
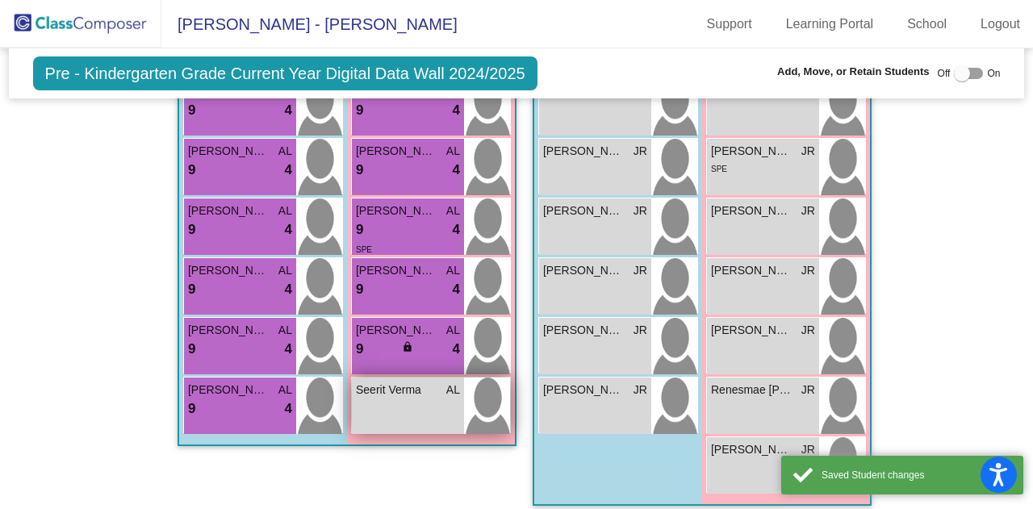
click at [388, 395] on div "Seerit Verma AL lock do_not_disturb_alt" at bounding box center [408, 406] width 112 height 56
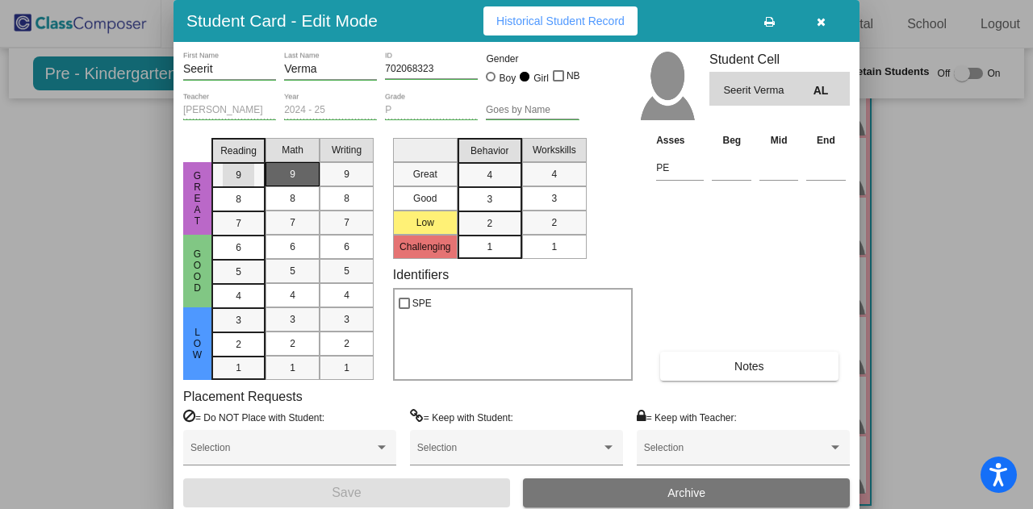
drag, startPoint x: 248, startPoint y: 169, endPoint x: 295, endPoint y: 173, distance: 47.7
click at [248, 169] on div "9" at bounding box center [238, 175] width 31 height 24
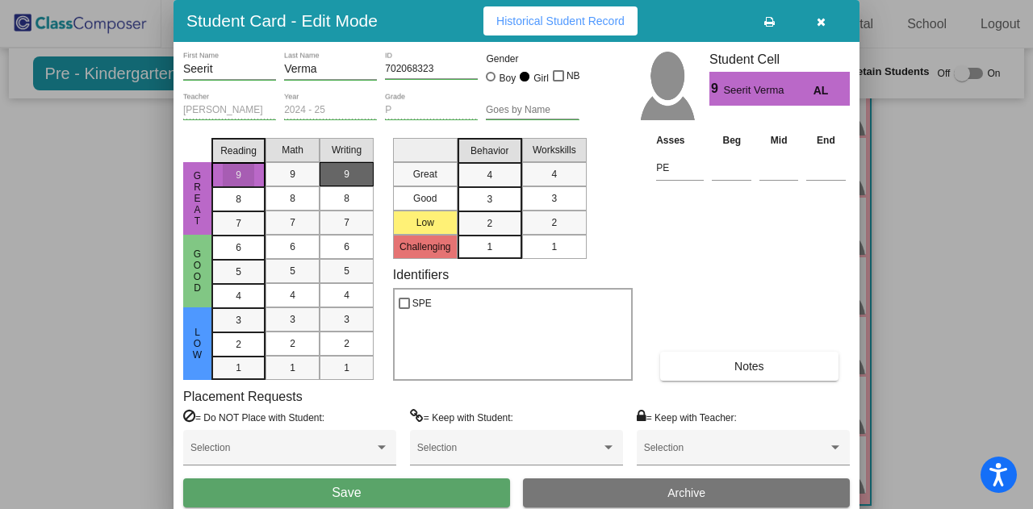
drag, startPoint x: 307, startPoint y: 173, endPoint x: 320, endPoint y: 172, distance: 12.2
click at [308, 173] on mat-list-option "9" at bounding box center [292, 174] width 54 height 24
drag, startPoint x: 359, startPoint y: 169, endPoint x: 405, endPoint y: 169, distance: 46.0
click at [360, 169] on div "9" at bounding box center [346, 174] width 31 height 24
click at [507, 175] on mat-list-option "4" at bounding box center [489, 174] width 65 height 24
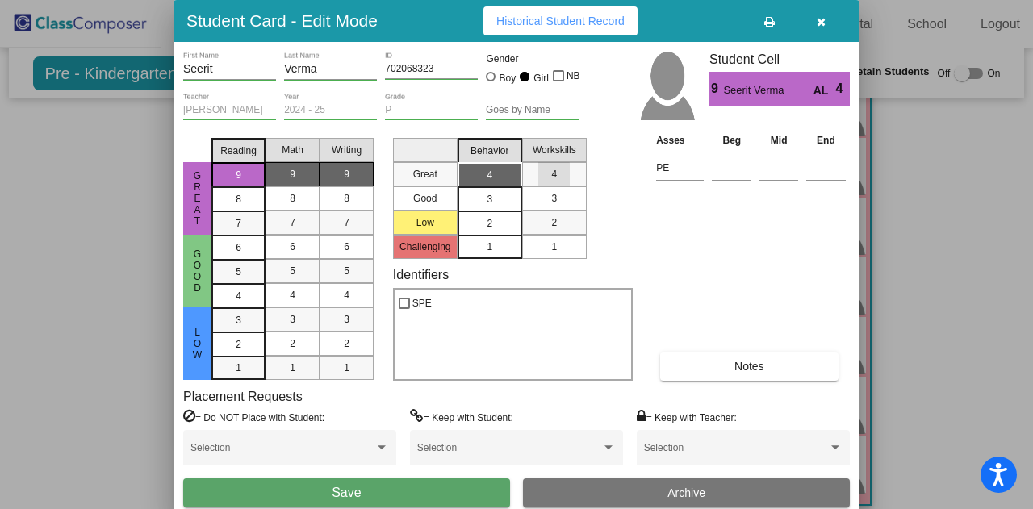
drag, startPoint x: 549, startPoint y: 182, endPoint x: 508, endPoint y: 223, distance: 58.2
click at [549, 182] on div "4" at bounding box center [553, 174] width 31 height 24
click at [354, 495] on span "Save" at bounding box center [346, 493] width 29 height 14
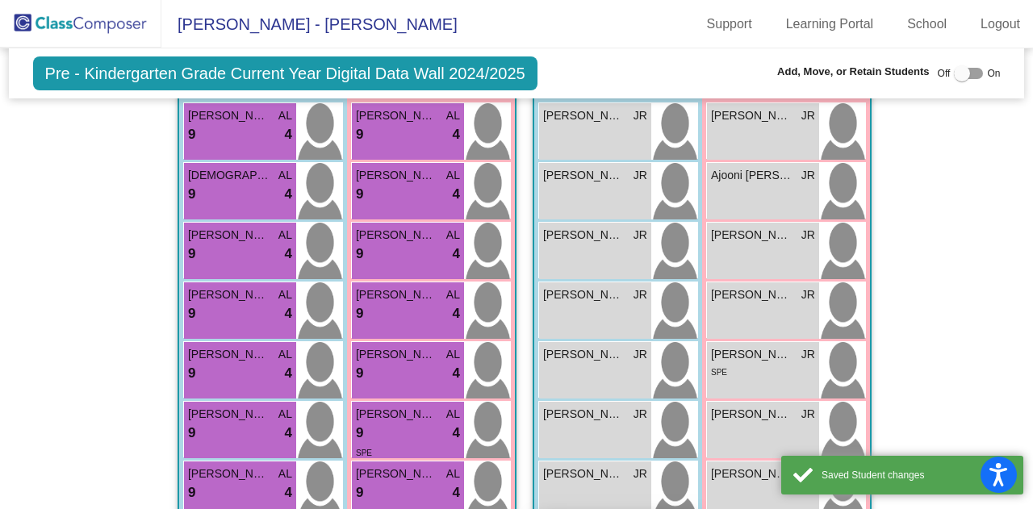
scroll to position [376, 0]
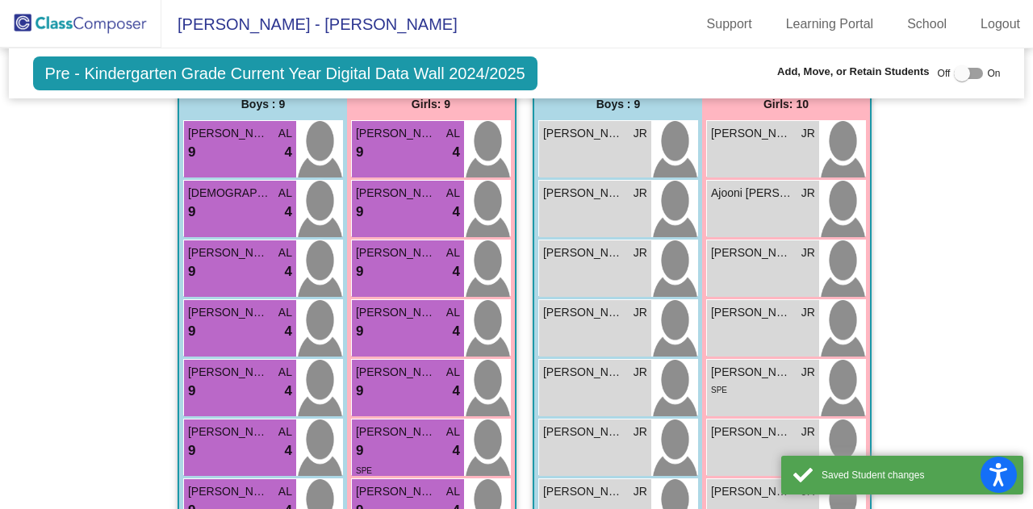
click at [560, 360] on div "[PERSON_NAME] lock do_not_disturb_alt" at bounding box center [595, 388] width 112 height 56
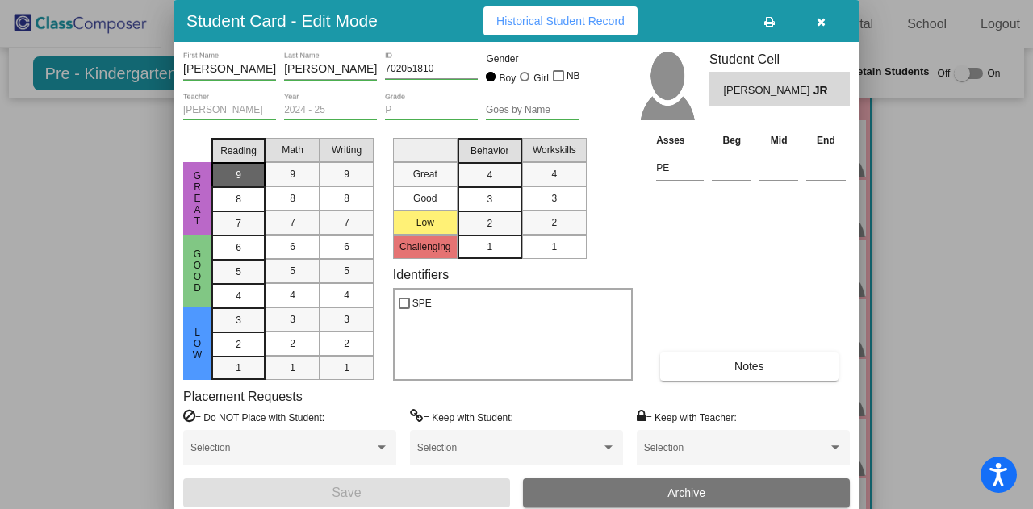
click at [233, 183] on div "9" at bounding box center [238, 175] width 31 height 24
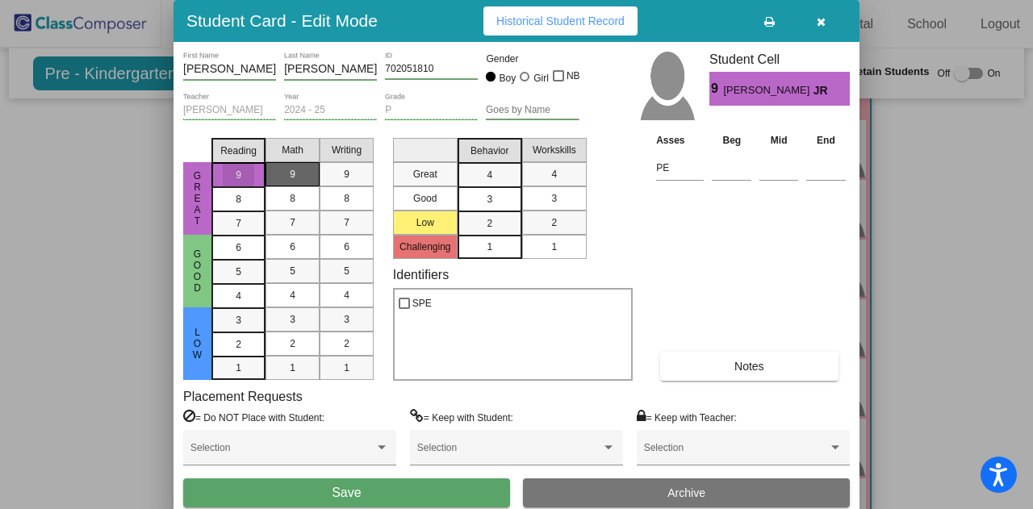
click at [297, 181] on div "9" at bounding box center [292, 174] width 31 height 24
drag, startPoint x: 340, startPoint y: 177, endPoint x: 356, endPoint y: 176, distance: 16.2
click at [342, 177] on div "9" at bounding box center [346, 174] width 31 height 24
drag, startPoint x: 488, startPoint y: 167, endPoint x: 515, endPoint y: 167, distance: 26.6
click at [489, 167] on div "4" at bounding box center [489, 175] width 31 height 24
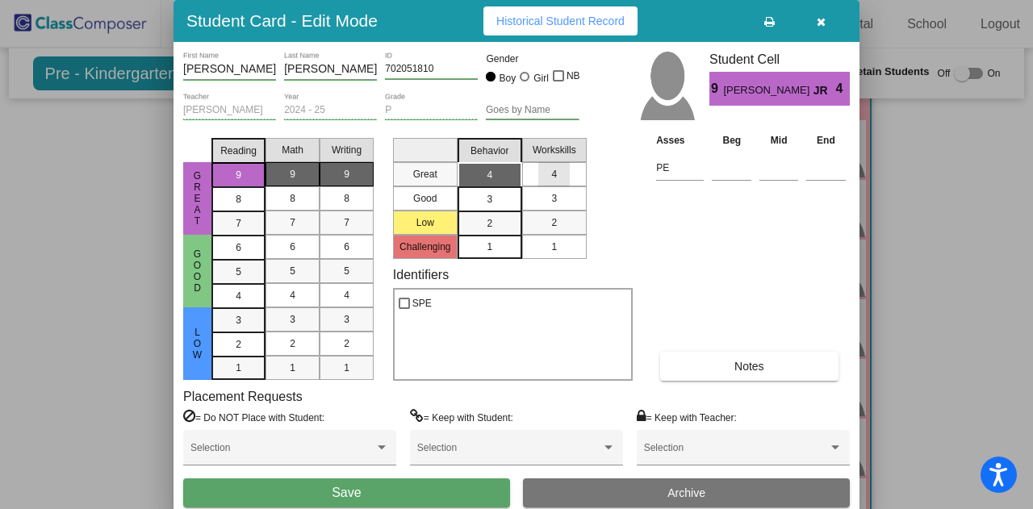
drag, startPoint x: 559, startPoint y: 171, endPoint x: 558, endPoint y: 183, distance: 12.2
click at [560, 172] on div "4" at bounding box center [553, 174] width 31 height 24
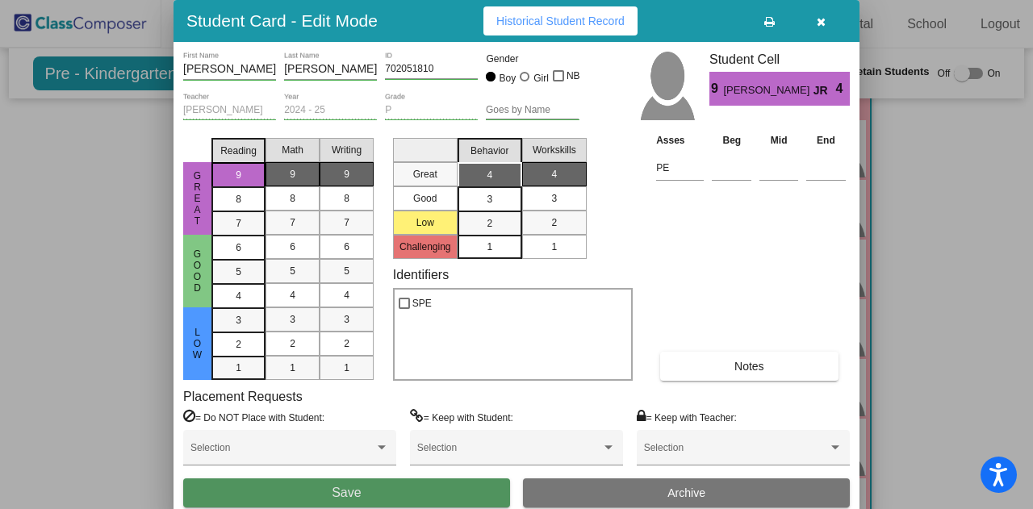
click at [436, 491] on button "Save" at bounding box center [346, 492] width 327 height 29
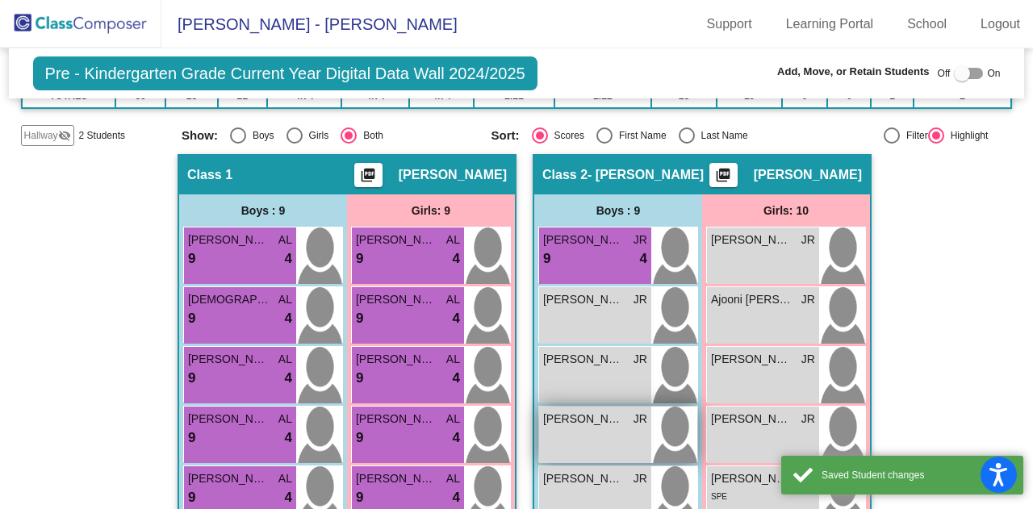
scroll to position [266, 0]
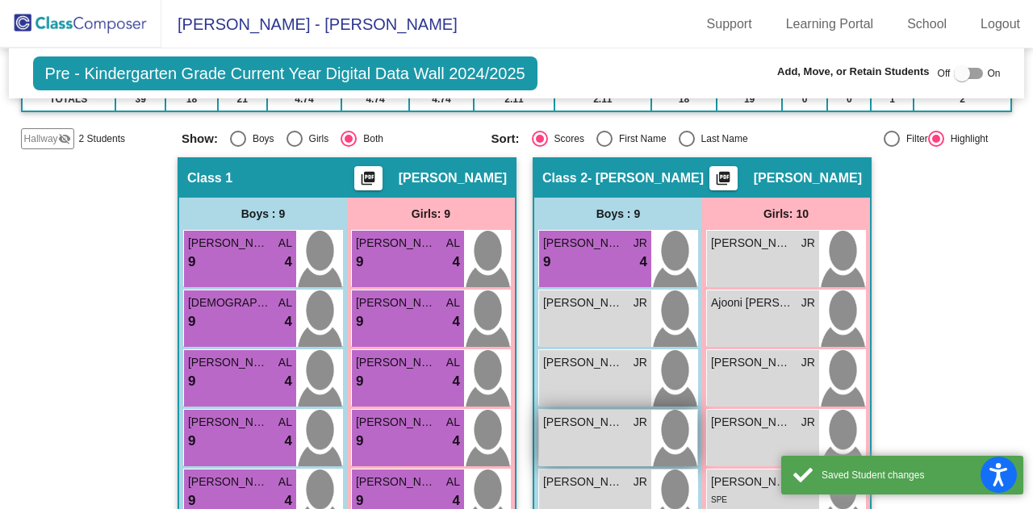
click at [576, 308] on div "[PERSON_NAME] lock do_not_disturb_alt" at bounding box center [595, 318] width 112 height 56
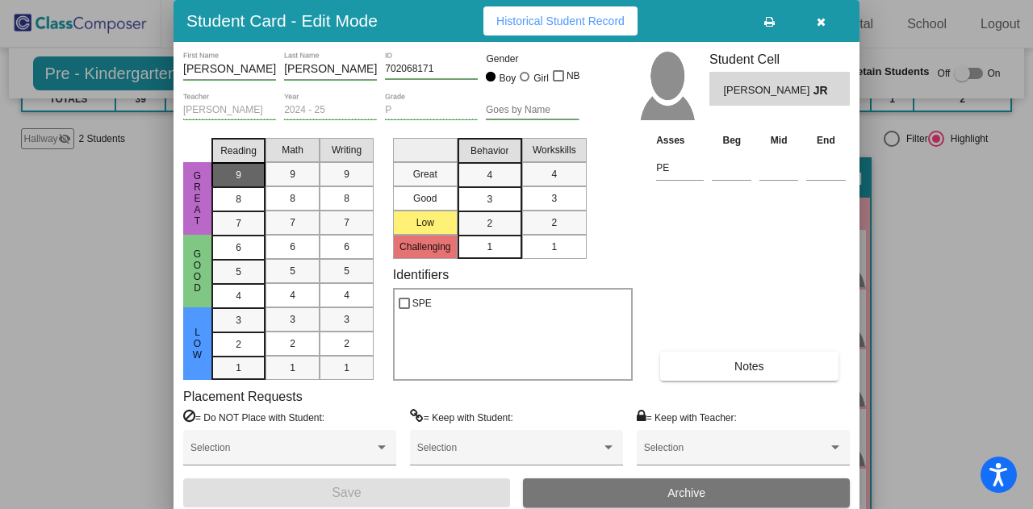
click at [244, 185] on div "9" at bounding box center [238, 175] width 31 height 24
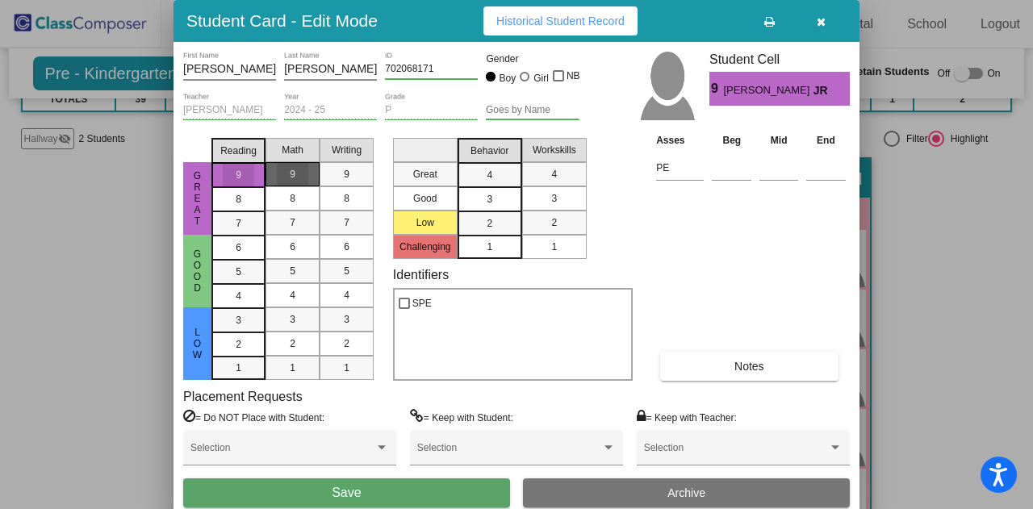
click at [303, 166] on div "9" at bounding box center [292, 174] width 31 height 24
click at [339, 178] on div "9" at bounding box center [346, 174] width 31 height 24
click at [510, 181] on mat-list-option "4" at bounding box center [489, 174] width 65 height 24
click at [558, 176] on div "4" at bounding box center [553, 174] width 31 height 24
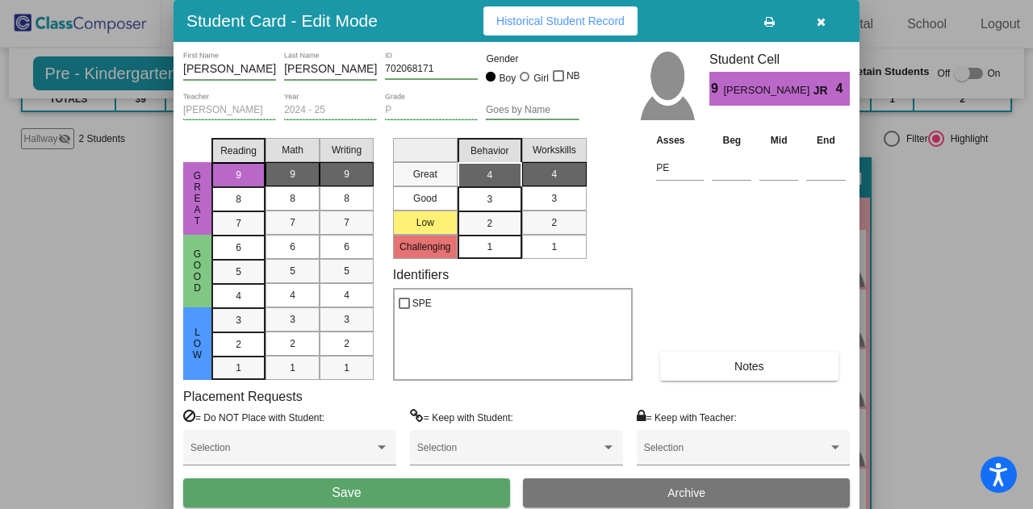
click at [398, 494] on button "Save" at bounding box center [346, 492] width 327 height 29
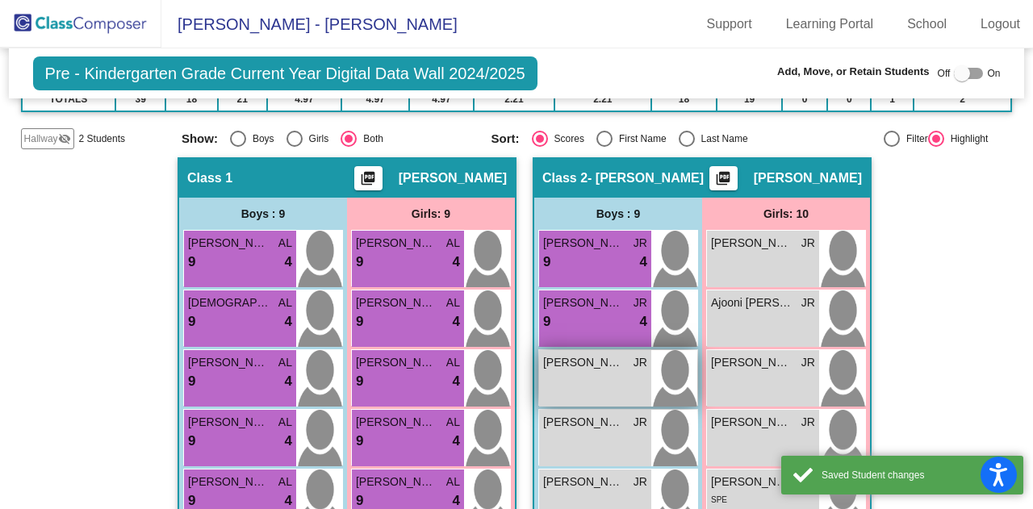
click at [574, 359] on div "Albaz [PERSON_NAME] lock do_not_disturb_alt" at bounding box center [595, 378] width 112 height 56
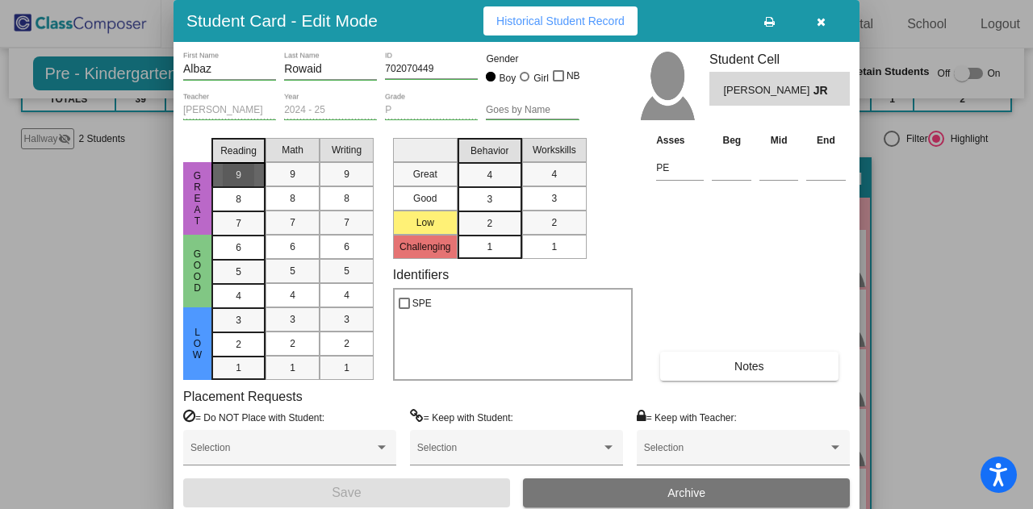
click at [246, 180] on div "9" at bounding box center [238, 175] width 31 height 24
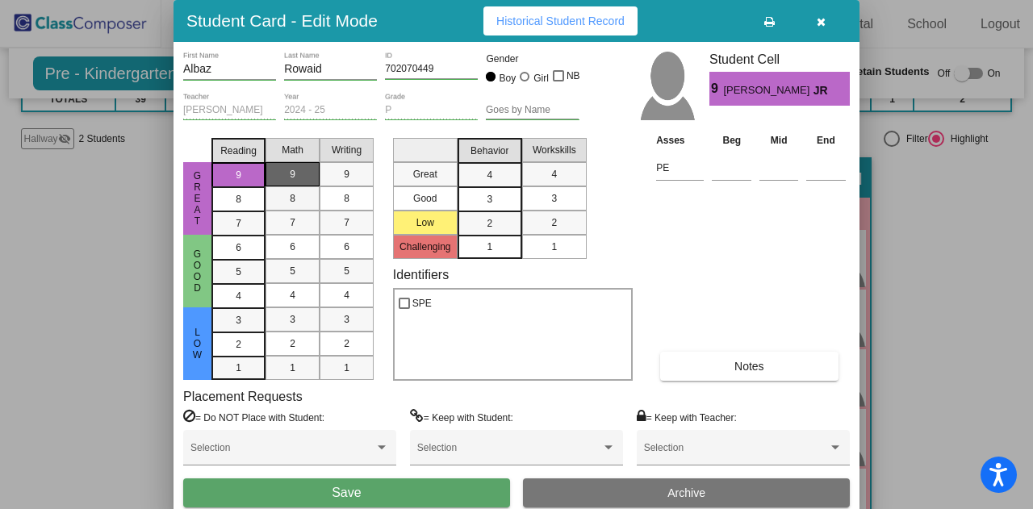
click at [297, 186] on div "8" at bounding box center [292, 198] width 31 height 24
click at [299, 179] on div "9" at bounding box center [292, 174] width 31 height 24
click at [348, 176] on span "9" at bounding box center [347, 174] width 6 height 15
click at [501, 171] on div "4" at bounding box center [489, 175] width 31 height 24
click at [576, 174] on mat-list-option "4" at bounding box center [554, 174] width 65 height 24
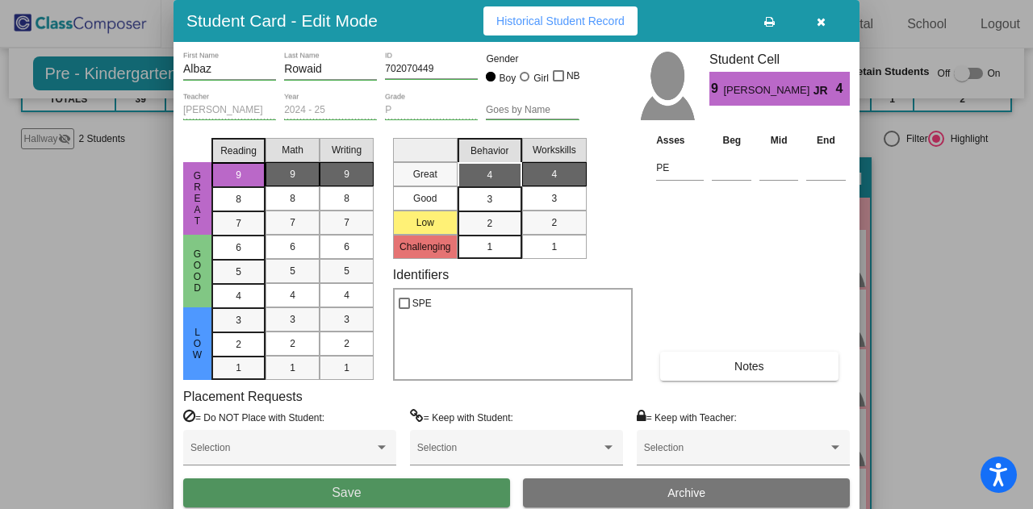
click at [405, 491] on button "Save" at bounding box center [346, 492] width 327 height 29
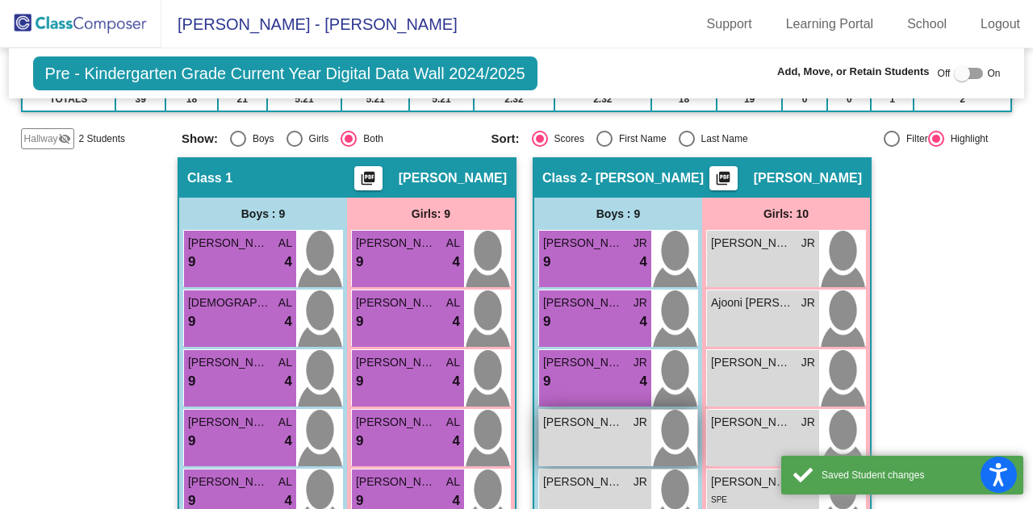
click at [547, 438] on div "Canon [PERSON_NAME] lock do_not_disturb_alt" at bounding box center [595, 438] width 112 height 56
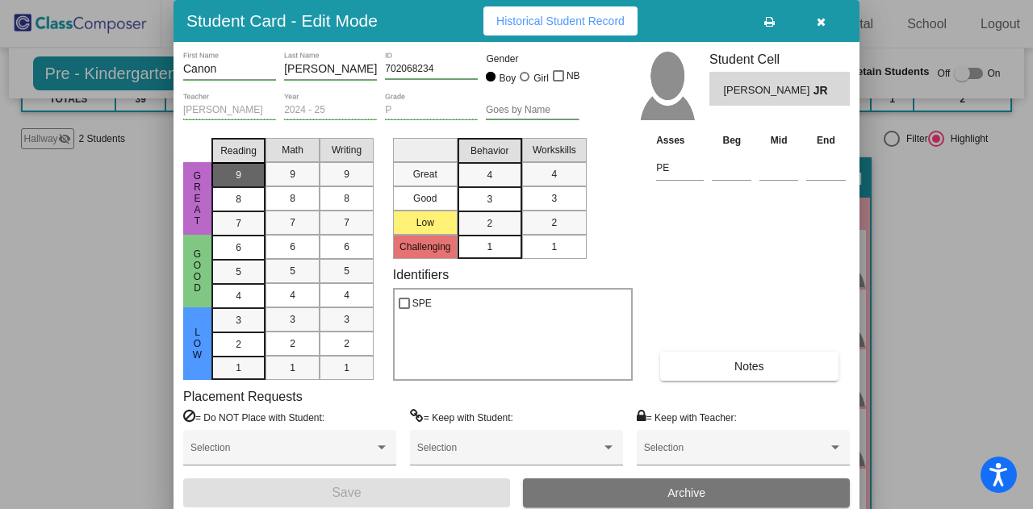
click at [251, 166] on div "9" at bounding box center [238, 175] width 31 height 24
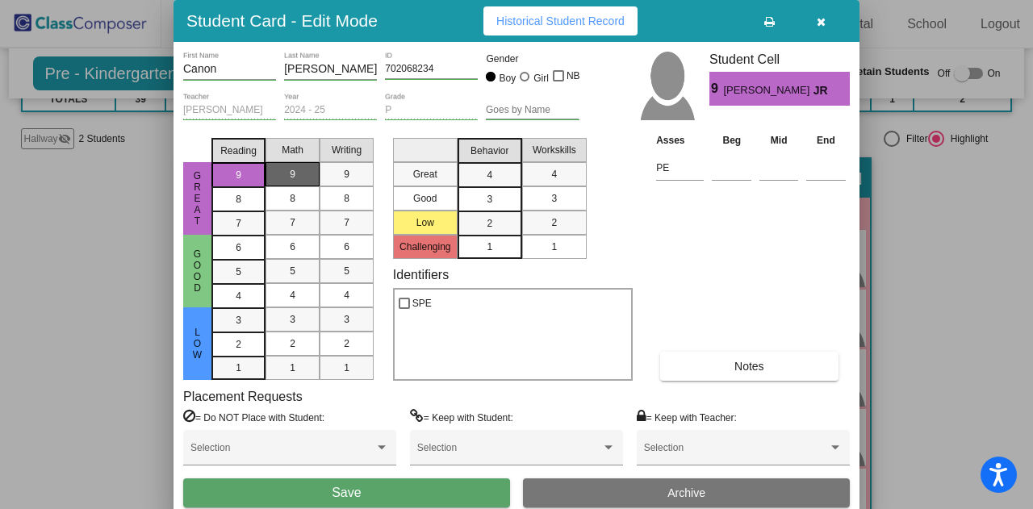
click at [286, 169] on div "9" at bounding box center [292, 174] width 31 height 24
click at [342, 173] on div "9" at bounding box center [346, 174] width 31 height 24
click at [487, 182] on span "4" at bounding box center [490, 175] width 6 height 15
click at [548, 180] on div "4" at bounding box center [553, 174] width 31 height 24
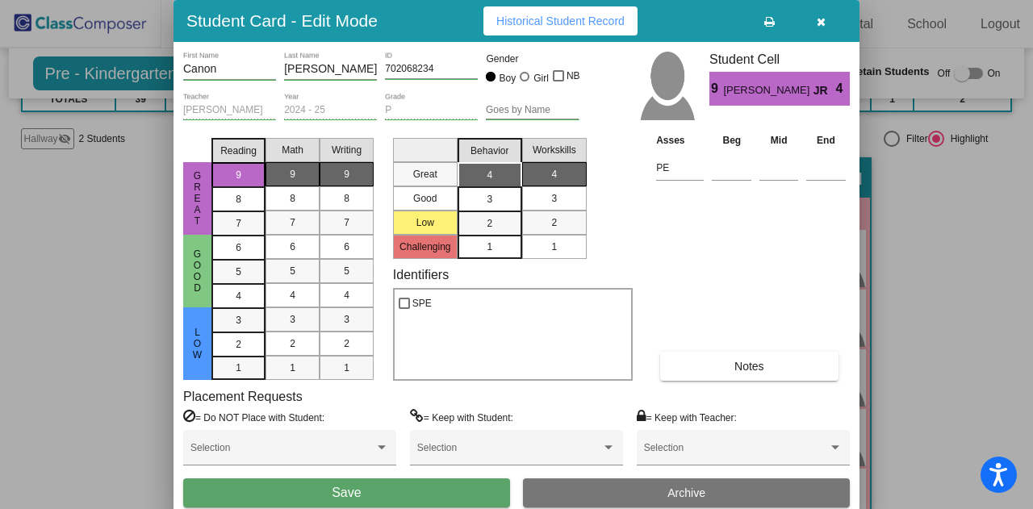
click at [352, 490] on span "Save" at bounding box center [346, 493] width 29 height 14
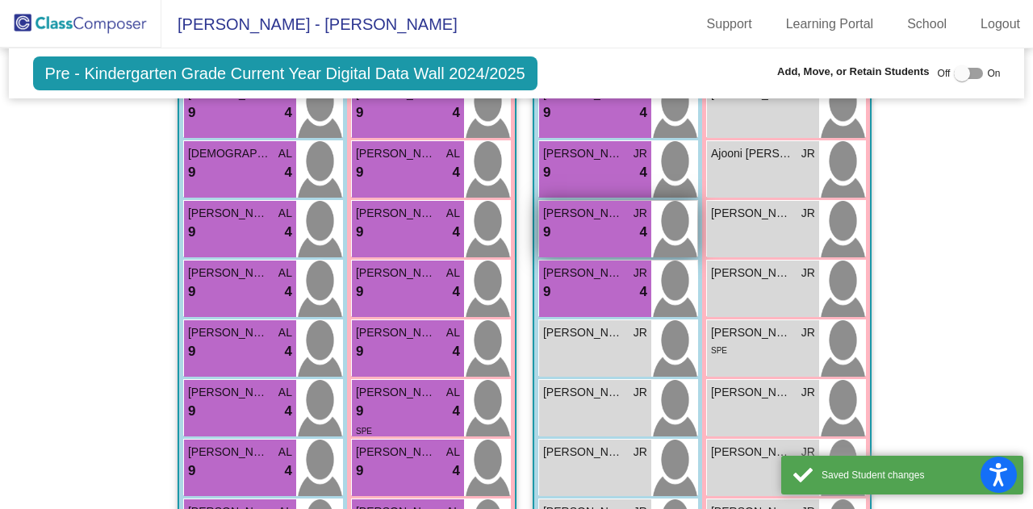
scroll to position [429, 0]
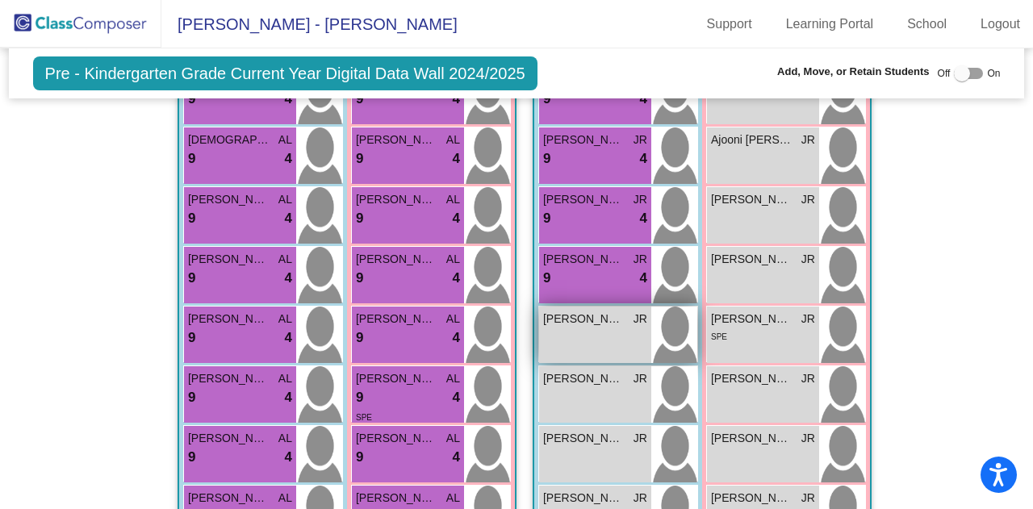
click at [561, 326] on div "[PERSON_NAME] lock do_not_disturb_alt" at bounding box center [595, 335] width 112 height 56
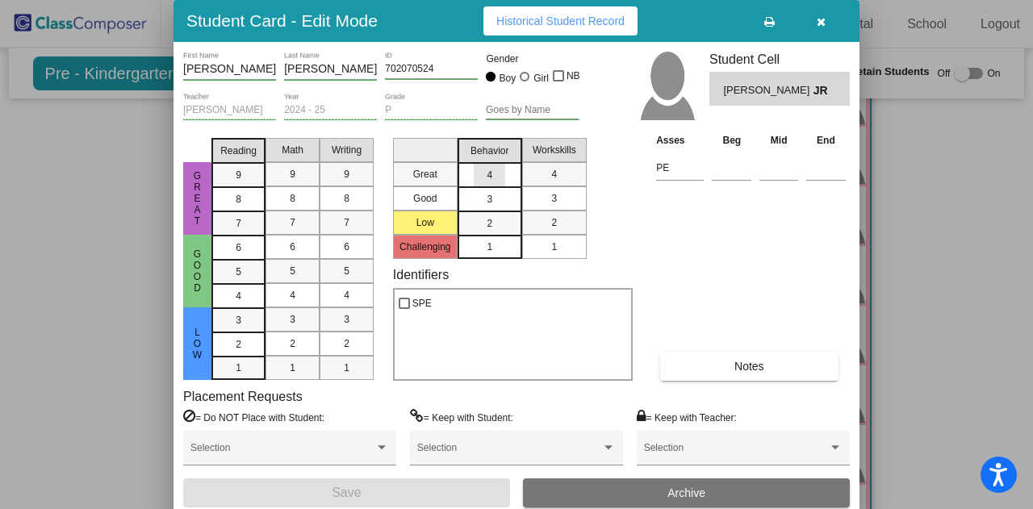
click at [487, 178] on span "4" at bounding box center [490, 175] width 6 height 15
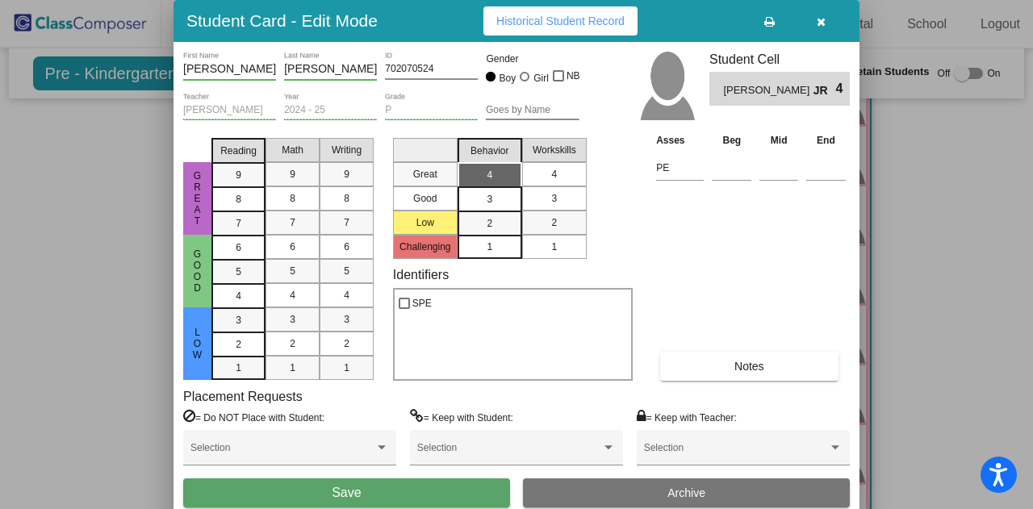
click at [534, 176] on mat-list-option "4" at bounding box center [554, 174] width 65 height 24
click at [356, 169] on div "9" at bounding box center [346, 174] width 31 height 24
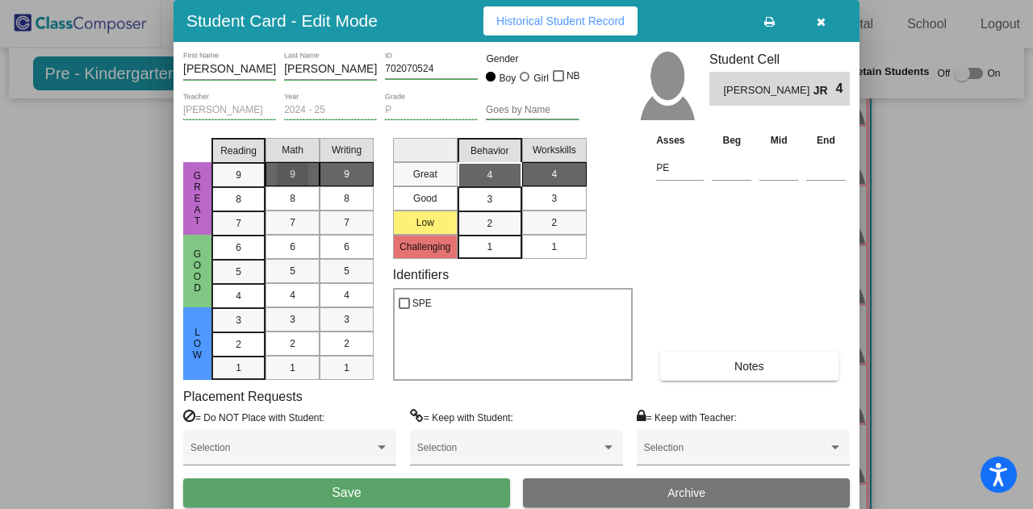
click at [303, 170] on div "9" at bounding box center [292, 174] width 31 height 24
click at [215, 166] on mat-list-option "9" at bounding box center [238, 174] width 54 height 24
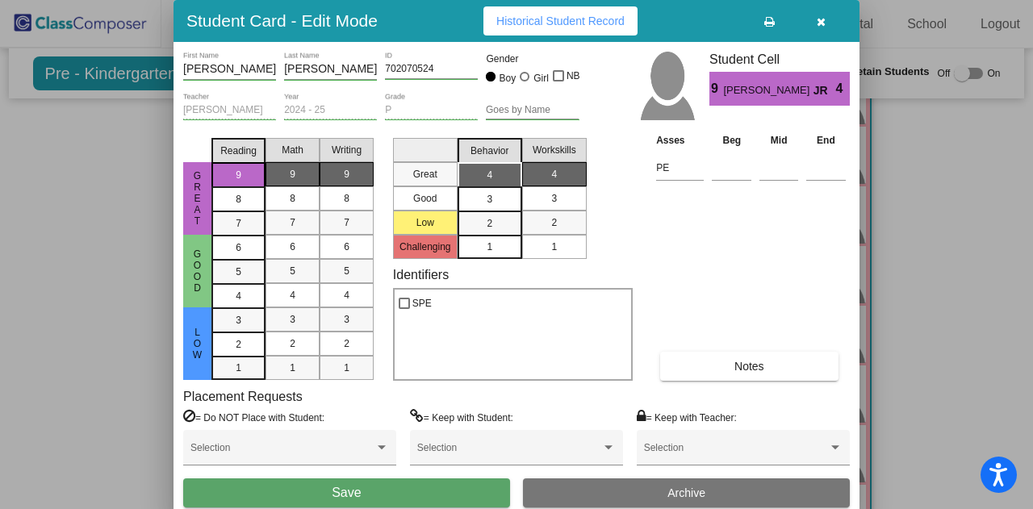
click at [397, 486] on button "Save" at bounding box center [346, 492] width 327 height 29
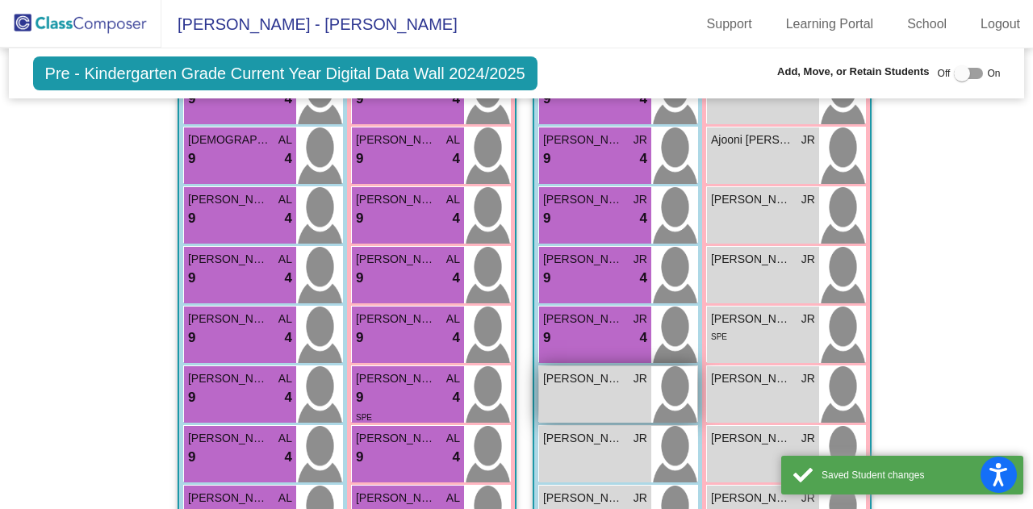
click at [591, 374] on span "[PERSON_NAME]" at bounding box center [583, 378] width 81 height 17
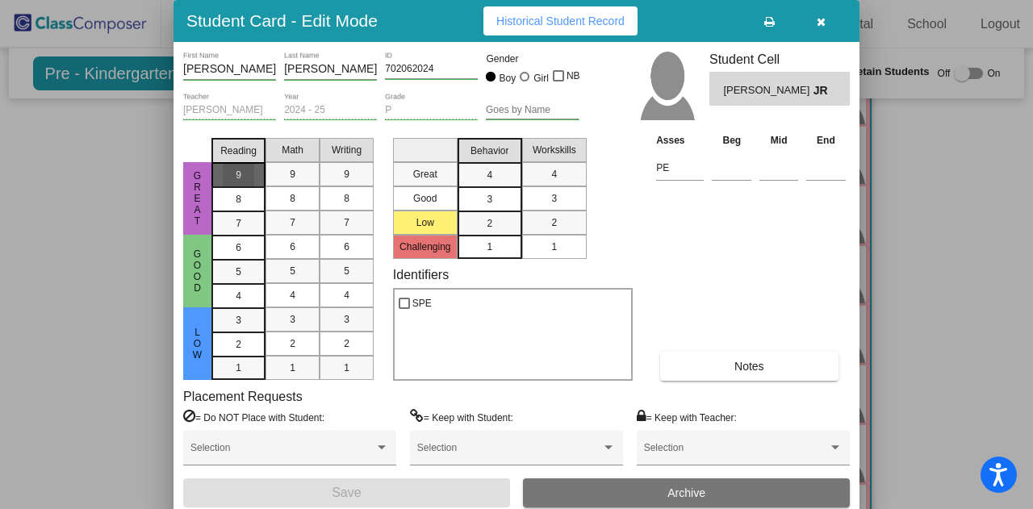
click at [243, 183] on div "9" at bounding box center [238, 175] width 31 height 24
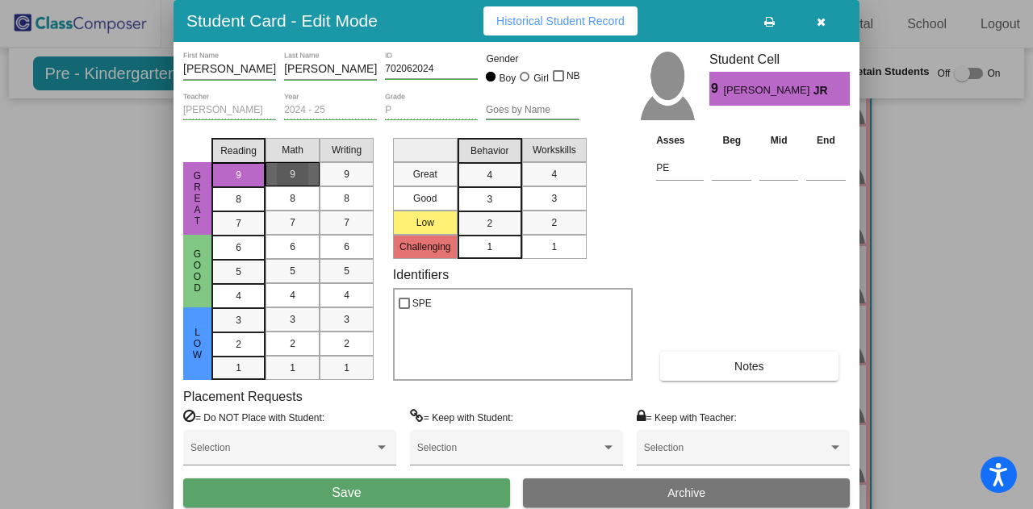
drag, startPoint x: 284, startPoint y: 177, endPoint x: 294, endPoint y: 175, distance: 10.6
click at [286, 178] on div "9" at bounding box center [292, 174] width 31 height 24
click at [345, 175] on span "9" at bounding box center [347, 174] width 6 height 15
drag, startPoint x: 492, startPoint y: 173, endPoint x: 515, endPoint y: 173, distance: 22.6
click at [494, 173] on div "4" at bounding box center [489, 175] width 31 height 24
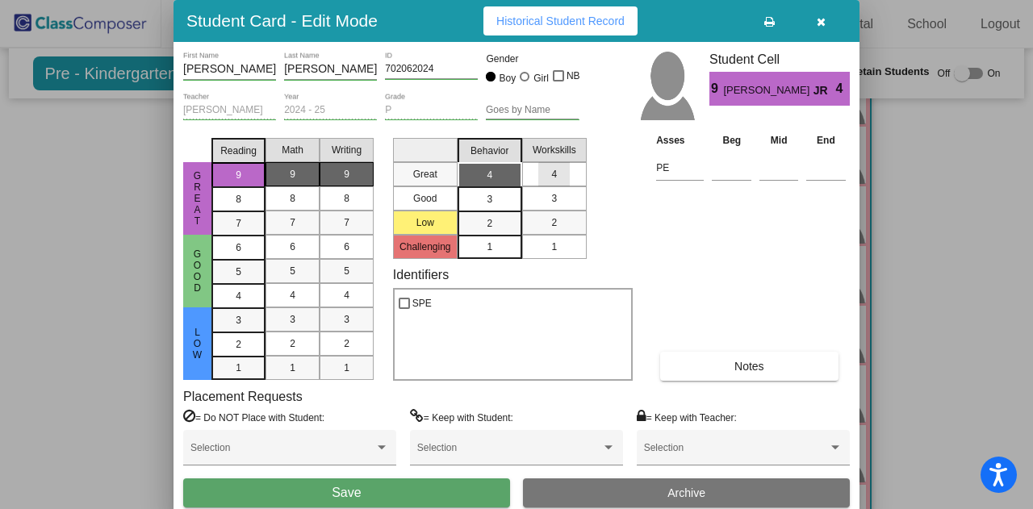
click at [557, 178] on span "4" at bounding box center [554, 174] width 6 height 15
click at [371, 490] on button "Save" at bounding box center [346, 492] width 327 height 29
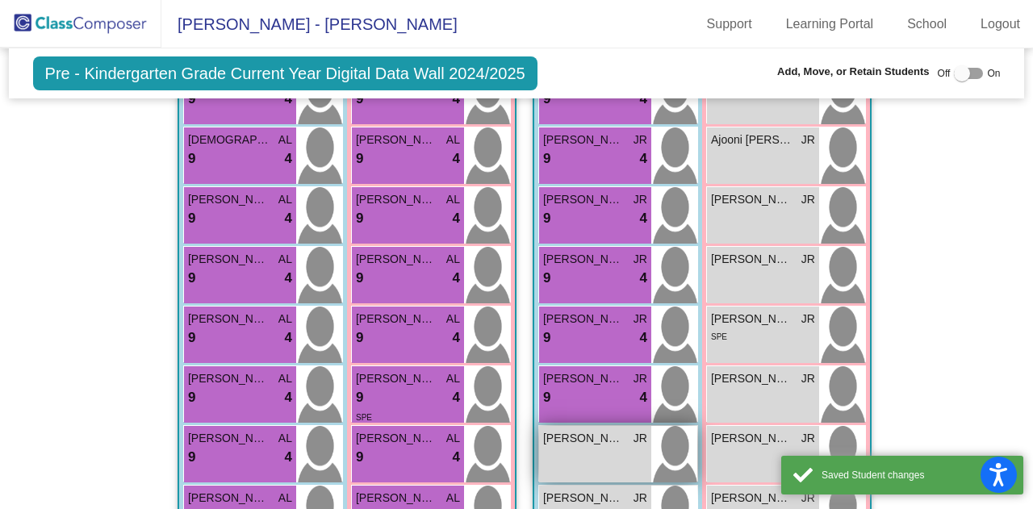
click at [553, 440] on div "[PERSON_NAME] lock do_not_disturb_alt" at bounding box center [595, 454] width 112 height 56
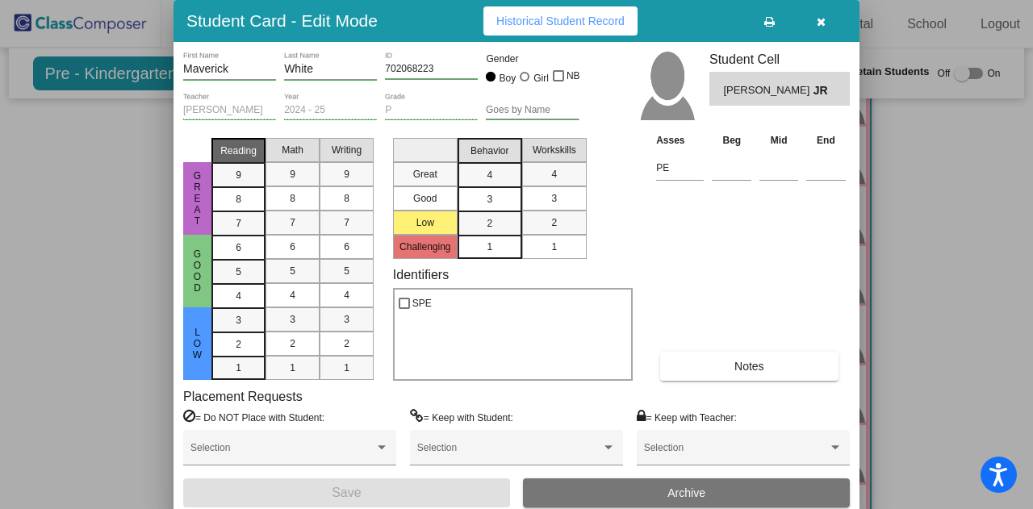
click at [253, 160] on div "Reading" at bounding box center [238, 151] width 62 height 24
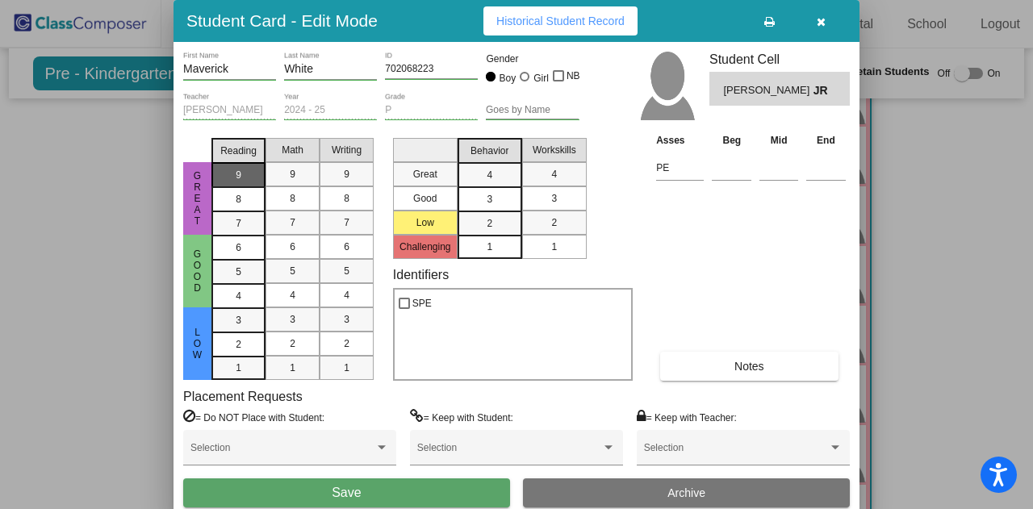
drag, startPoint x: 252, startPoint y: 175, endPoint x: 262, endPoint y: 174, distance: 10.5
click at [252, 175] on div "9" at bounding box center [238, 175] width 31 height 24
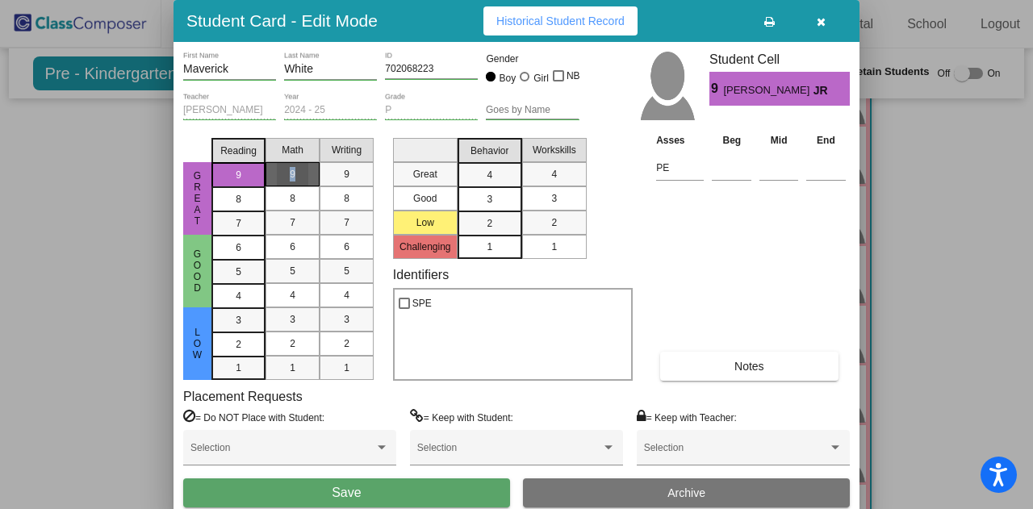
click at [297, 173] on div "9" at bounding box center [292, 174] width 31 height 24
click at [361, 180] on div "9" at bounding box center [346, 174] width 31 height 24
click at [488, 175] on span "4" at bounding box center [490, 175] width 6 height 15
drag, startPoint x: 615, startPoint y: 172, endPoint x: 580, endPoint y: 173, distance: 34.7
click at [615, 172] on div "Great Good Low Challenging Behavior 4 3 2 1 Workskills 4 3 2 1" at bounding box center [513, 195] width 240 height 127
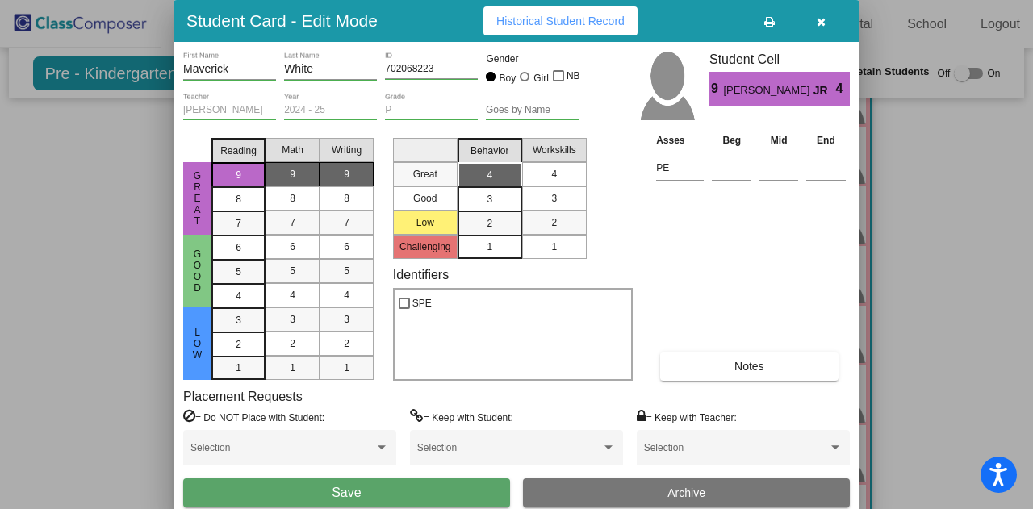
click at [553, 170] on span "4" at bounding box center [554, 174] width 6 height 15
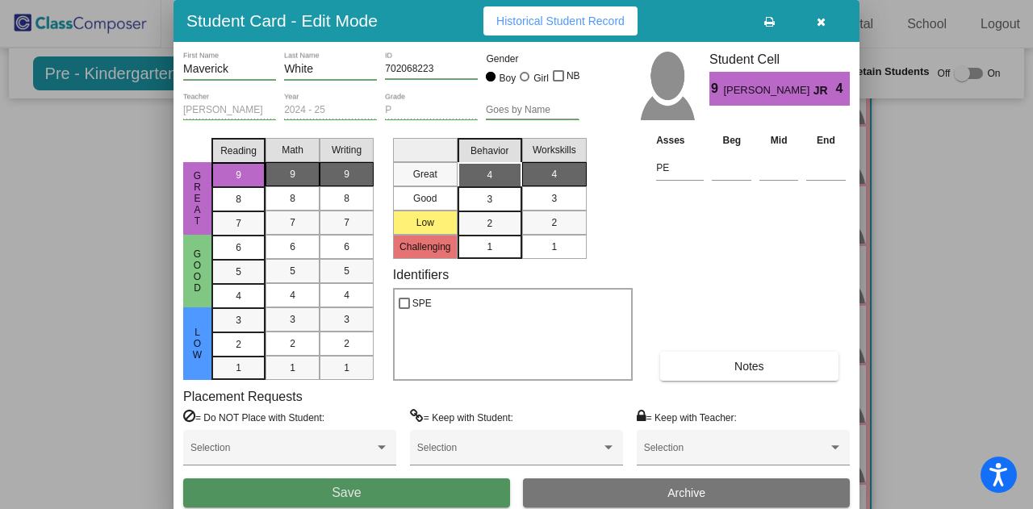
click at [365, 490] on button "Save" at bounding box center [346, 492] width 327 height 29
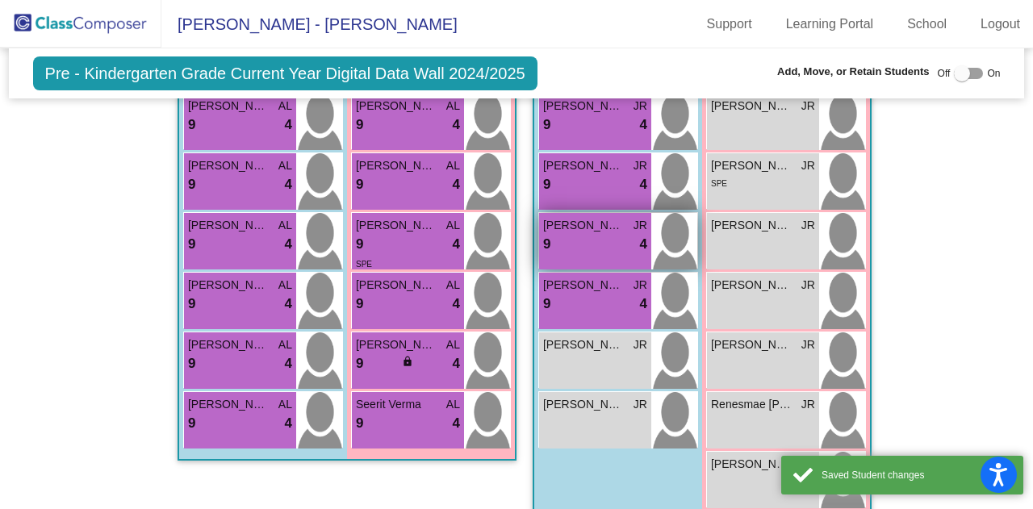
scroll to position [597, 0]
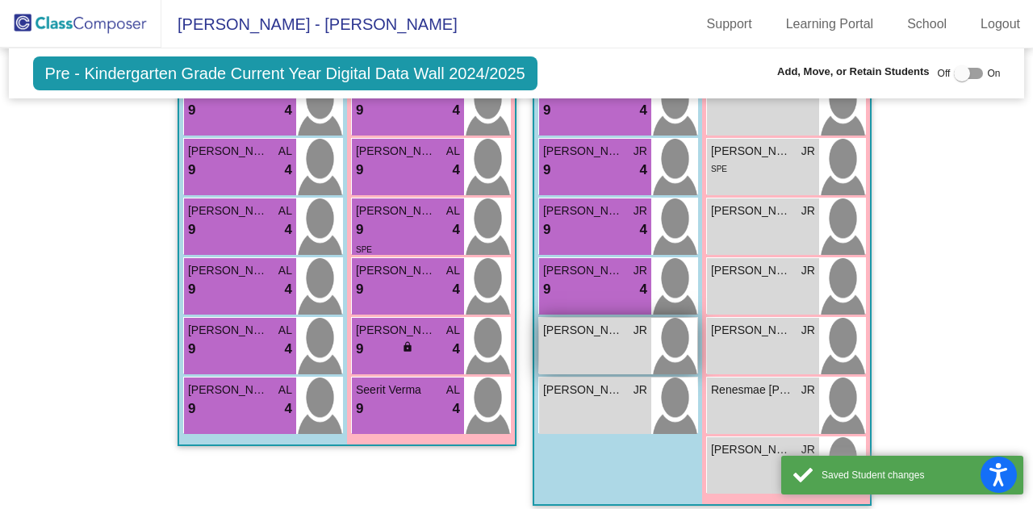
click at [581, 331] on div "[PERSON_NAME] lock do_not_disturb_alt" at bounding box center [595, 346] width 112 height 56
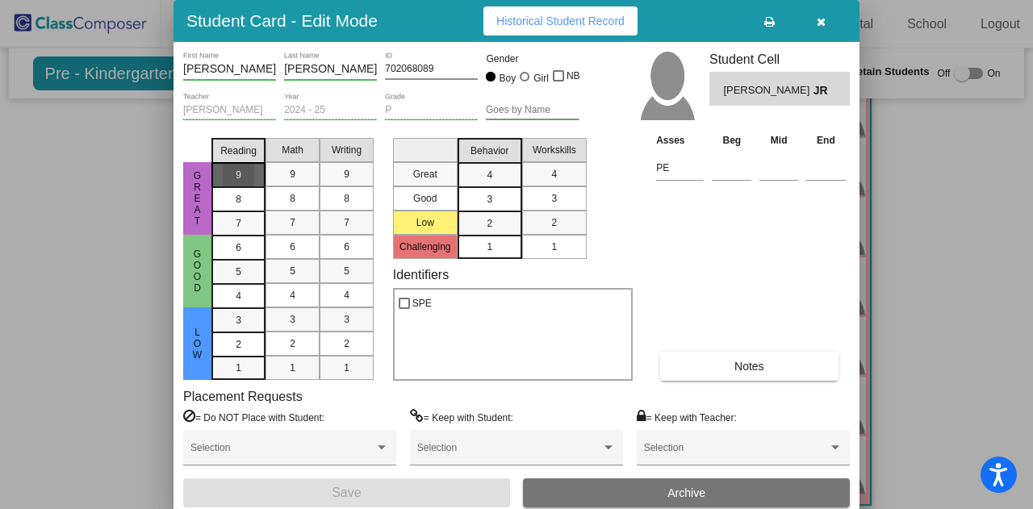
click at [250, 168] on div "9" at bounding box center [238, 175] width 31 height 24
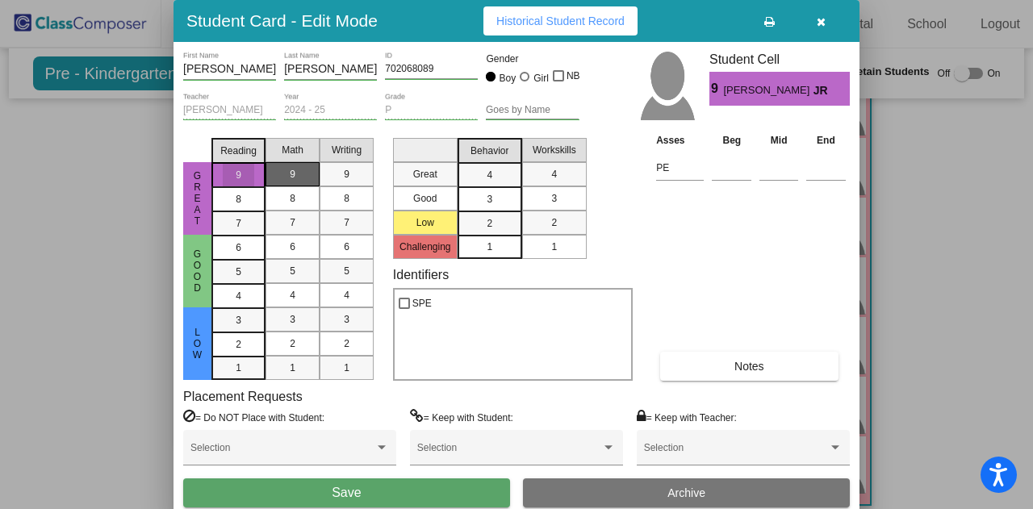
click at [287, 170] on div "9" at bounding box center [292, 174] width 31 height 24
click at [355, 171] on div "9" at bounding box center [346, 174] width 31 height 24
click at [503, 178] on div "4" at bounding box center [489, 175] width 31 height 24
click at [561, 175] on div "4" at bounding box center [553, 174] width 31 height 24
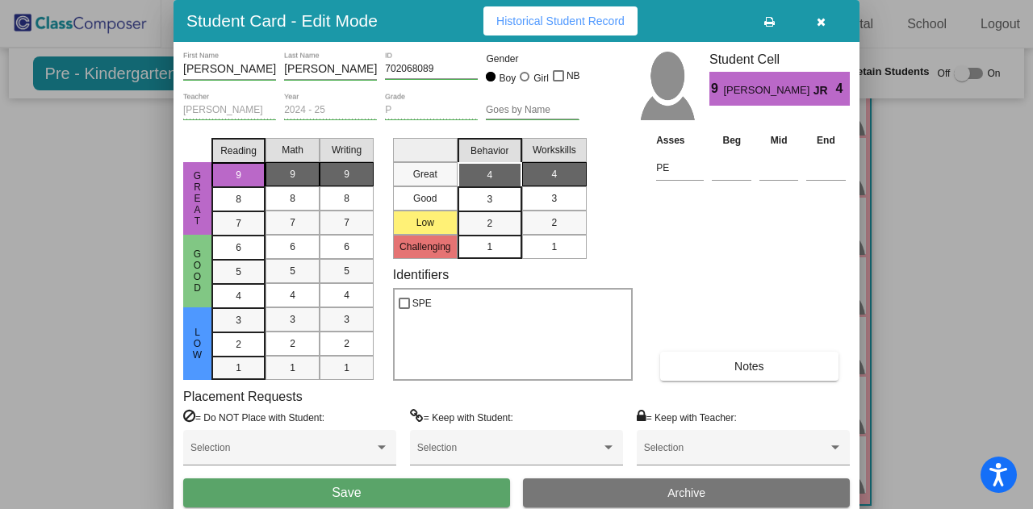
click at [355, 499] on span "Save" at bounding box center [346, 493] width 29 height 14
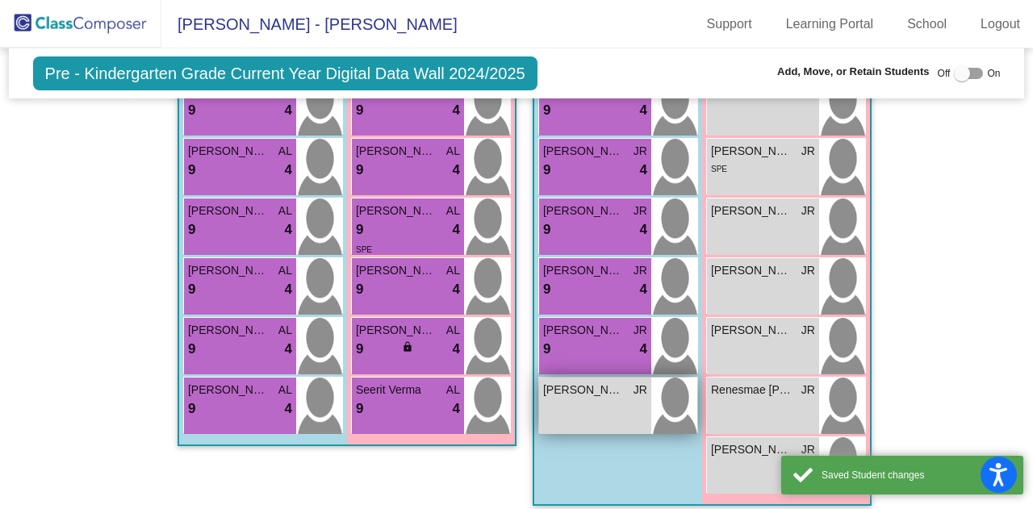
click at [565, 407] on div "[PERSON_NAME] lock do_not_disturb_alt" at bounding box center [595, 406] width 112 height 56
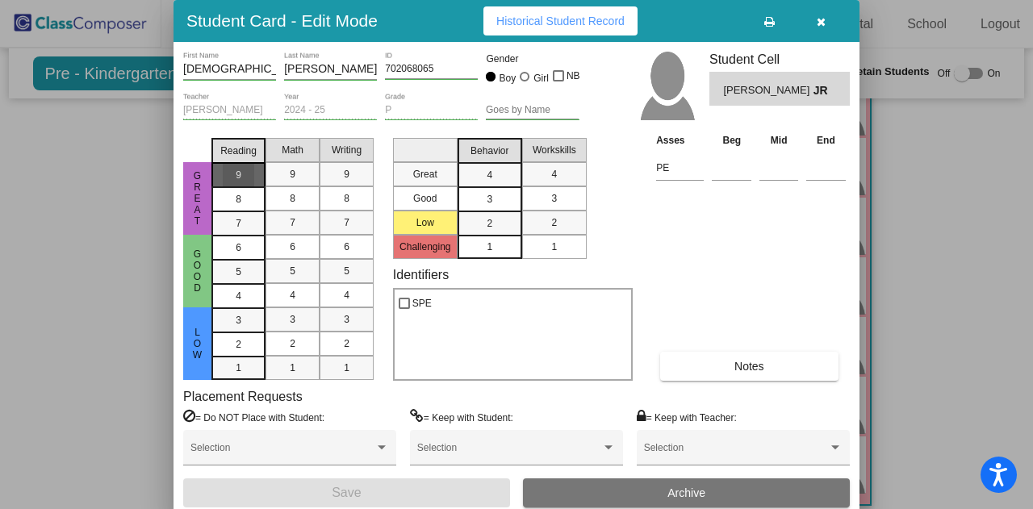
click at [239, 182] on span "9" at bounding box center [239, 175] width 6 height 15
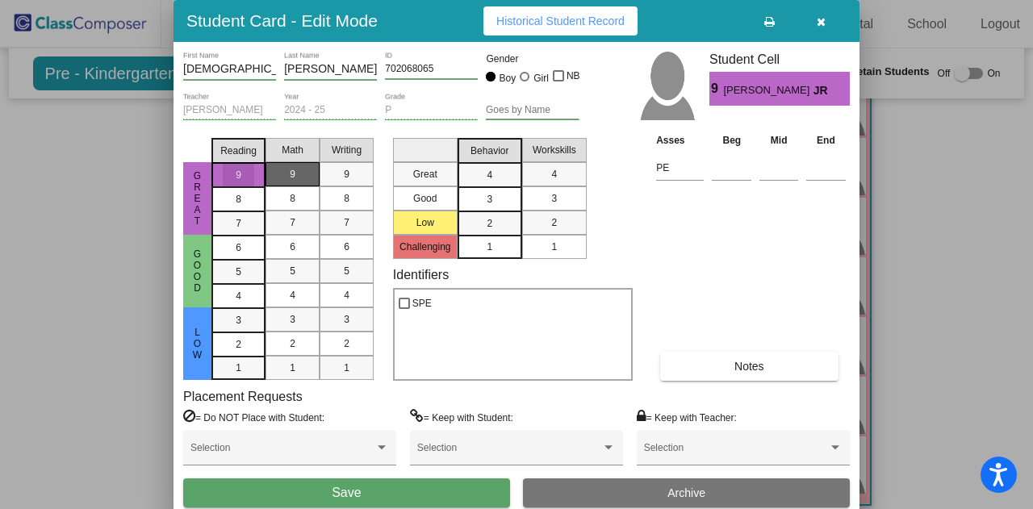
click at [313, 173] on mat-list-option "9" at bounding box center [292, 174] width 54 height 24
click at [355, 169] on div "9" at bounding box center [346, 174] width 31 height 24
click at [473, 175] on mat-list-option "4" at bounding box center [489, 174] width 65 height 24
click at [544, 173] on div "4" at bounding box center [553, 174] width 31 height 24
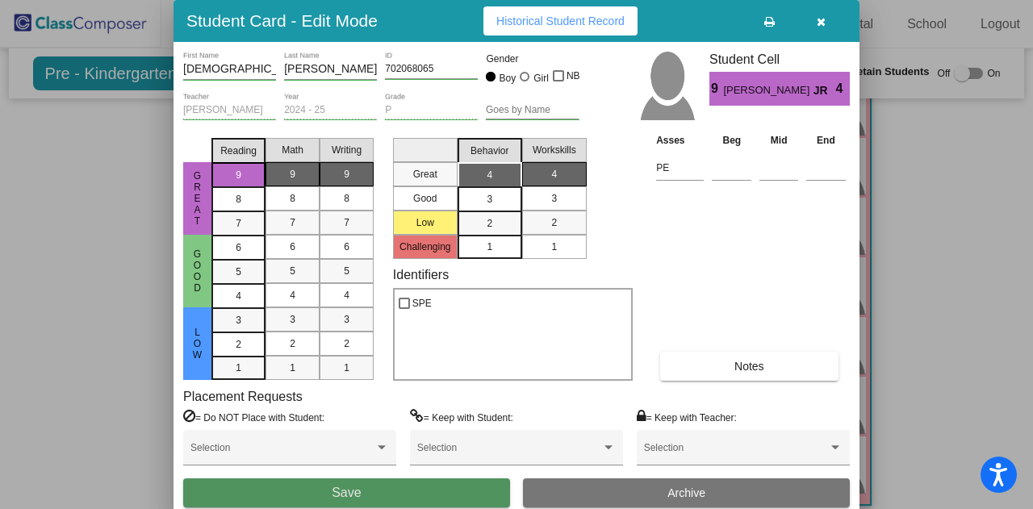
click at [421, 488] on button "Save" at bounding box center [346, 492] width 327 height 29
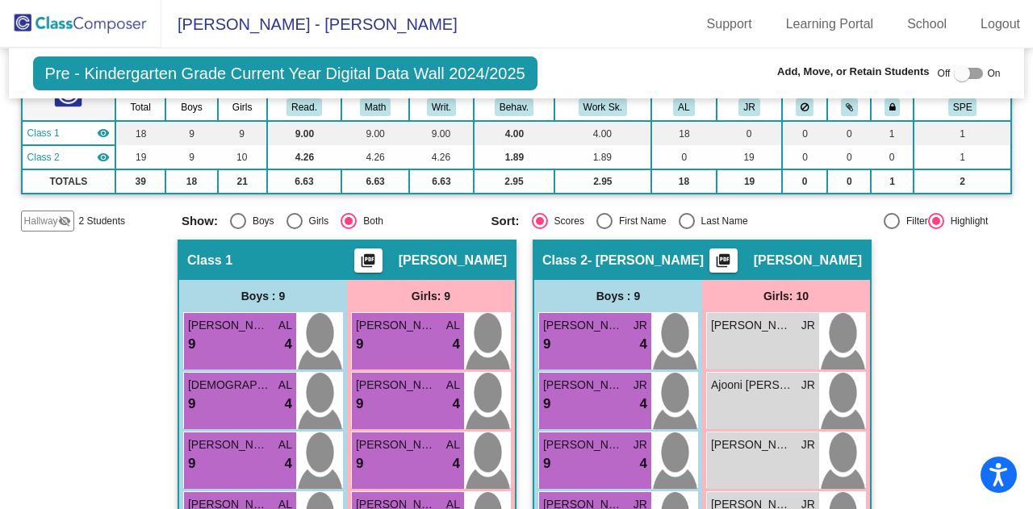
scroll to position [185, 0]
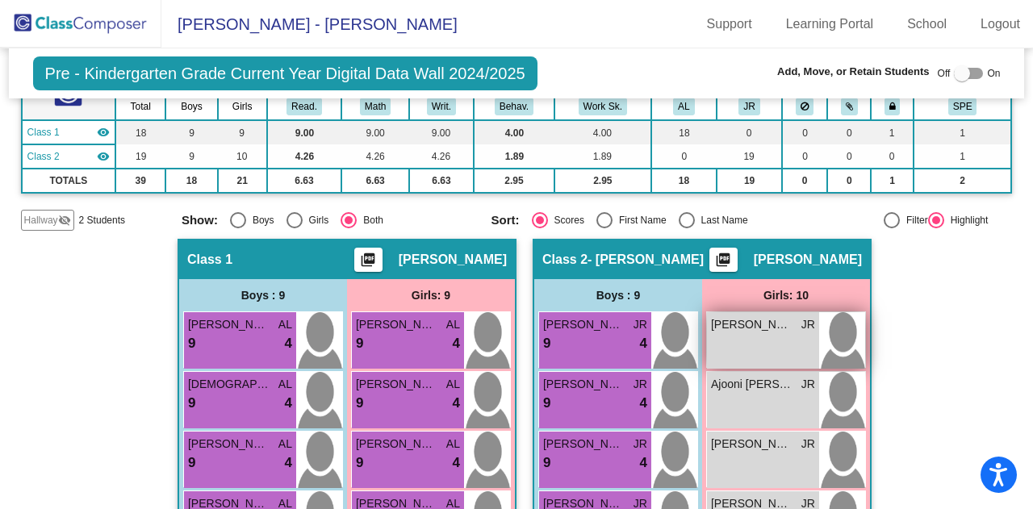
click at [751, 328] on div "[PERSON_NAME] lock do_not_disturb_alt" at bounding box center [763, 340] width 112 height 56
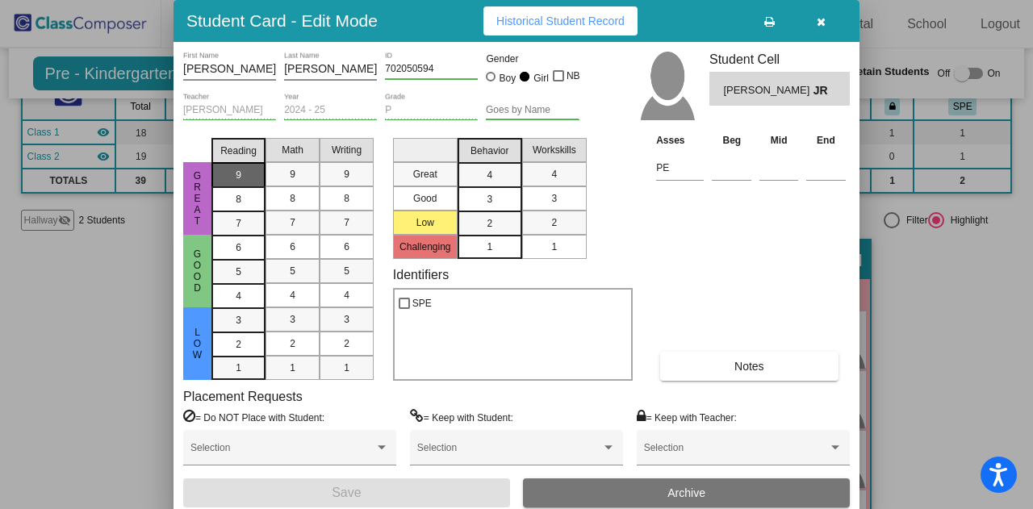
click at [249, 169] on div "9" at bounding box center [238, 175] width 31 height 24
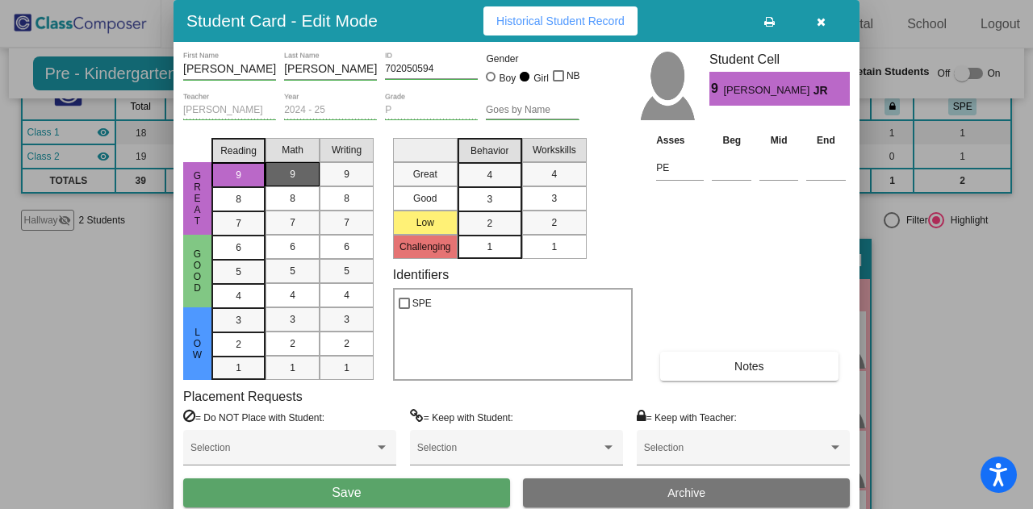
click at [283, 177] on div "9" at bounding box center [292, 174] width 31 height 24
click at [353, 178] on div "9" at bounding box center [346, 174] width 31 height 24
drag, startPoint x: 496, startPoint y: 177, endPoint x: 533, endPoint y: 177, distance: 36.3
click at [497, 177] on div "4" at bounding box center [489, 175] width 31 height 24
click at [552, 178] on span "4" at bounding box center [554, 174] width 6 height 15
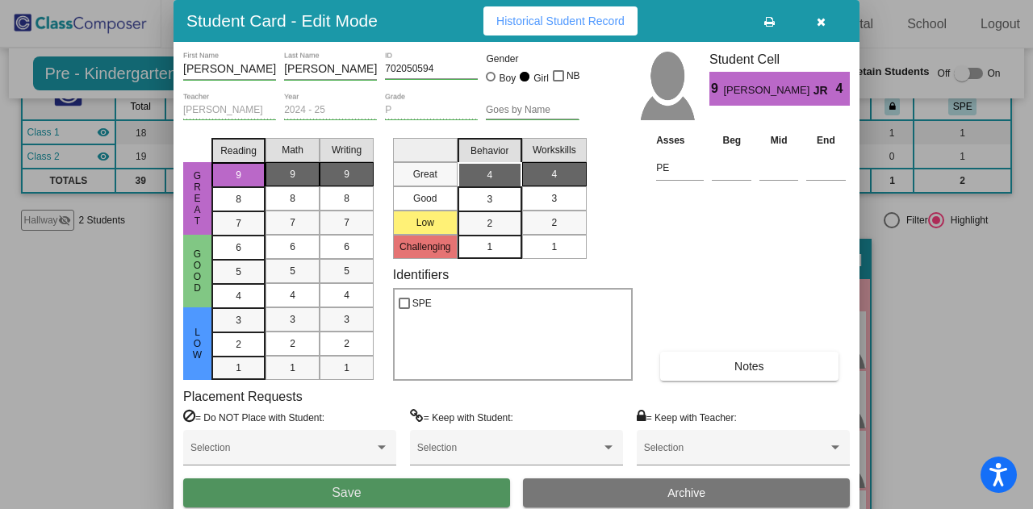
click at [383, 487] on button "Save" at bounding box center [346, 492] width 327 height 29
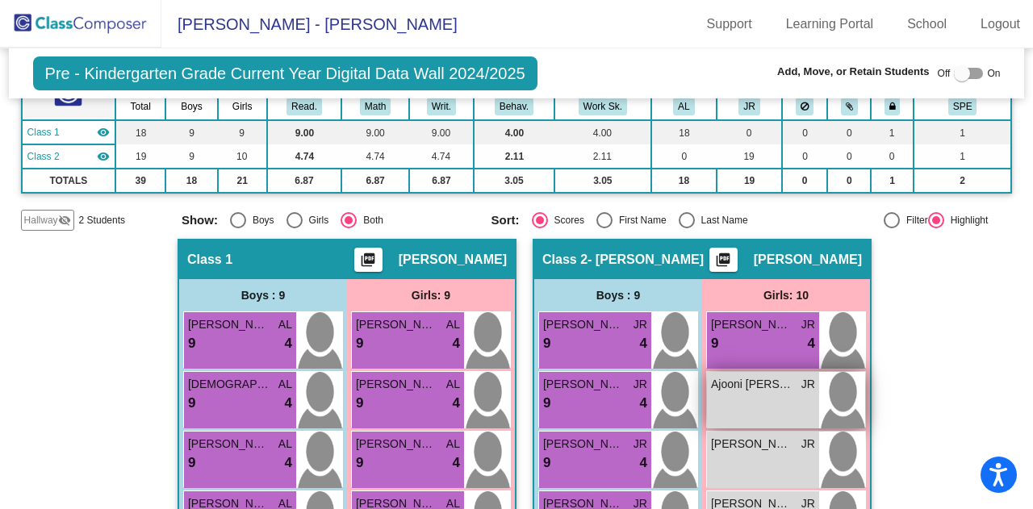
click at [750, 385] on div "Ajooni [PERSON_NAME] JR lock do_not_disturb_alt" at bounding box center [763, 400] width 112 height 56
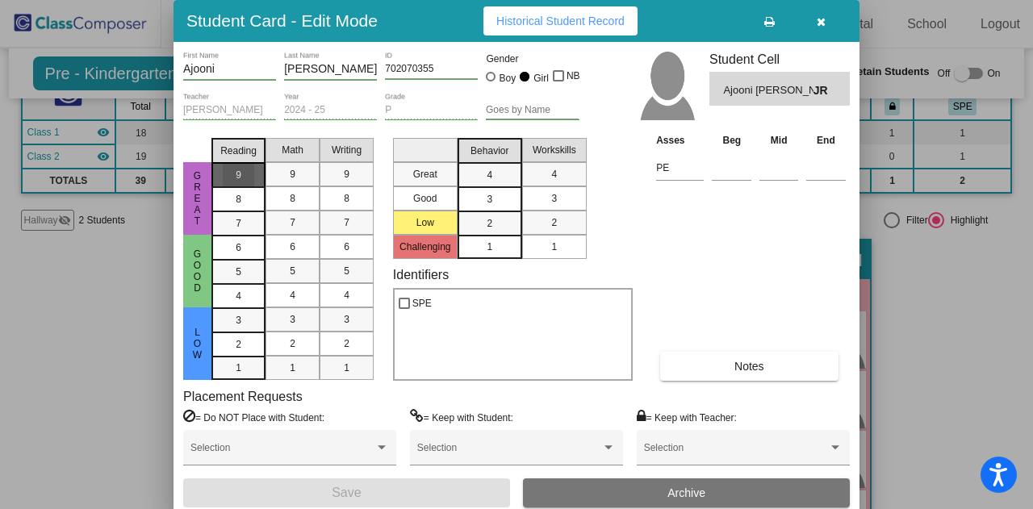
click at [239, 178] on span "9" at bounding box center [239, 175] width 6 height 15
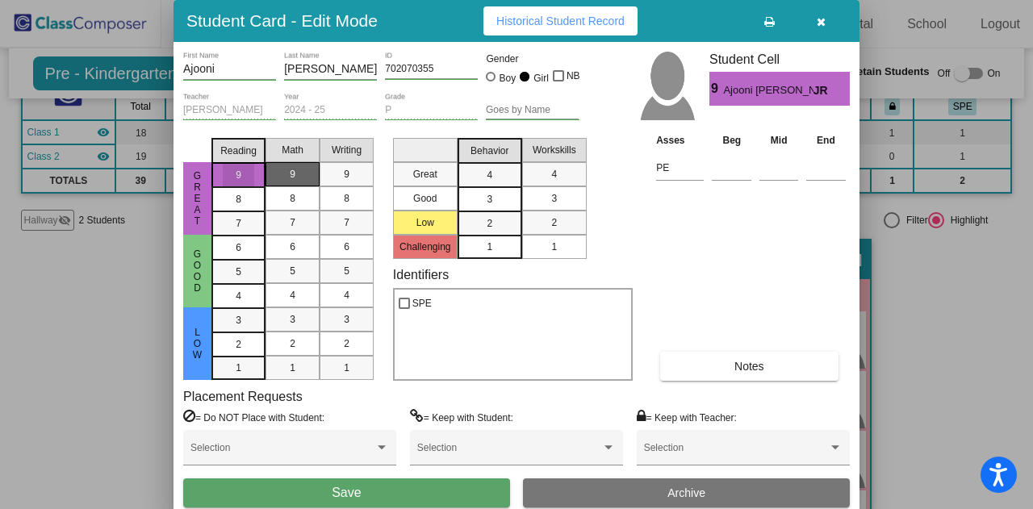
click at [278, 178] on div "9" at bounding box center [292, 174] width 31 height 24
click at [352, 175] on div "9" at bounding box center [346, 174] width 31 height 24
drag, startPoint x: 503, startPoint y: 178, endPoint x: 516, endPoint y: 175, distance: 12.3
click at [505, 178] on mat-list-option "4" at bounding box center [489, 174] width 65 height 24
click at [553, 178] on span "4" at bounding box center [554, 174] width 6 height 15
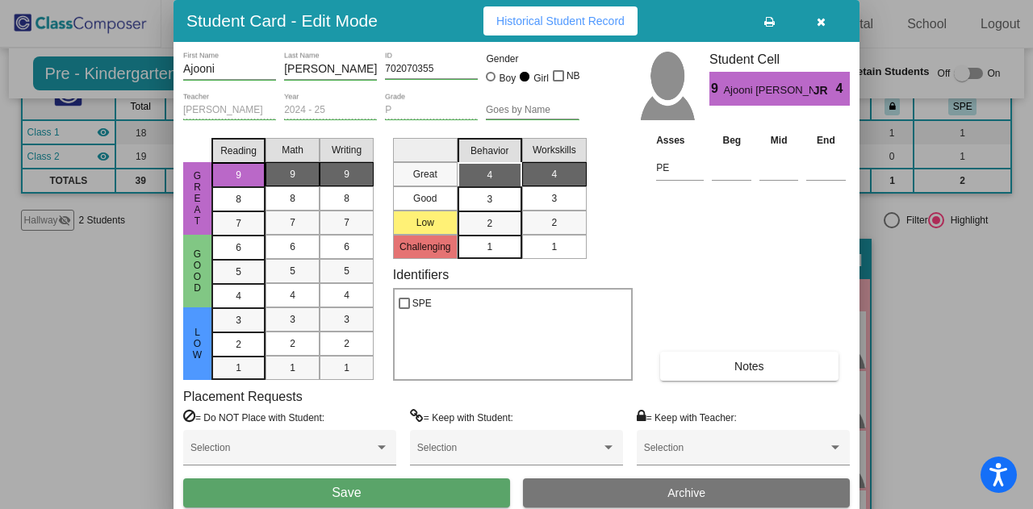
click at [382, 500] on button "Save" at bounding box center [346, 492] width 327 height 29
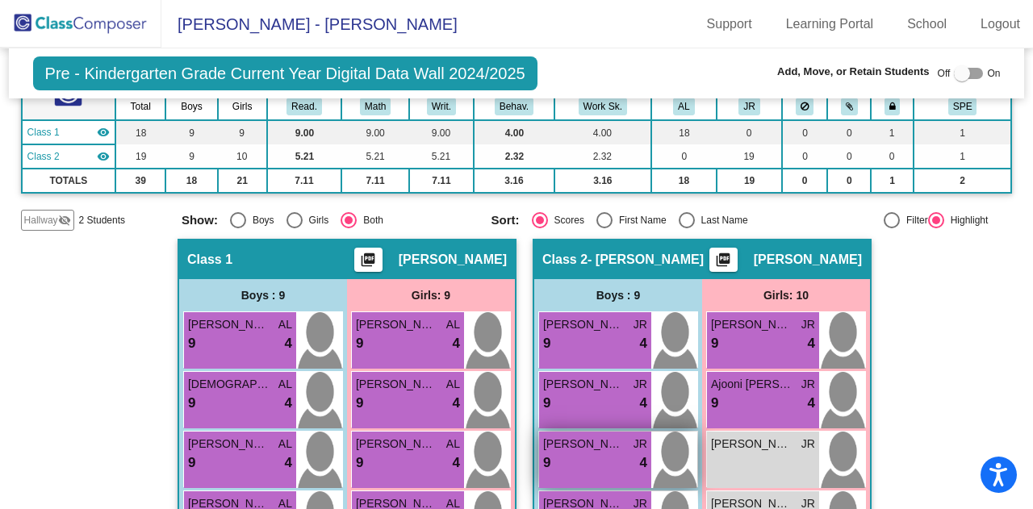
click at [599, 459] on div "9 lock do_not_disturb_alt 4" at bounding box center [595, 463] width 104 height 21
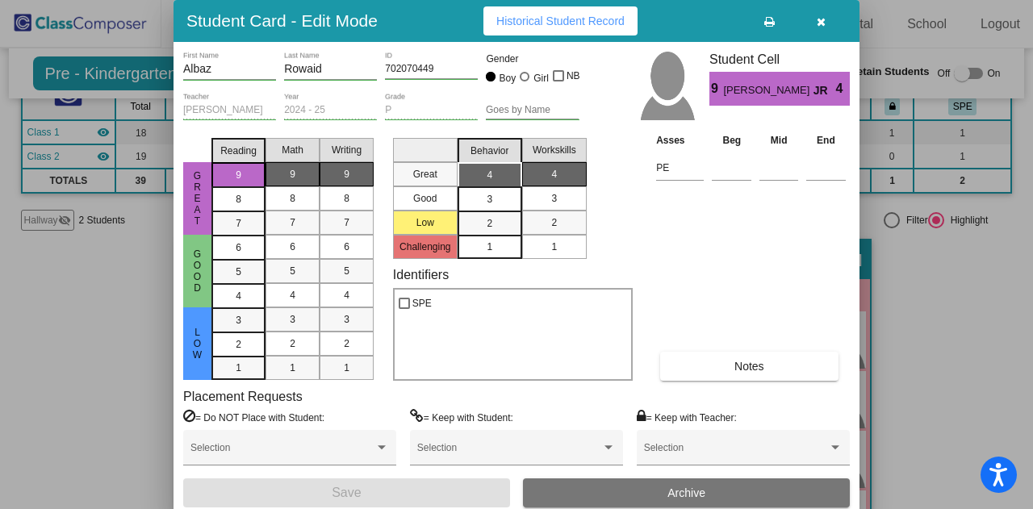
click at [818, 23] on icon "button" at bounding box center [821, 21] width 9 height 11
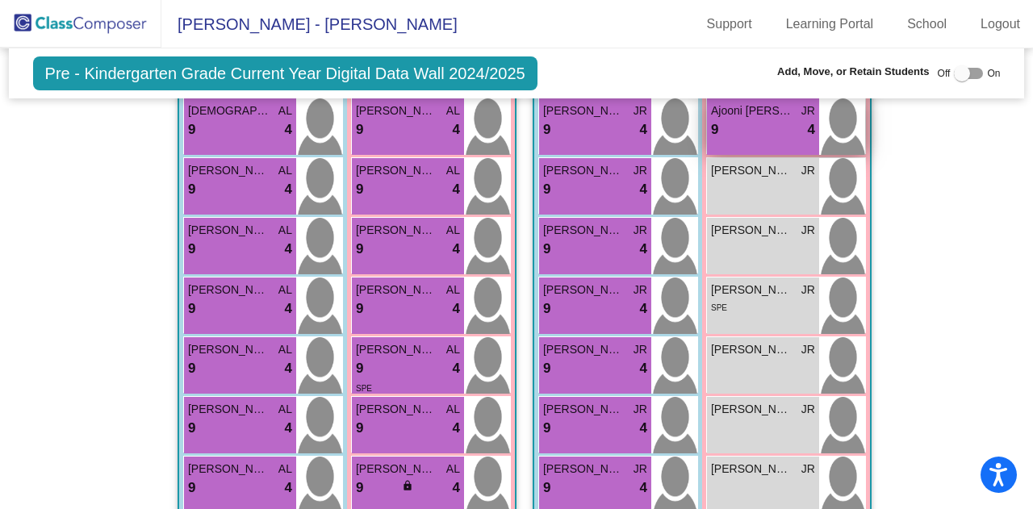
scroll to position [467, 0]
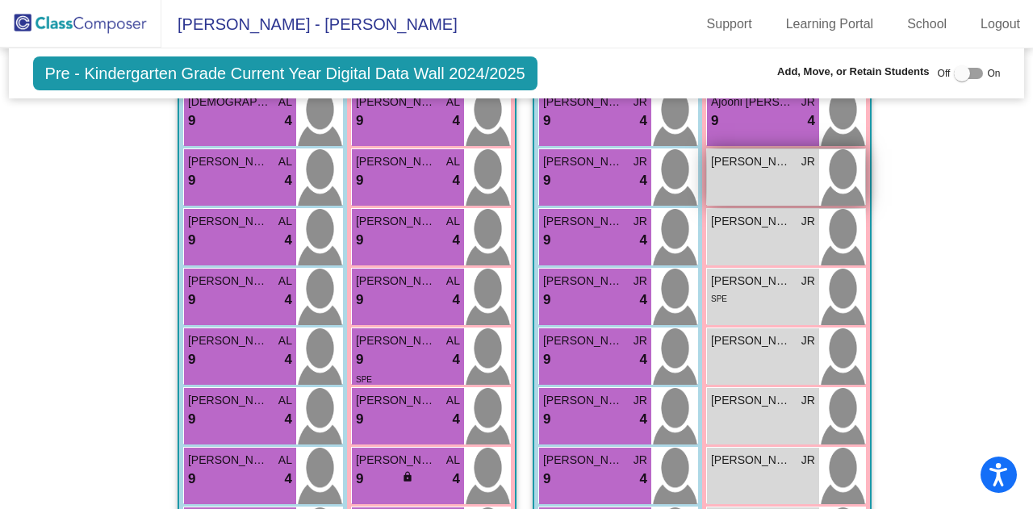
click at [766, 162] on div "[PERSON_NAME] lock do_not_disturb_alt" at bounding box center [763, 177] width 112 height 56
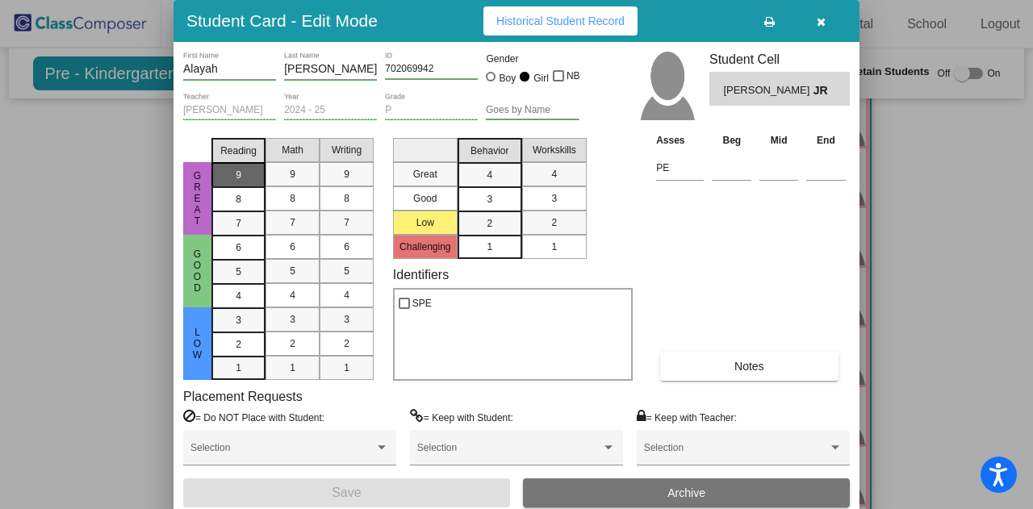
click at [253, 177] on div "9" at bounding box center [238, 175] width 31 height 24
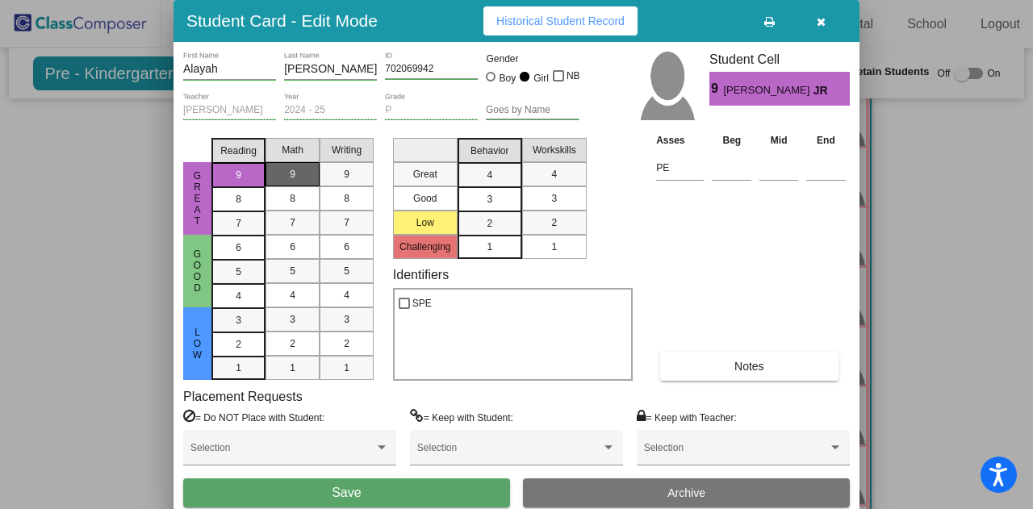
drag, startPoint x: 286, startPoint y: 178, endPoint x: 295, endPoint y: 177, distance: 9.0
click at [289, 179] on div "9" at bounding box center [292, 174] width 31 height 24
click at [337, 169] on div "9" at bounding box center [346, 174] width 31 height 24
drag, startPoint x: 503, startPoint y: 166, endPoint x: 531, endPoint y: 175, distance: 28.8
click at [504, 166] on div "4" at bounding box center [489, 175] width 31 height 24
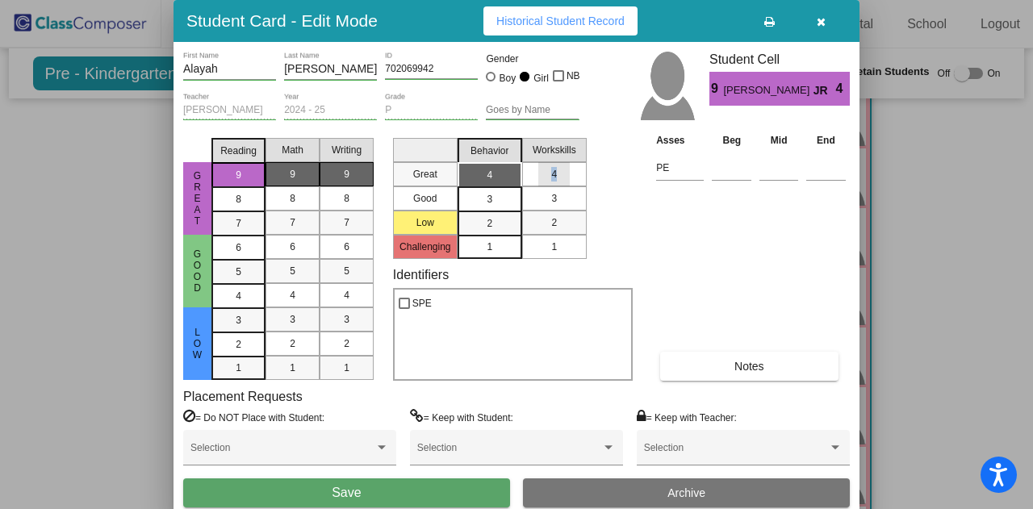
click at [555, 176] on span "4" at bounding box center [554, 174] width 6 height 15
click at [340, 488] on span "Save" at bounding box center [346, 493] width 29 height 14
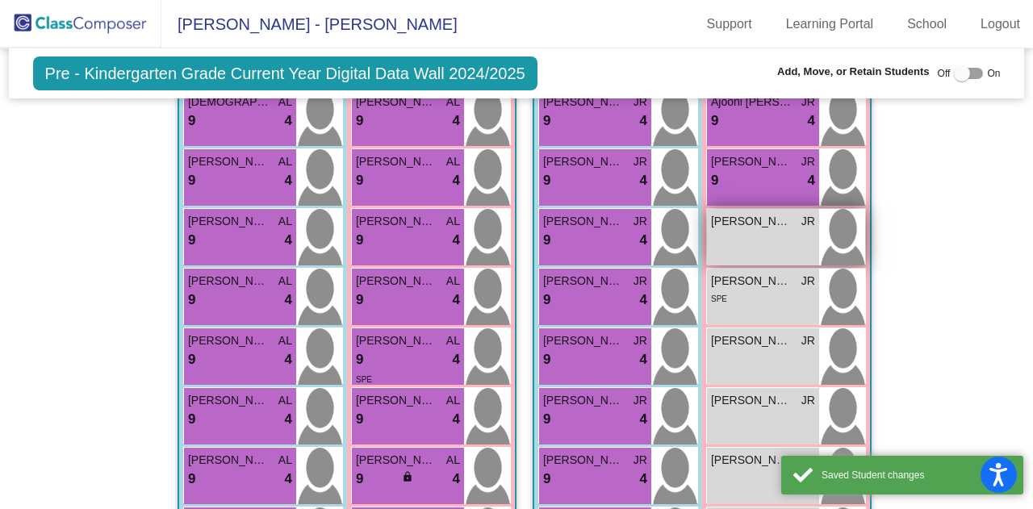
click at [738, 238] on div "[PERSON_NAME] lock do_not_disturb_alt" at bounding box center [763, 237] width 112 height 56
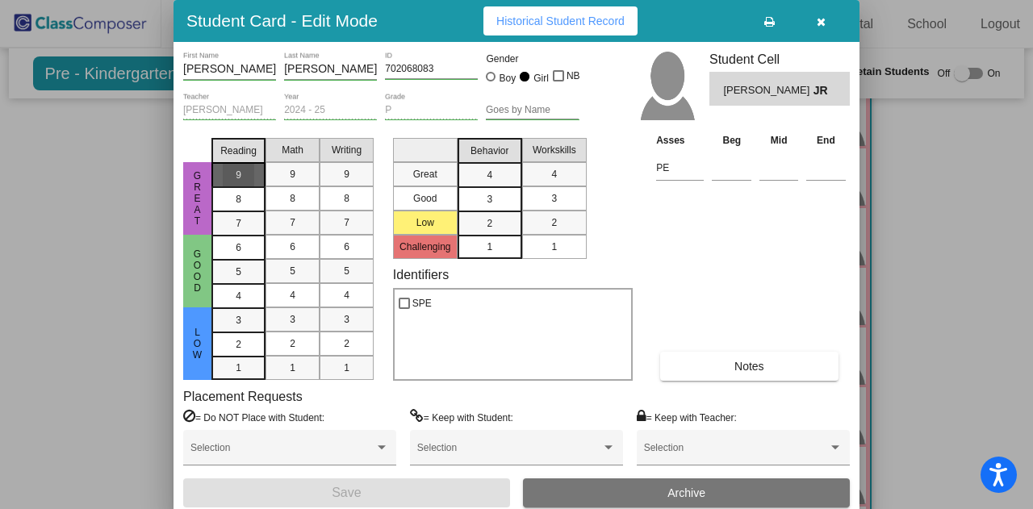
click at [261, 178] on mat-list-option "9" at bounding box center [238, 174] width 54 height 24
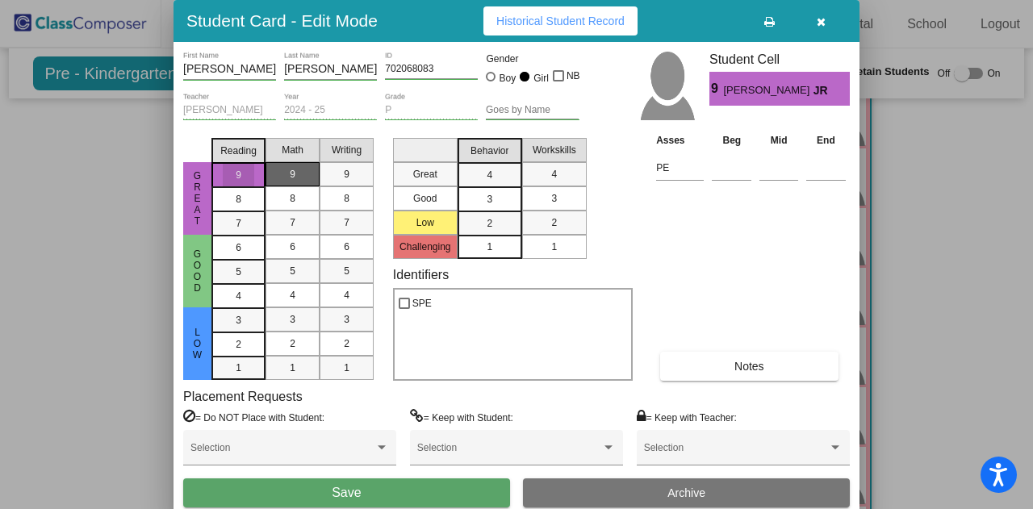
click at [303, 175] on div "9" at bounding box center [292, 174] width 31 height 24
drag, startPoint x: 355, startPoint y: 171, endPoint x: 369, endPoint y: 171, distance: 13.7
click at [357, 172] on div "9" at bounding box center [346, 174] width 31 height 24
click at [505, 173] on div "4" at bounding box center [489, 175] width 31 height 24
click at [557, 178] on span "4" at bounding box center [554, 174] width 6 height 15
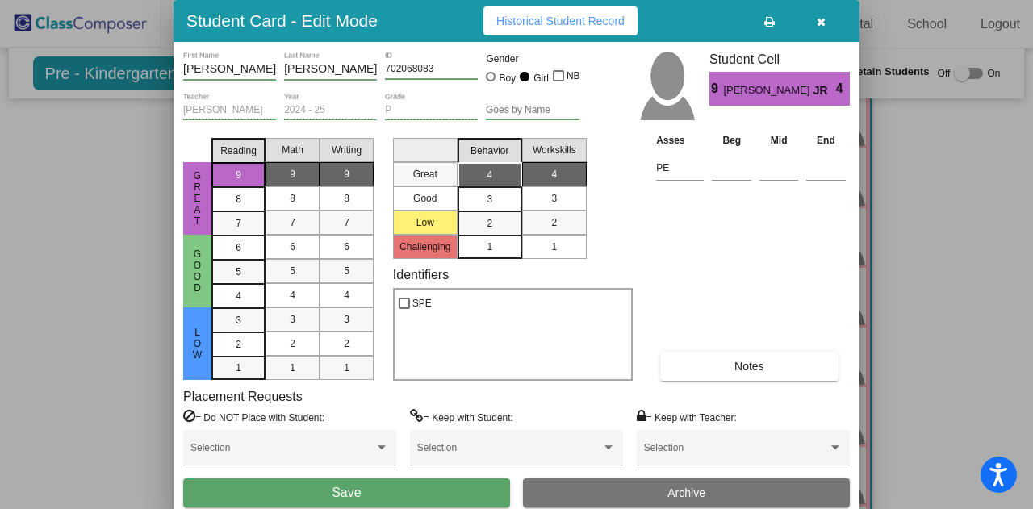
click at [350, 493] on span "Save" at bounding box center [346, 493] width 29 height 14
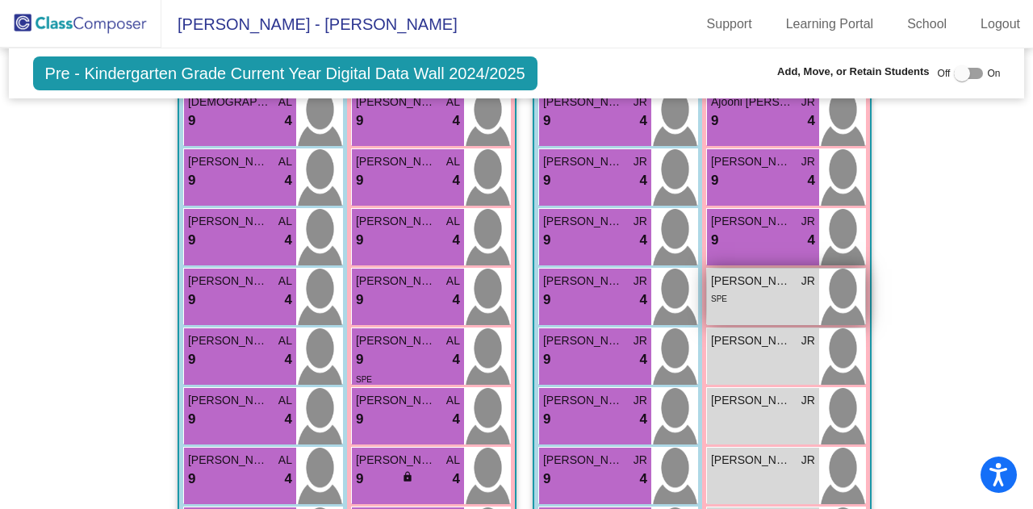
click at [755, 290] on div "SPE" at bounding box center [763, 298] width 104 height 17
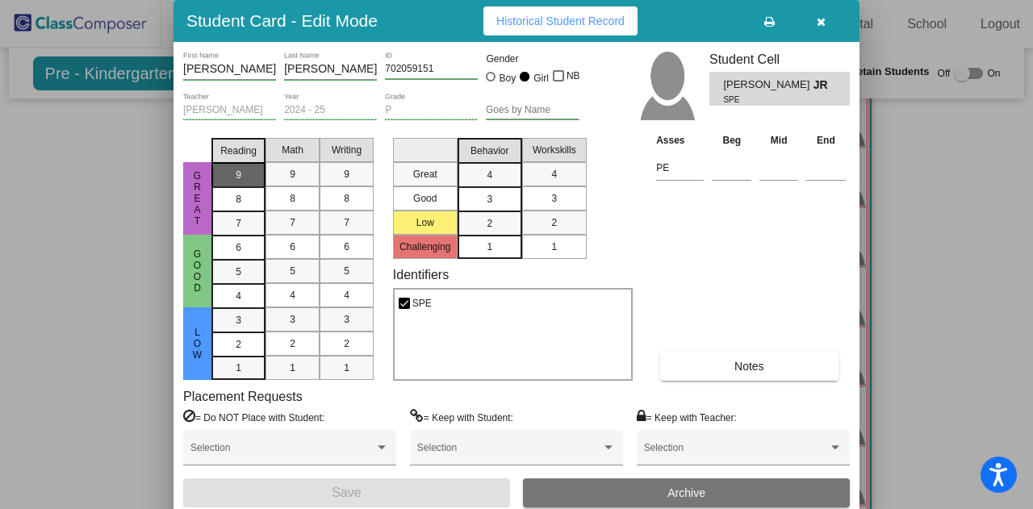
click at [243, 178] on div "9" at bounding box center [238, 175] width 31 height 24
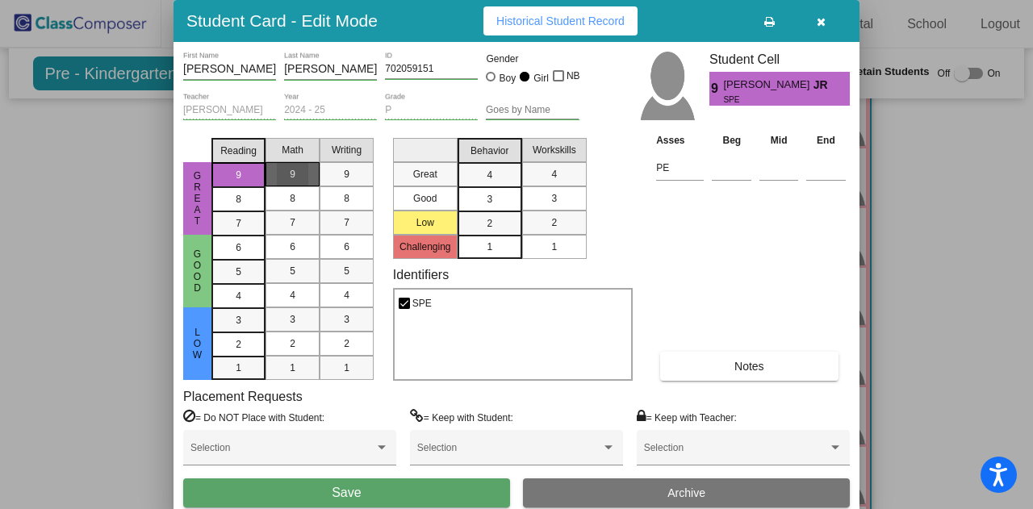
click at [282, 176] on div "9" at bounding box center [292, 174] width 31 height 24
drag, startPoint x: 357, startPoint y: 167, endPoint x: 432, endPoint y: 162, distance: 74.4
click at [358, 167] on div "9" at bounding box center [346, 174] width 31 height 24
drag, startPoint x: 505, startPoint y: 174, endPoint x: 537, endPoint y: 169, distance: 32.6
click at [506, 174] on mat-list-option "4" at bounding box center [489, 174] width 65 height 24
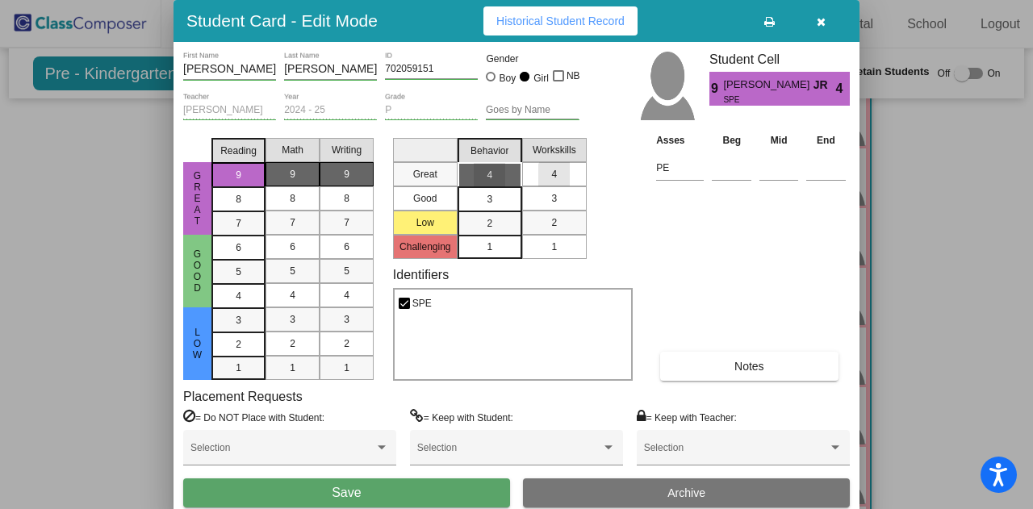
click at [569, 177] on div "4" at bounding box center [553, 174] width 31 height 24
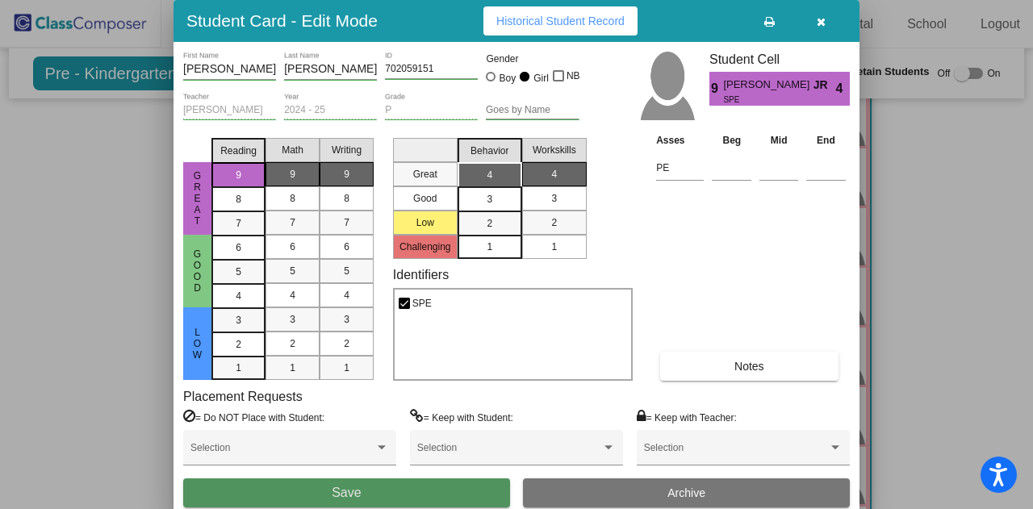
click at [392, 506] on button "Save" at bounding box center [346, 492] width 327 height 29
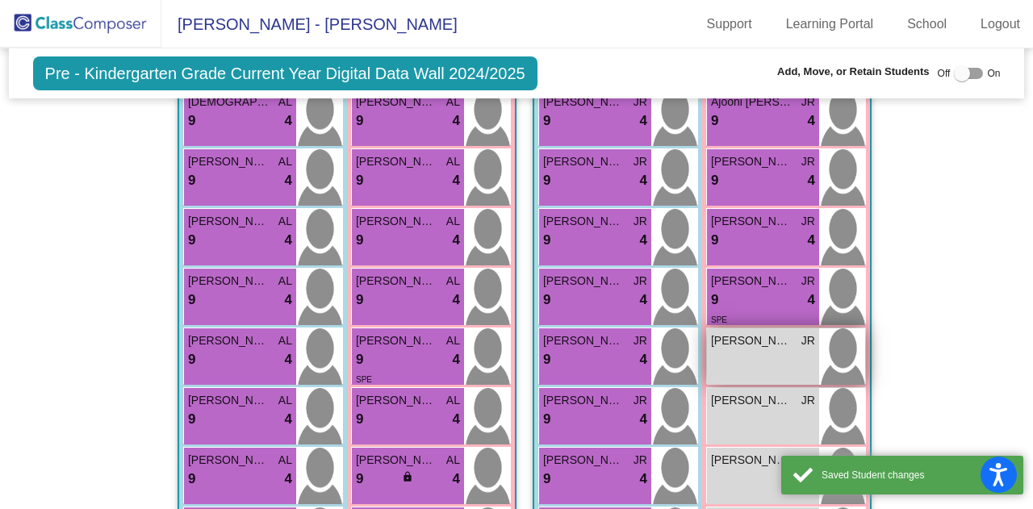
click at [760, 353] on div "[PERSON_NAME] JR lock do_not_disturb_alt" at bounding box center [763, 356] width 112 height 56
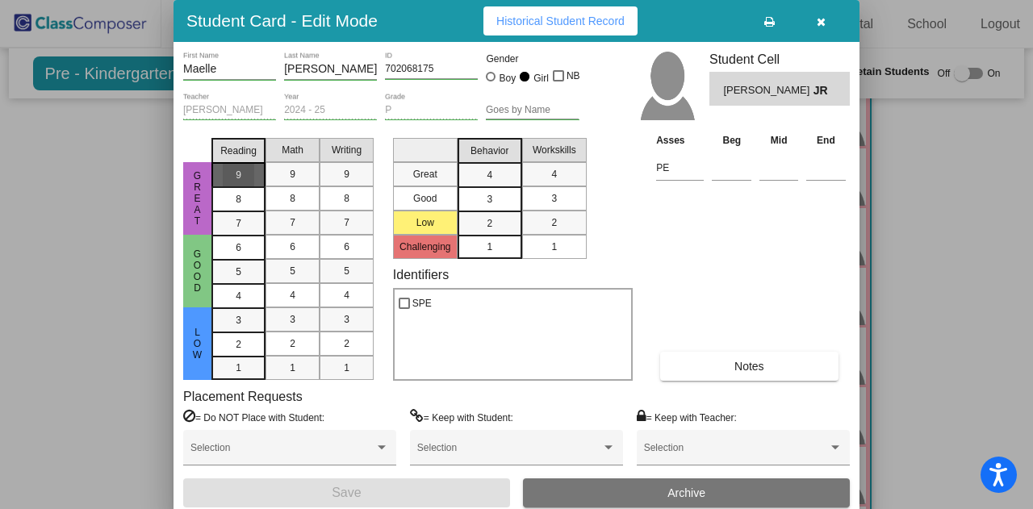
click at [229, 172] on div "9" at bounding box center [238, 175] width 31 height 24
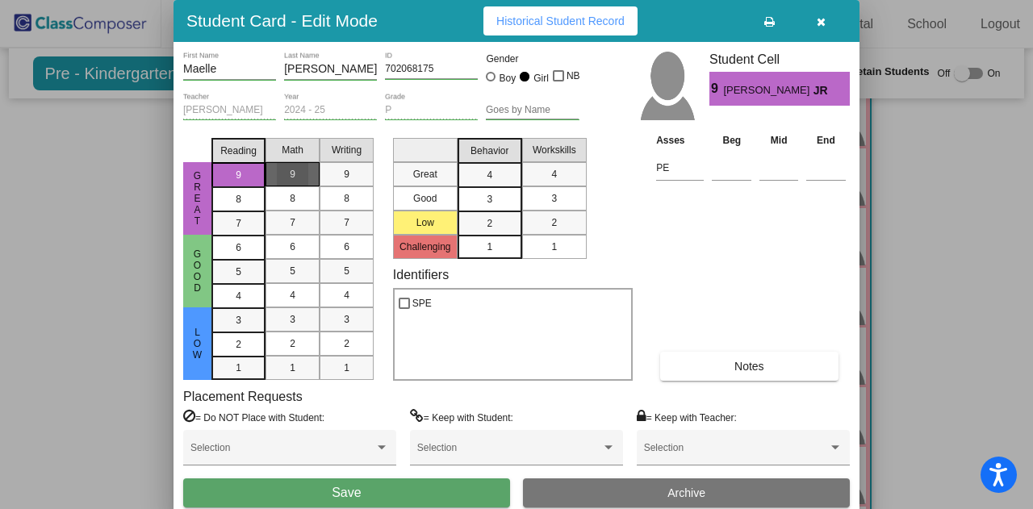
click at [308, 169] on mat-list-option "9" at bounding box center [292, 174] width 54 height 24
click at [356, 177] on div "9" at bounding box center [346, 174] width 31 height 24
drag, startPoint x: 504, startPoint y: 176, endPoint x: 528, endPoint y: 178, distance: 24.3
click at [505, 176] on div "4" at bounding box center [489, 175] width 31 height 24
click at [532, 178] on mat-list-option "4" at bounding box center [554, 174] width 65 height 24
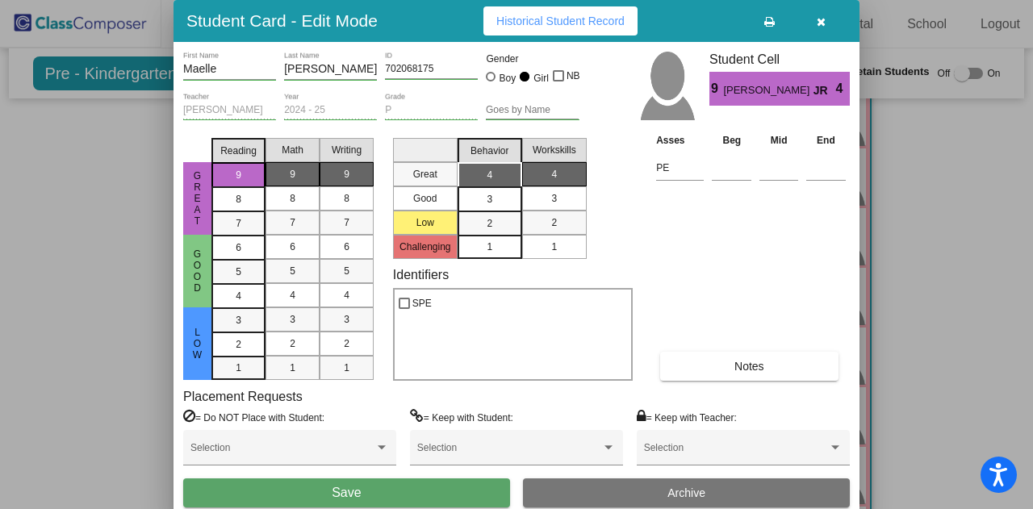
click at [390, 487] on button "Save" at bounding box center [346, 492] width 327 height 29
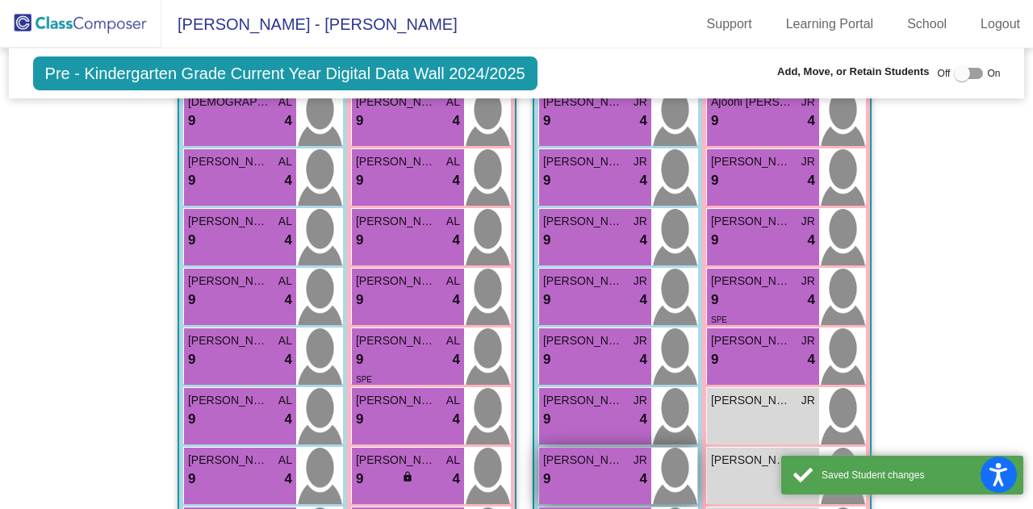
scroll to position [597, 0]
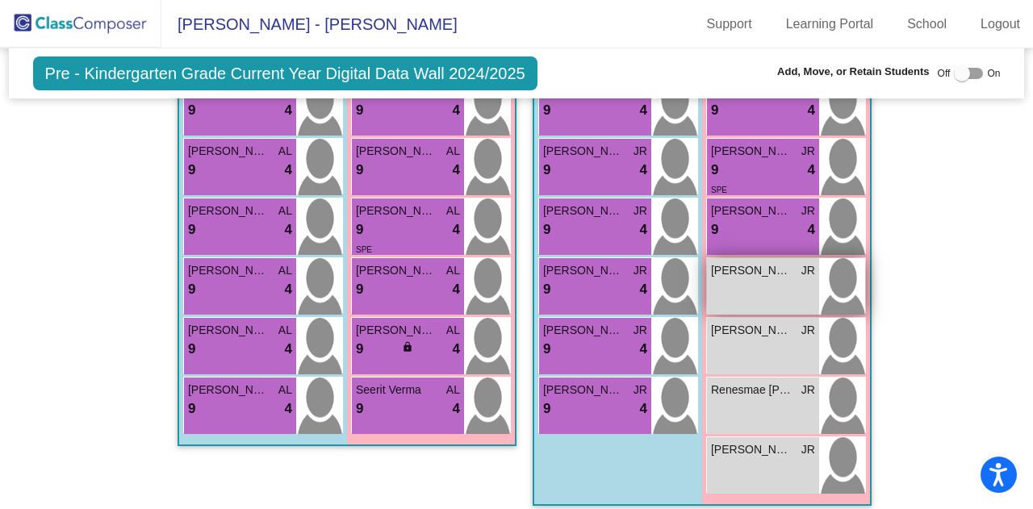
click at [765, 272] on div "[PERSON_NAME] lock do_not_disturb_alt" at bounding box center [763, 286] width 112 height 56
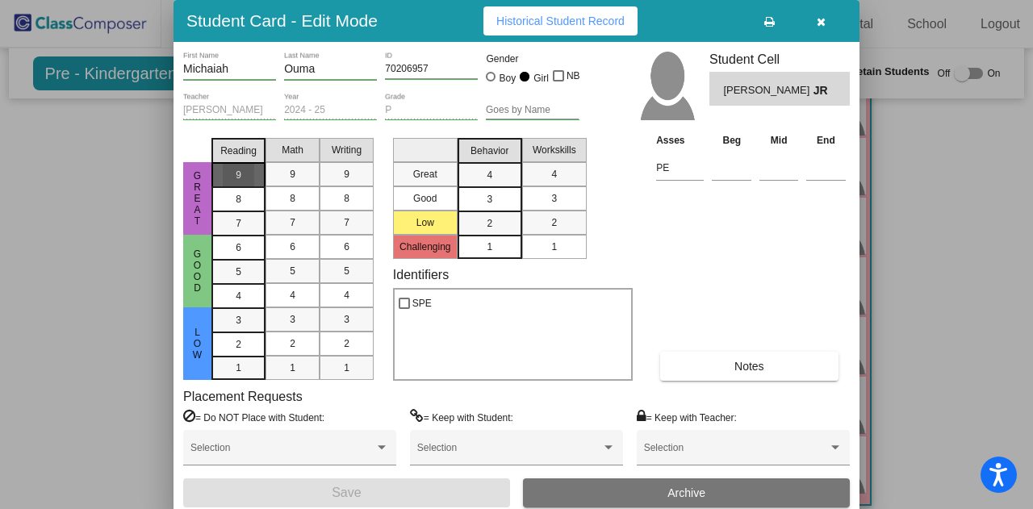
click at [255, 165] on mat-list-option "9" at bounding box center [238, 174] width 54 height 24
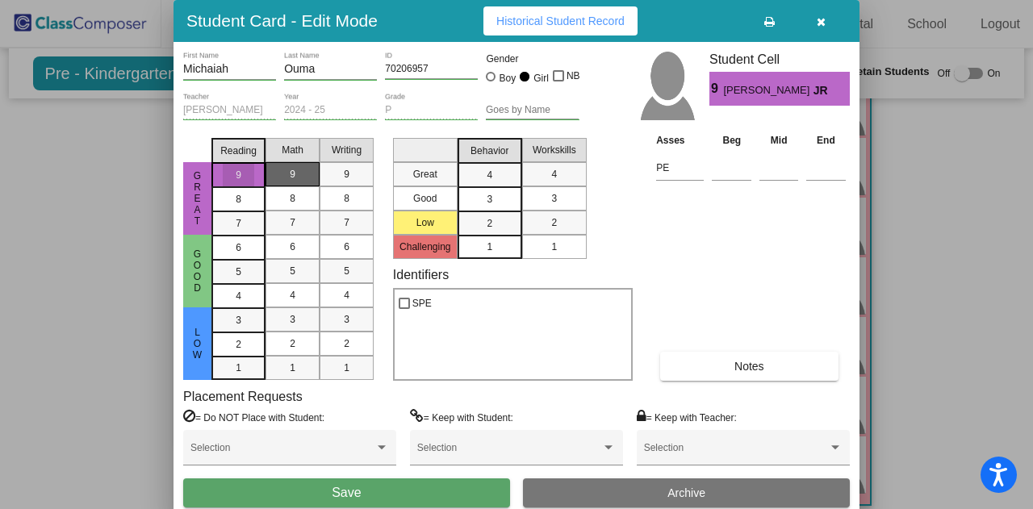
click at [282, 177] on div "9" at bounding box center [292, 174] width 31 height 24
click at [352, 172] on div "9" at bounding box center [346, 174] width 31 height 24
click at [499, 175] on div "4" at bounding box center [489, 175] width 31 height 24
click at [570, 178] on mat-list-option "4" at bounding box center [554, 174] width 65 height 24
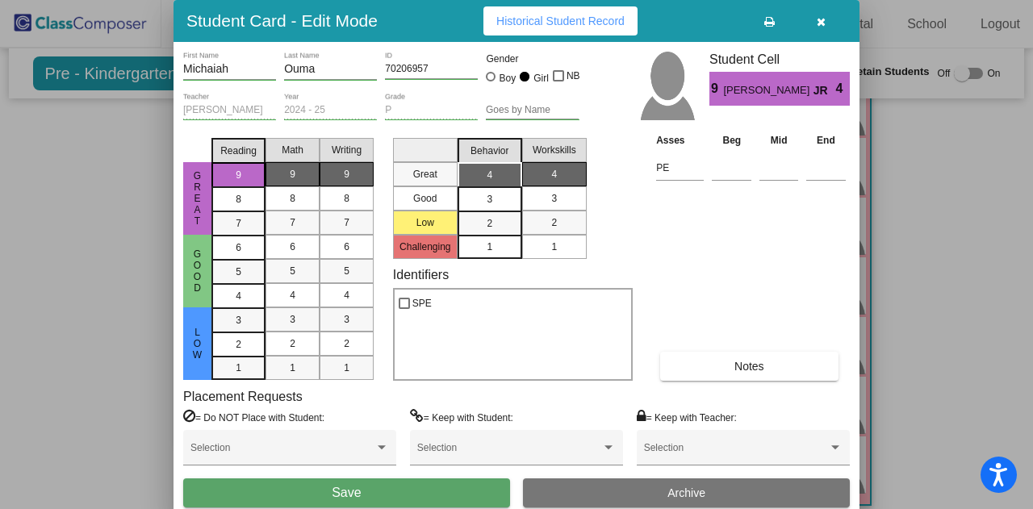
click at [352, 495] on span "Save" at bounding box center [346, 493] width 29 height 14
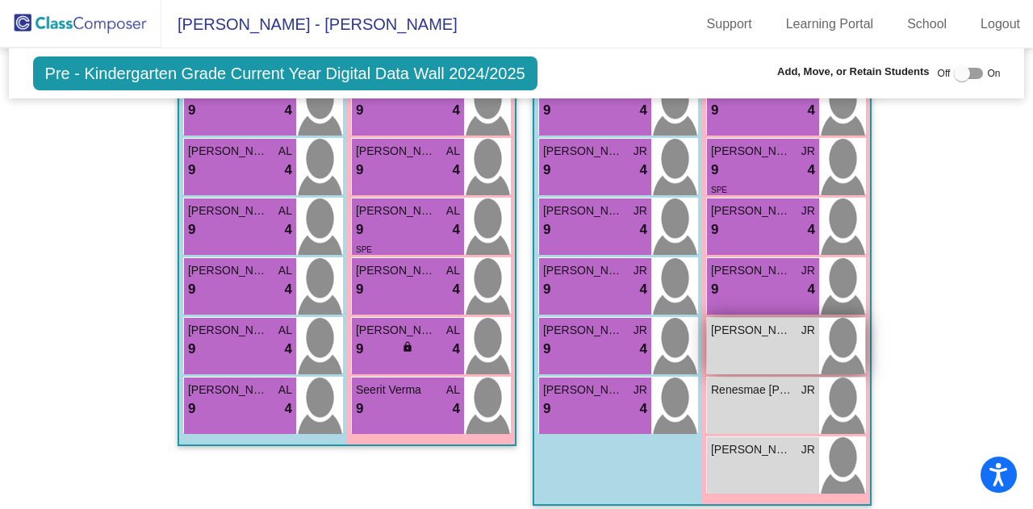
click at [755, 332] on div "[PERSON_NAME] lock do_not_disturb_alt" at bounding box center [763, 346] width 112 height 56
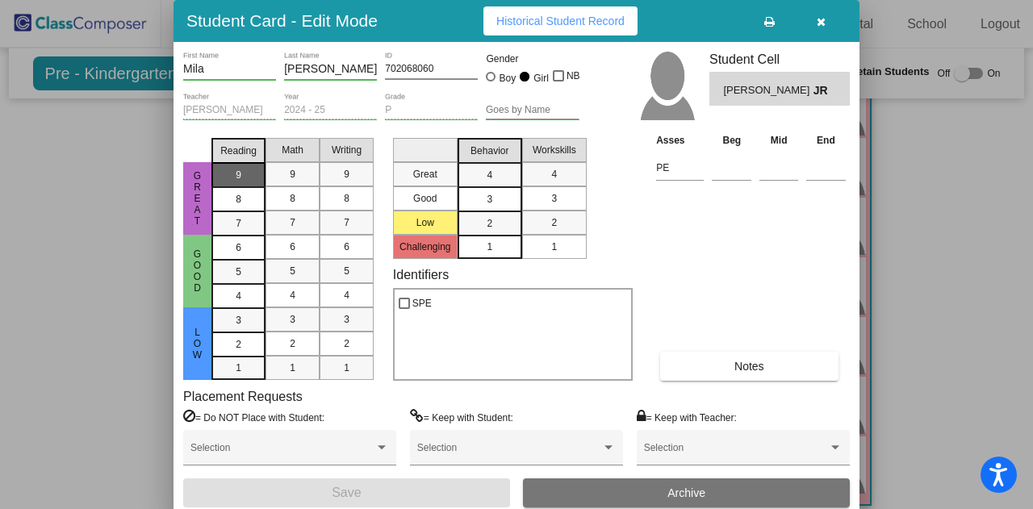
click at [229, 171] on div "9" at bounding box center [238, 175] width 31 height 24
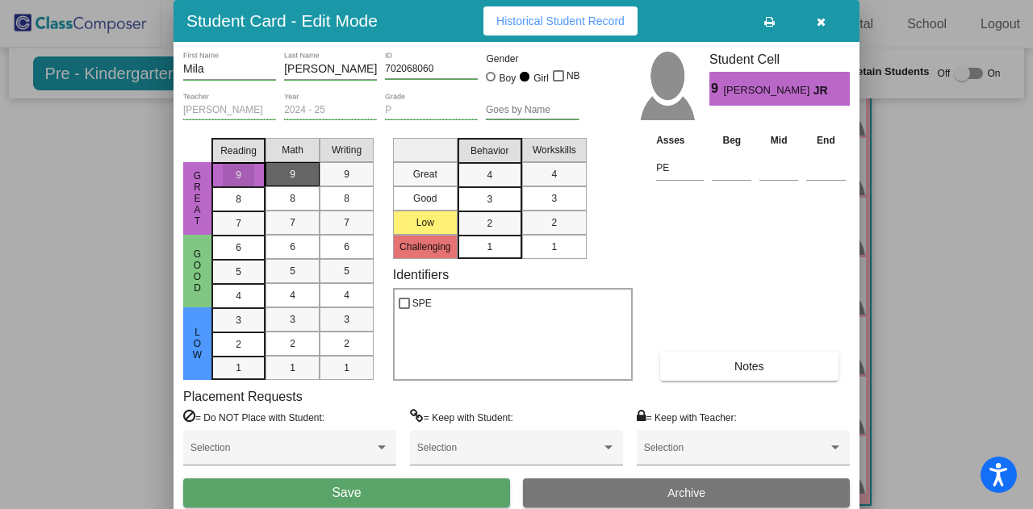
click at [287, 179] on div "9" at bounding box center [292, 174] width 31 height 24
click at [347, 172] on span "9" at bounding box center [347, 174] width 6 height 15
click at [499, 161] on div "Behavior" at bounding box center [489, 151] width 64 height 24
click at [508, 173] on mat-list-option "4" at bounding box center [489, 174] width 65 height 24
click at [546, 181] on div "4" at bounding box center [553, 174] width 31 height 24
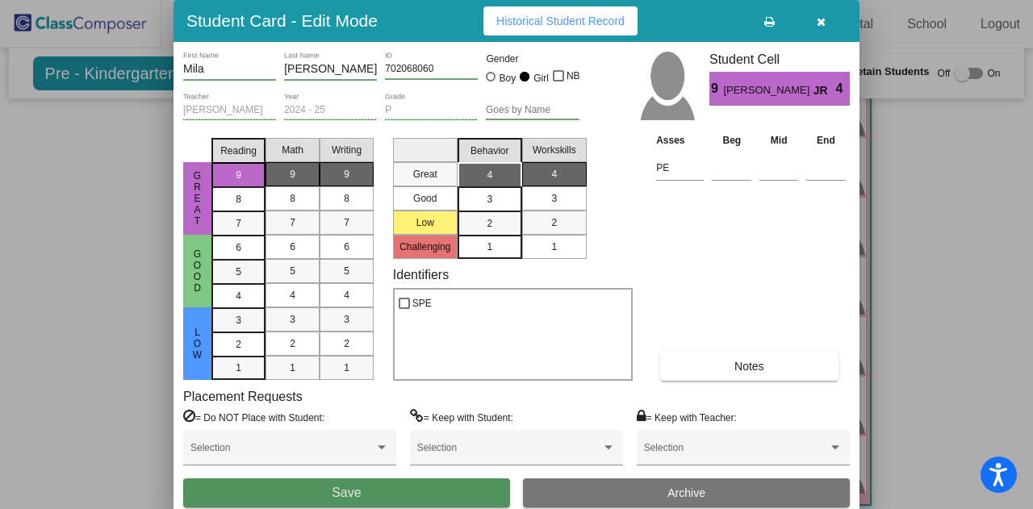
click at [394, 495] on button "Save" at bounding box center [346, 492] width 327 height 29
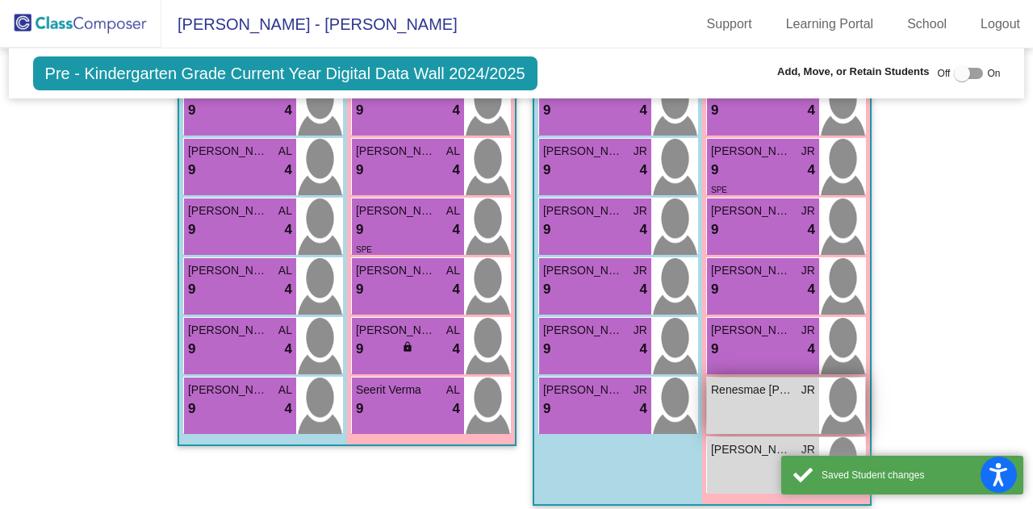
click at [737, 386] on div "[PERSON_NAME] lock do_not_disturb_alt" at bounding box center [763, 406] width 112 height 56
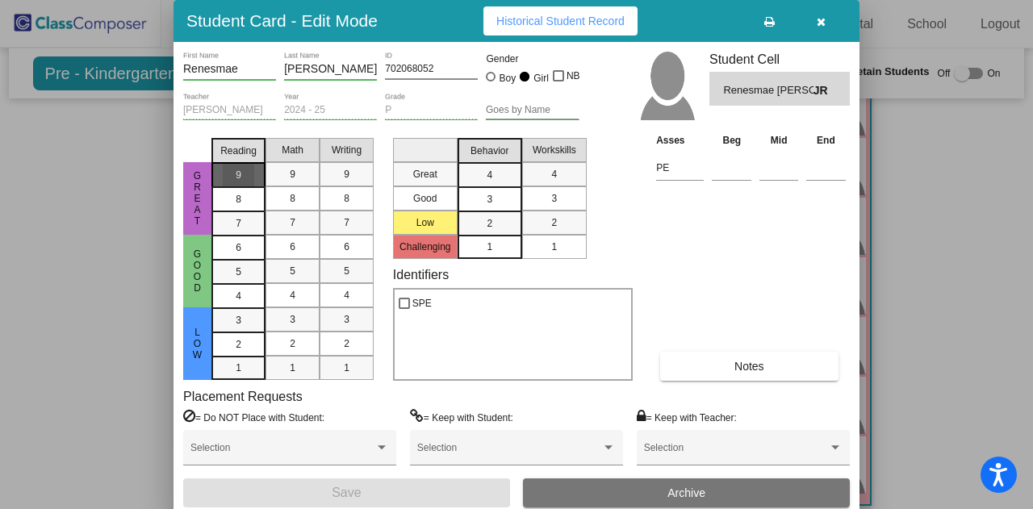
click at [251, 177] on div "9" at bounding box center [238, 175] width 31 height 24
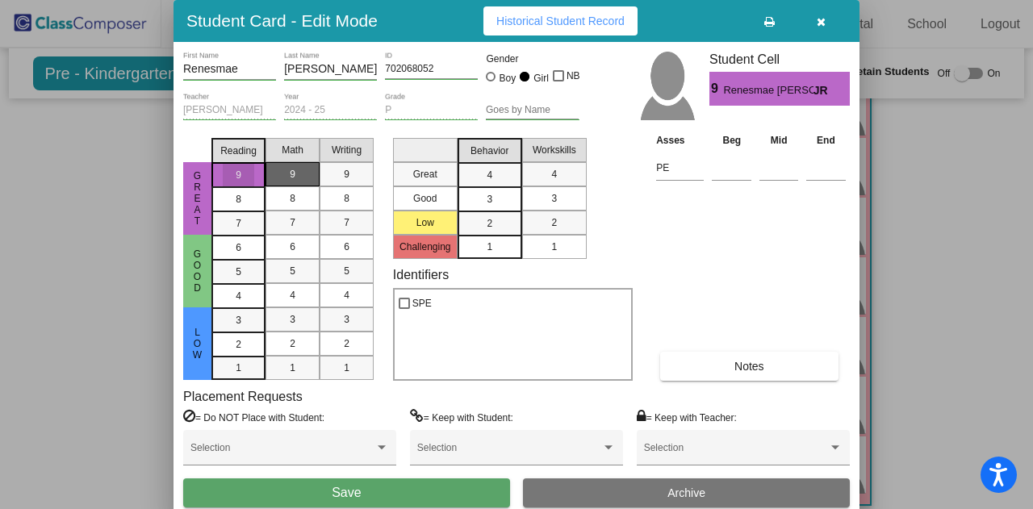
click at [278, 178] on mat-list-option "9" at bounding box center [292, 174] width 54 height 24
click at [344, 177] on span "9" at bounding box center [347, 174] width 6 height 15
click at [503, 172] on div "4" at bounding box center [489, 175] width 31 height 24
click at [533, 173] on mat-list-option "4" at bounding box center [554, 174] width 65 height 24
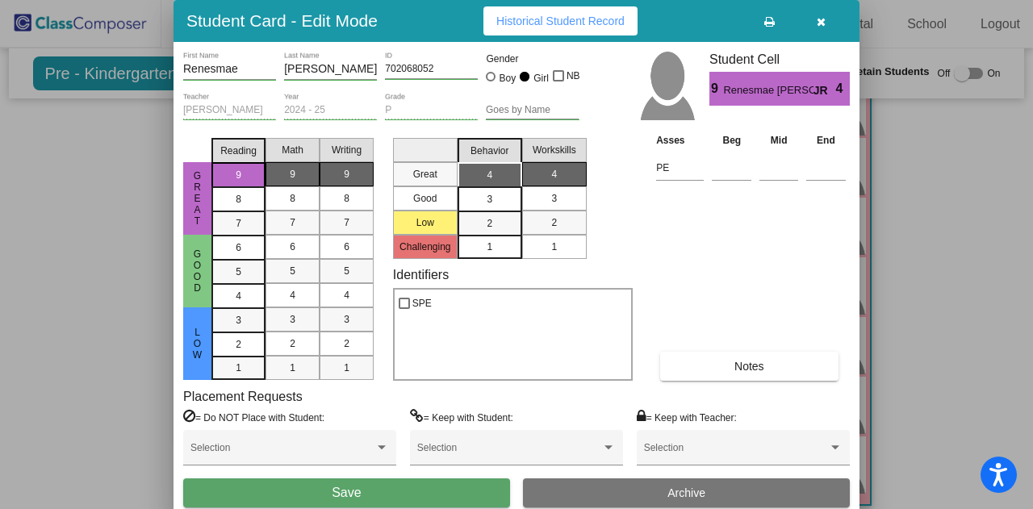
click at [394, 491] on button "Save" at bounding box center [346, 492] width 327 height 29
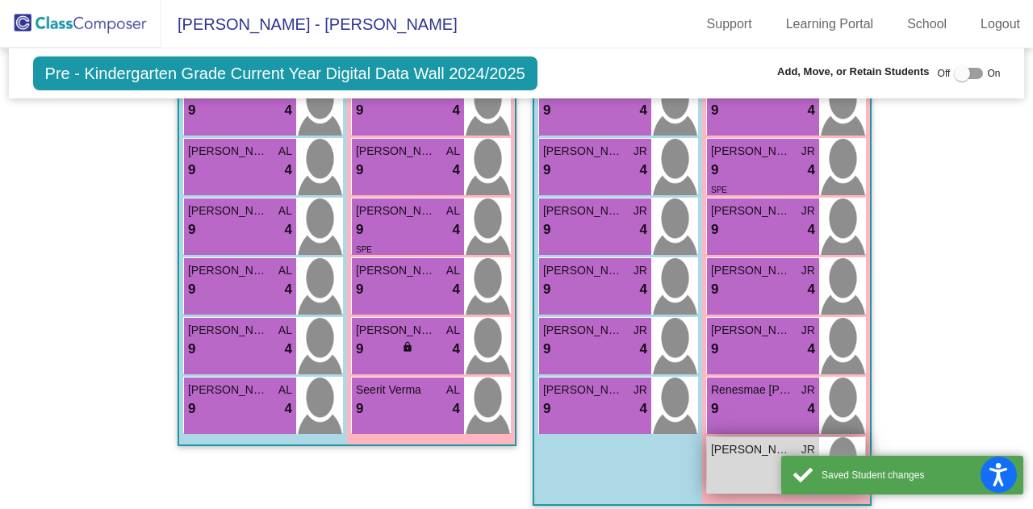
click at [751, 443] on span "[PERSON_NAME]" at bounding box center [751, 449] width 81 height 17
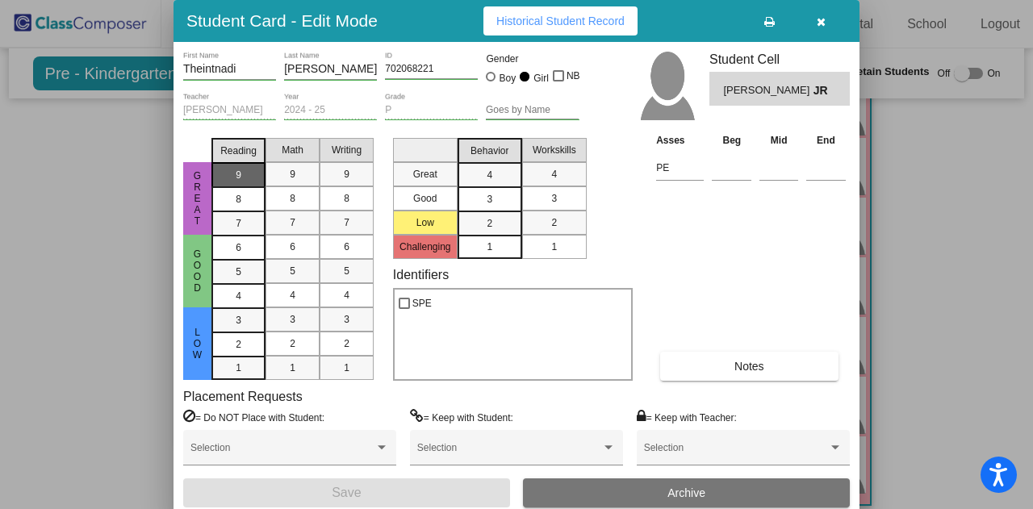
click at [242, 173] on div "9" at bounding box center [238, 175] width 31 height 24
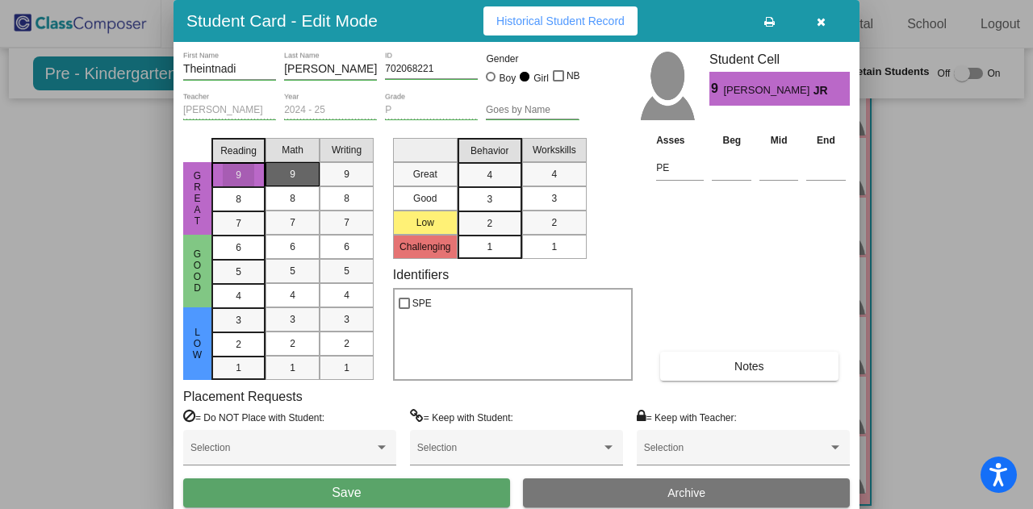
click at [302, 175] on div "9" at bounding box center [292, 174] width 31 height 24
click at [353, 175] on div "9" at bounding box center [346, 174] width 31 height 24
drag, startPoint x: 492, startPoint y: 174, endPoint x: 537, endPoint y: 173, distance: 44.4
click at [493, 175] on div "4" at bounding box center [489, 175] width 31 height 24
click at [553, 175] on span "4" at bounding box center [554, 174] width 6 height 15
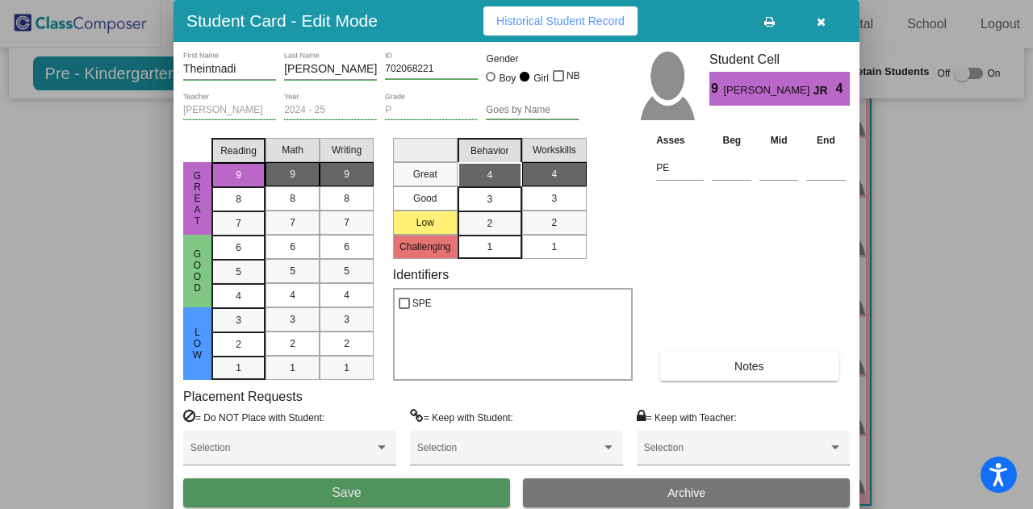
click at [360, 482] on button "Save" at bounding box center [346, 492] width 327 height 29
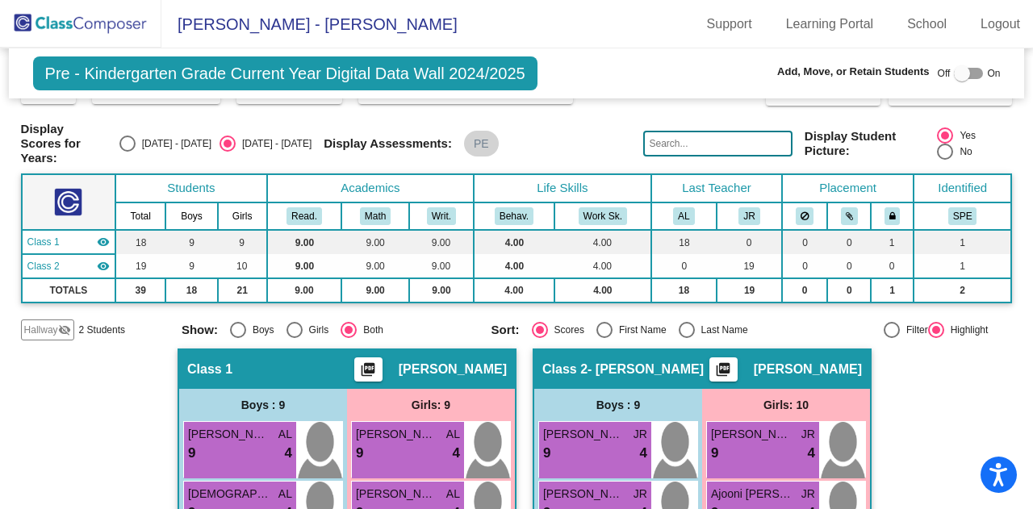
scroll to position [0, 0]
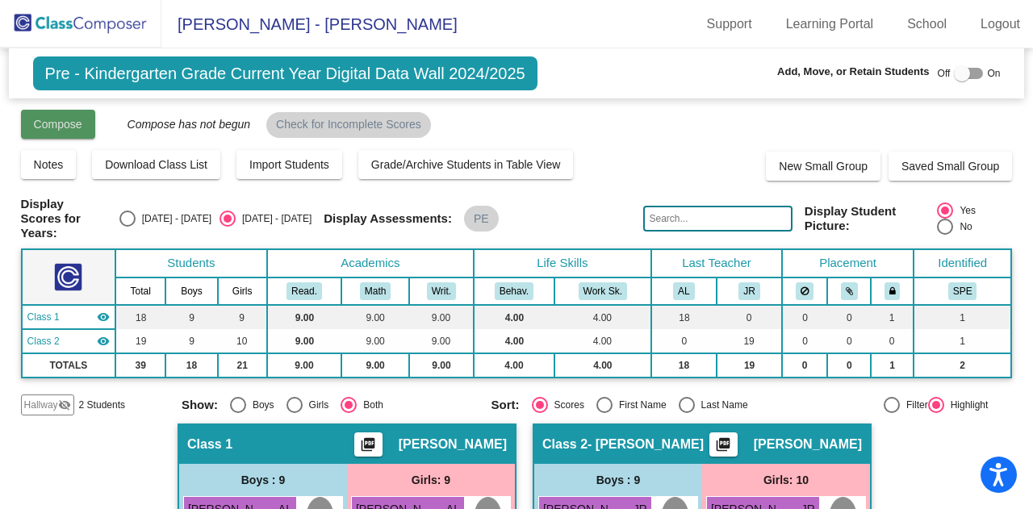
click at [60, 119] on span "Compose" at bounding box center [58, 124] width 48 height 13
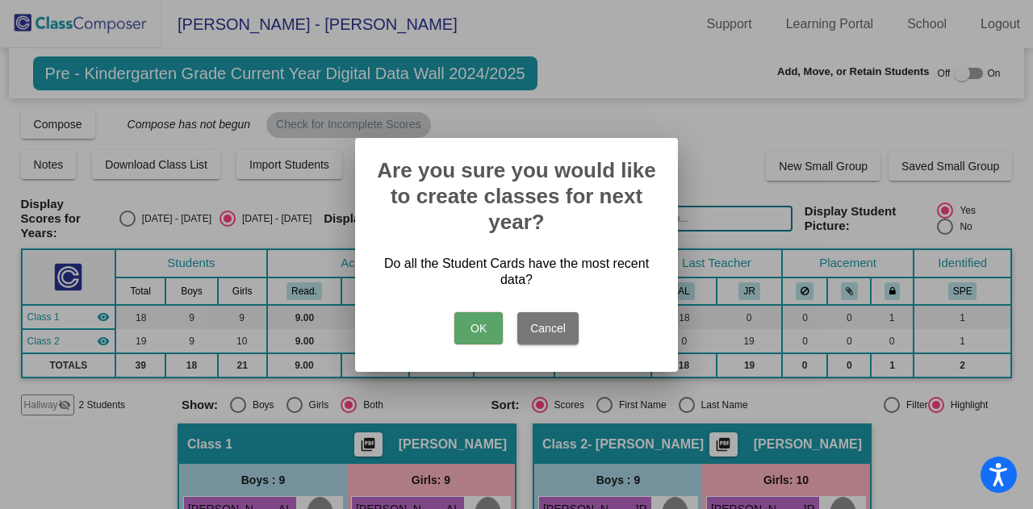
click at [474, 332] on button "OK" at bounding box center [478, 328] width 48 height 32
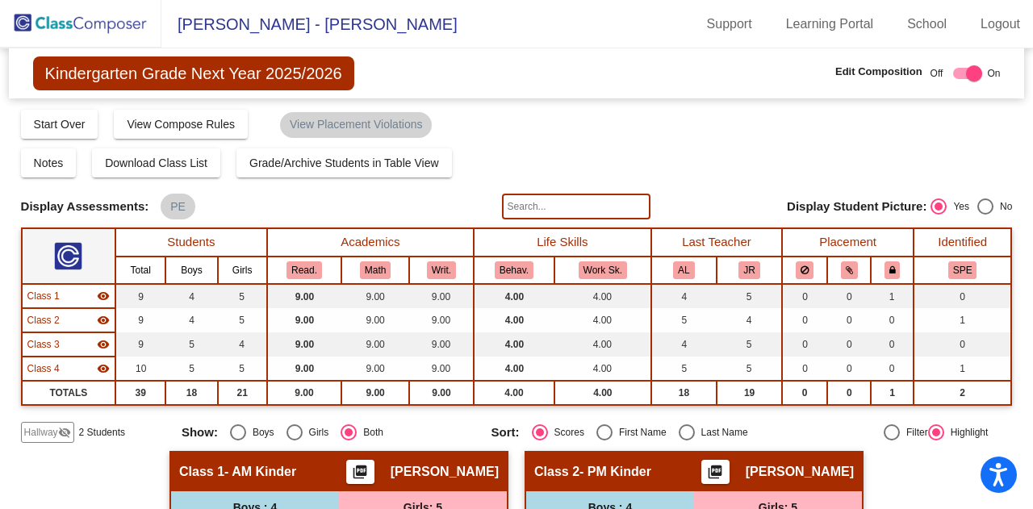
click at [71, 20] on img at bounding box center [80, 24] width 161 height 48
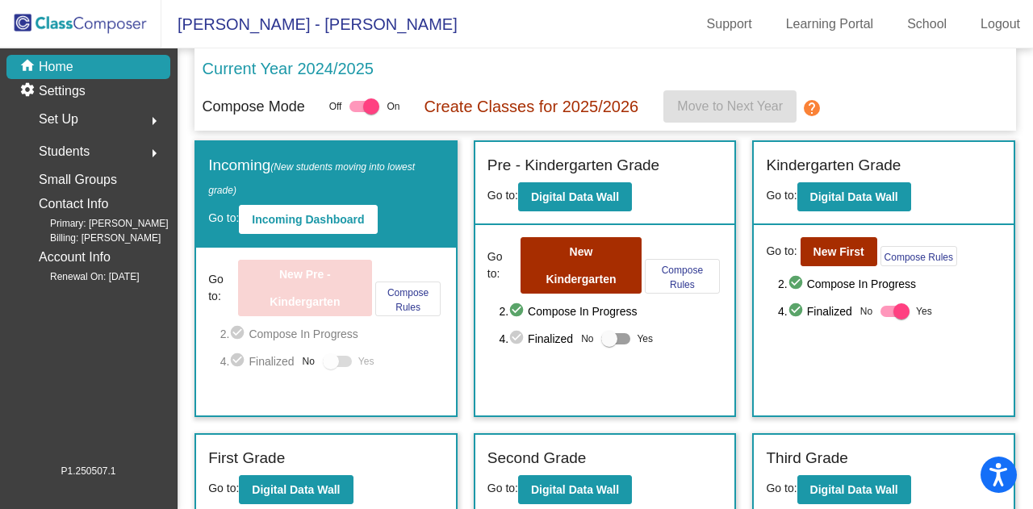
click at [616, 335] on div at bounding box center [615, 338] width 29 height 11
click at [609, 345] on input "Yes" at bounding box center [608, 345] width 1 height 1
checkbox input "true"
click at [353, 104] on div at bounding box center [364, 106] width 29 height 11
click at [357, 112] on input "checkbox" at bounding box center [357, 112] width 1 height 1
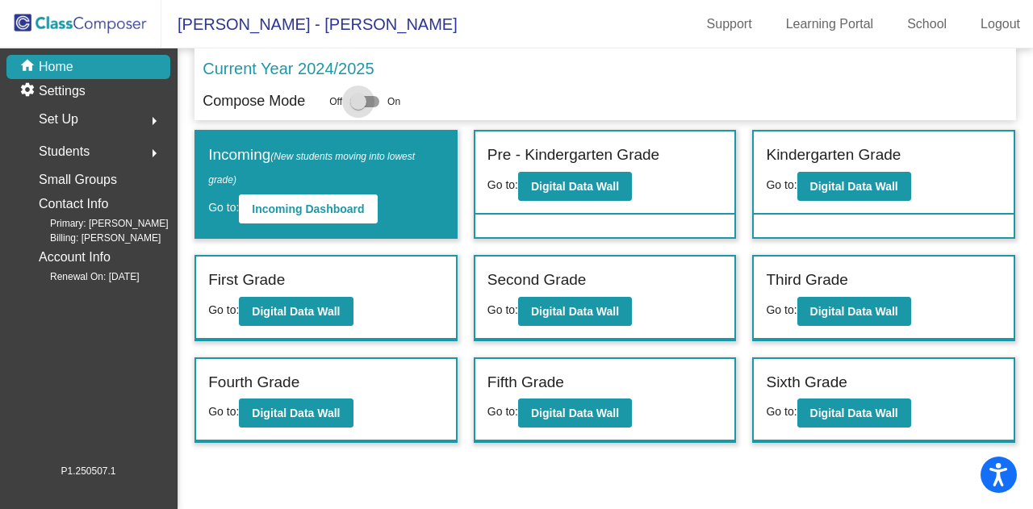
click at [353, 104] on div at bounding box center [358, 102] width 16 height 16
click at [357, 107] on input "checkbox" at bounding box center [357, 107] width 1 height 1
checkbox input "true"
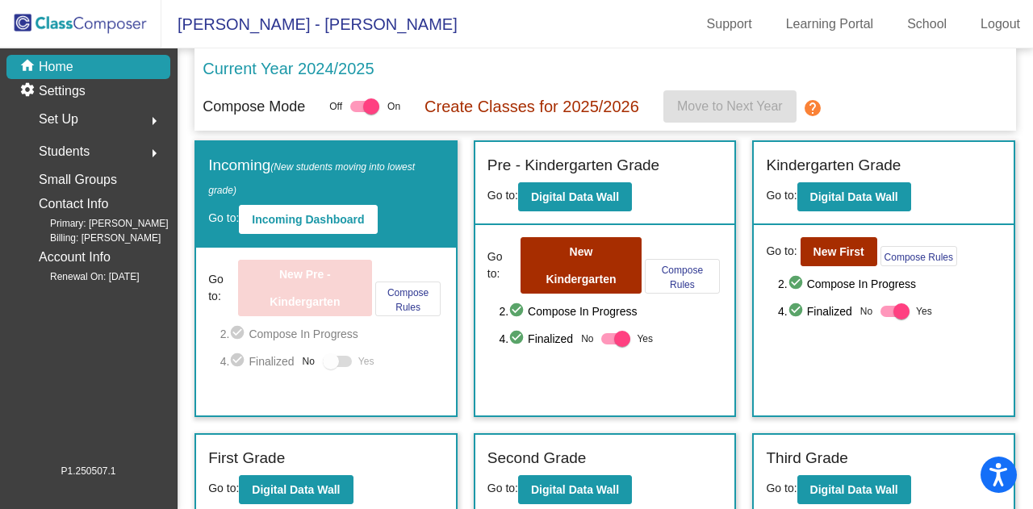
click at [679, 79] on div "Current Year 2024/2025" at bounding box center [605, 73] width 805 height 34
click at [816, 102] on mat-icon "help" at bounding box center [812, 107] width 19 height 19
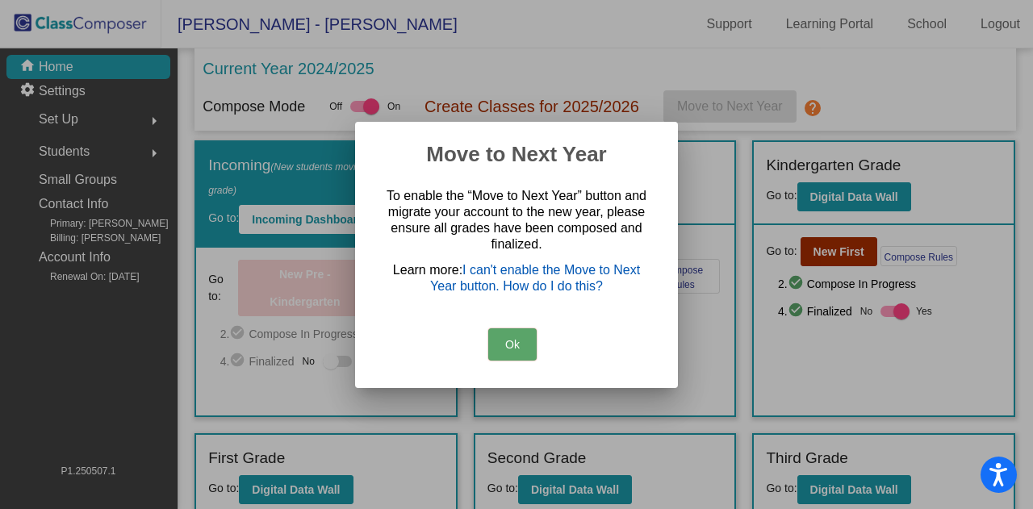
click at [482, 274] on link "I can't enable the Move to Next Year button. How do I do this?" at bounding box center [535, 278] width 210 height 30
click at [518, 351] on button "Ok" at bounding box center [512, 344] width 48 height 32
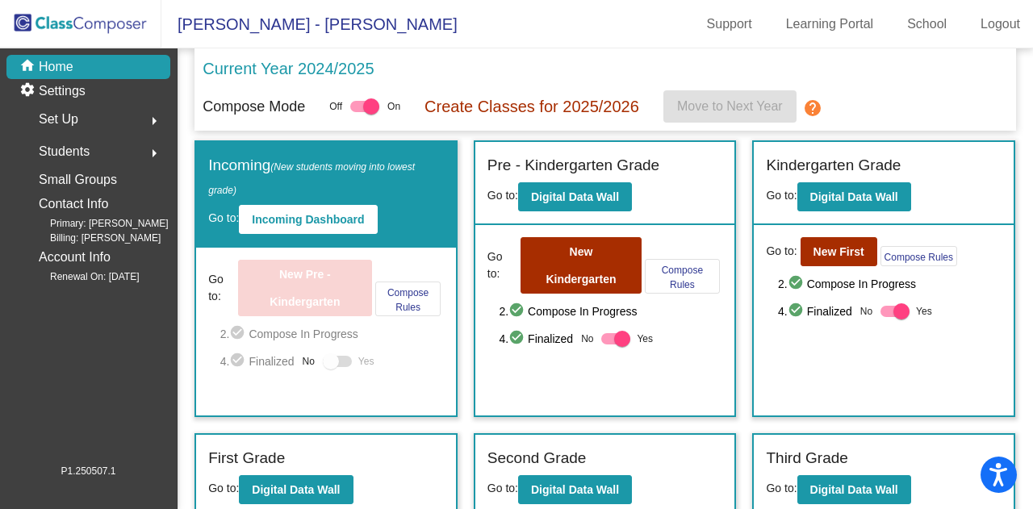
click at [332, 360] on div at bounding box center [331, 361] width 16 height 16
click at [289, 216] on b "Incoming Dashboard" at bounding box center [308, 219] width 112 height 13
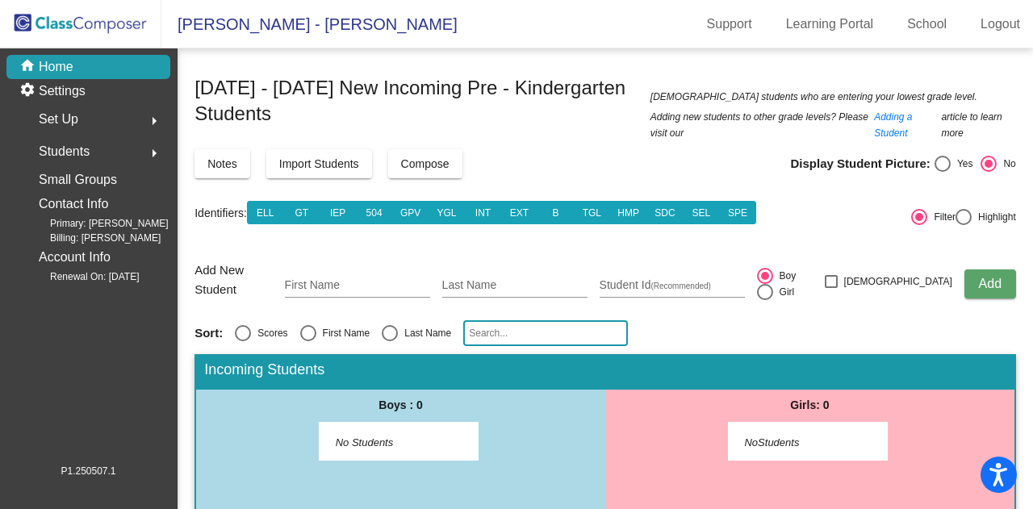
click at [417, 161] on span "Compose" at bounding box center [425, 163] width 48 height 13
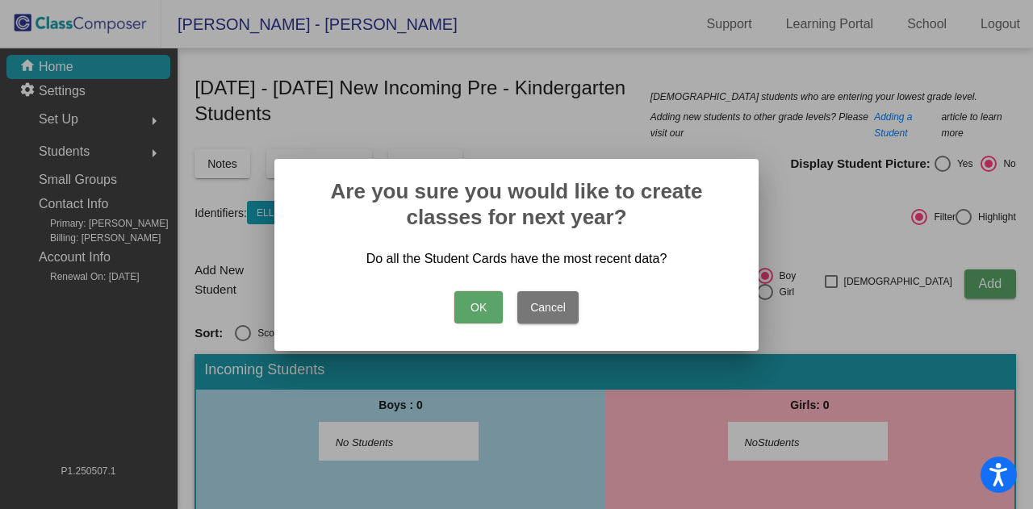
click at [465, 307] on button "OK" at bounding box center [478, 307] width 48 height 32
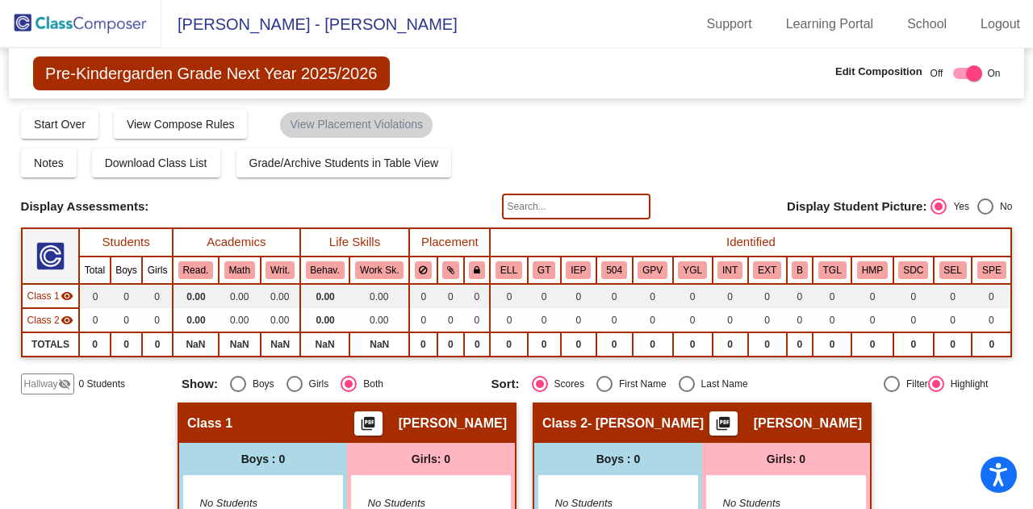
click at [30, 29] on img at bounding box center [80, 24] width 161 height 48
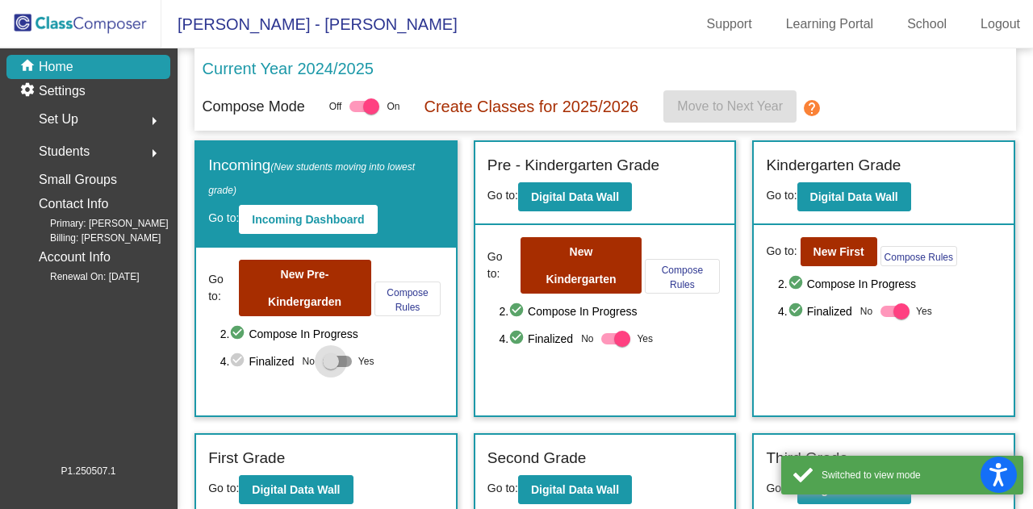
click at [345, 356] on div at bounding box center [337, 361] width 29 height 11
click at [331, 367] on input "Yes" at bounding box center [330, 367] width 1 height 1
checkbox input "true"
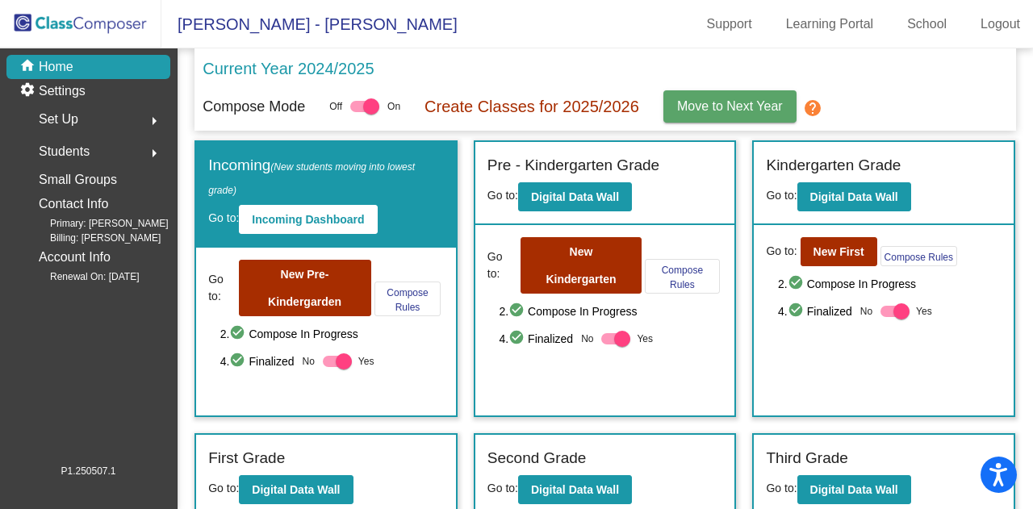
click at [710, 103] on span "Move to Next Year" at bounding box center [730, 106] width 106 height 14
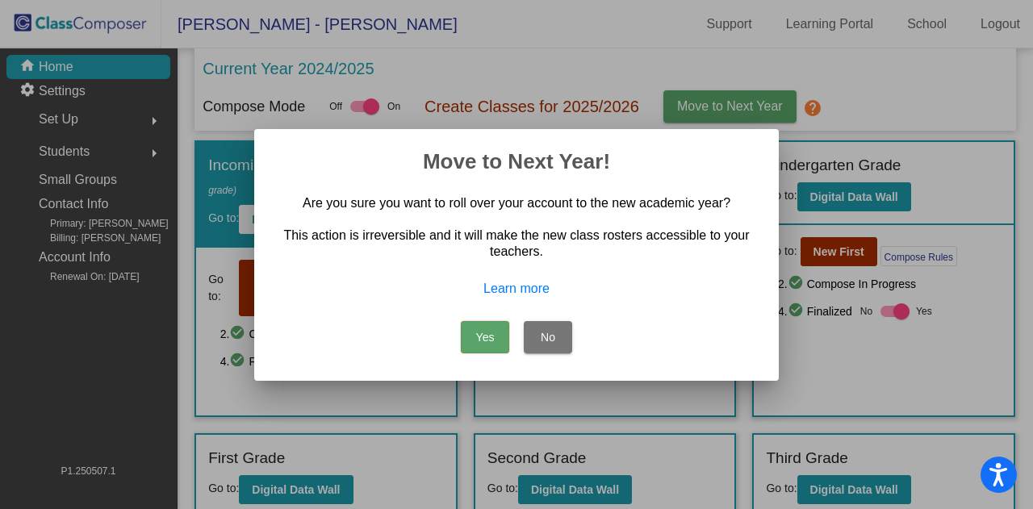
click at [476, 333] on button "Yes" at bounding box center [485, 337] width 48 height 32
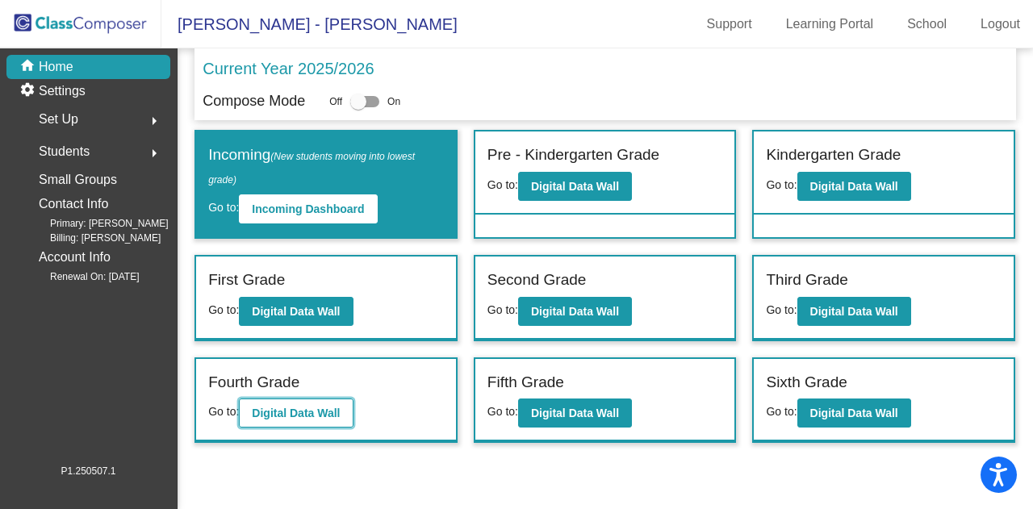
click at [254, 412] on b "Digital Data Wall" at bounding box center [296, 413] width 88 height 13
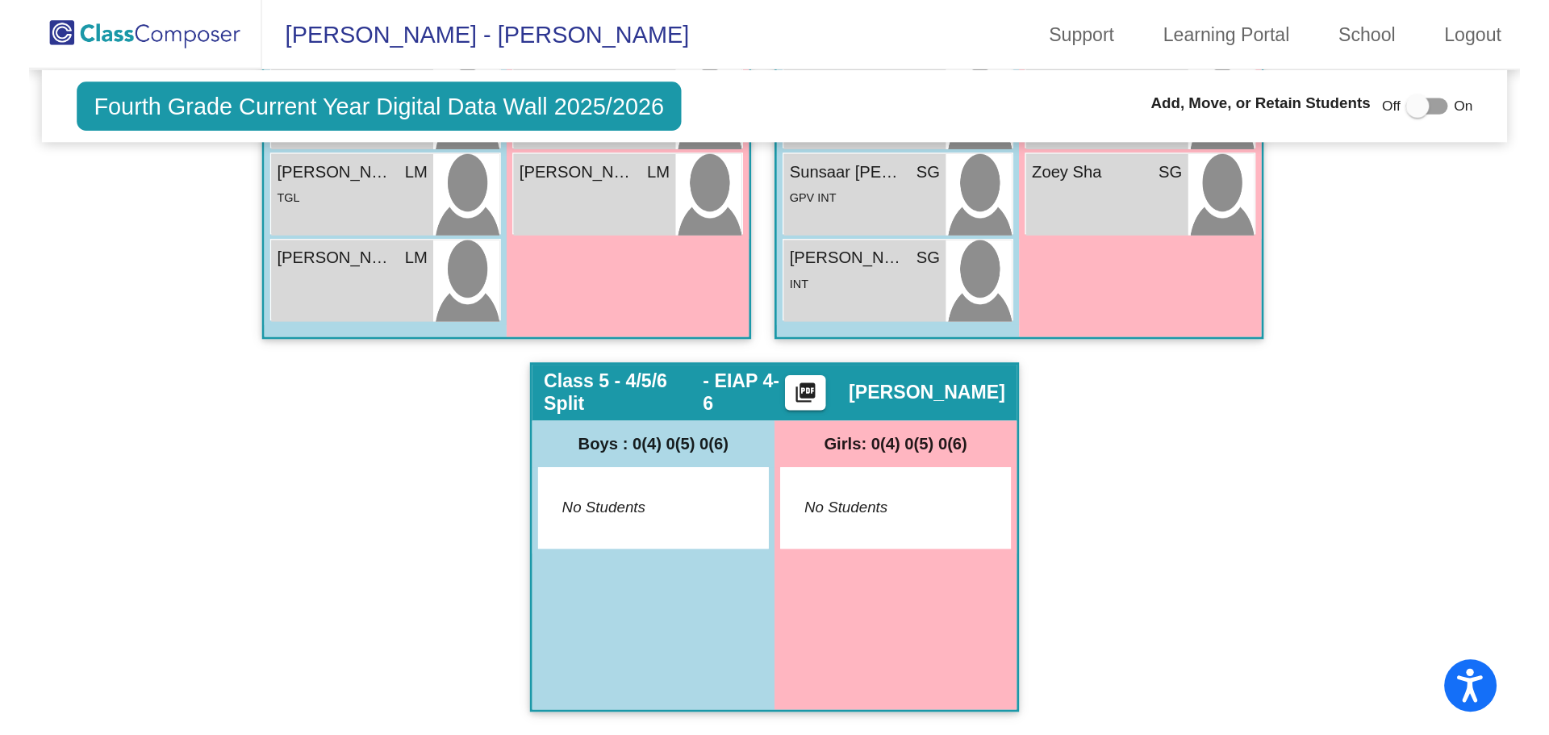
scroll to position [1191, 0]
